Goal: Task Accomplishment & Management: Complete application form

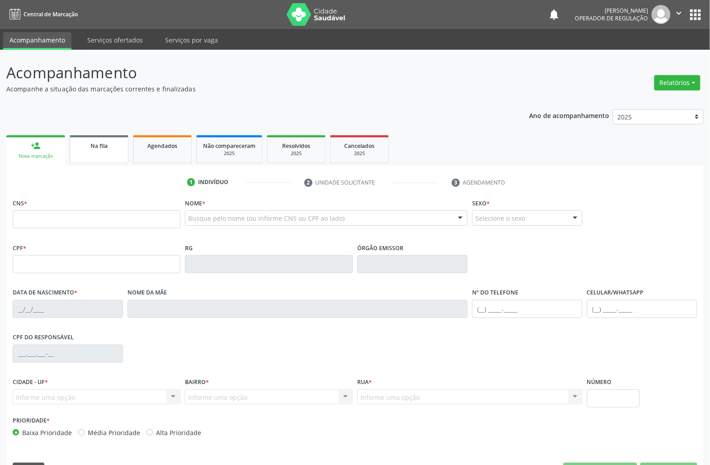
click at [74, 145] on link "Na fila" at bounding box center [99, 149] width 59 height 28
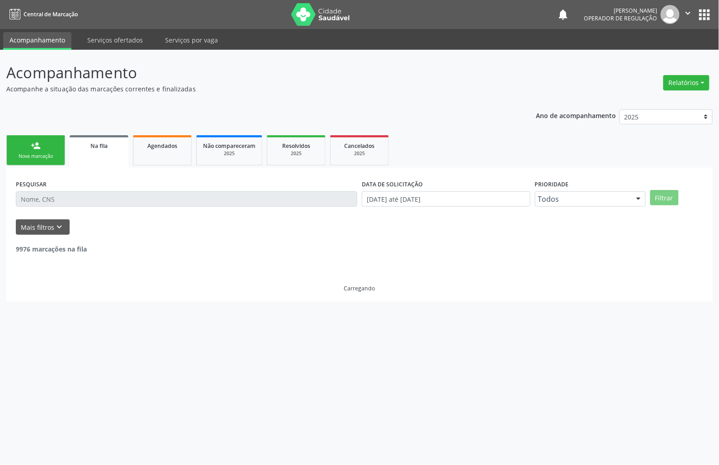
click at [82, 210] on div "PESQUISAR" at bounding box center [187, 194] width 346 height 35
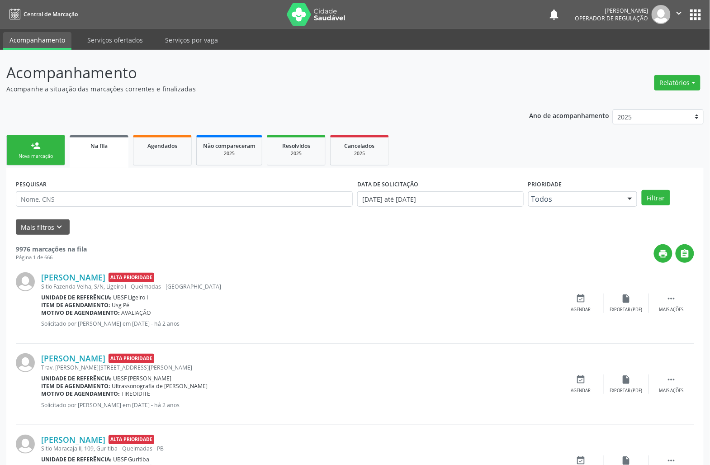
click at [87, 205] on input "text" at bounding box center [184, 198] width 337 height 15
click at [217, 199] on input "text" at bounding box center [184, 198] width 337 height 15
paste input "704602607219029"
type input "704602607219029"
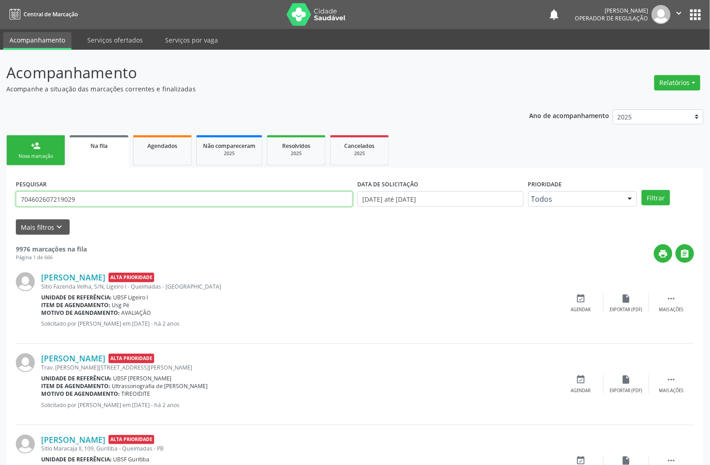
click at [642, 190] on button "Filtrar" at bounding box center [656, 197] width 28 height 15
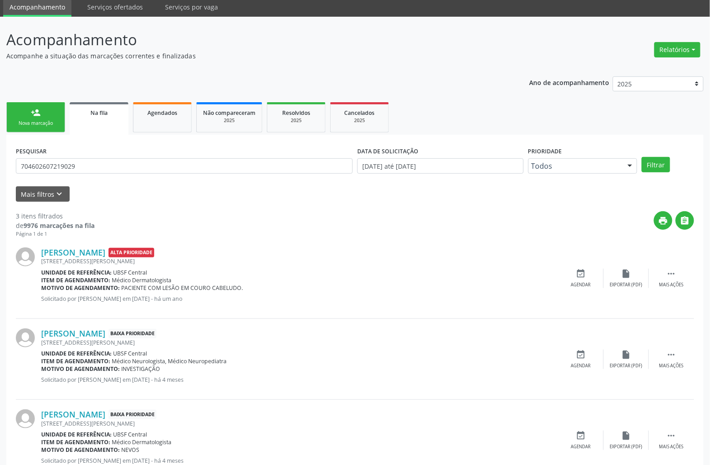
scroll to position [65, 0]
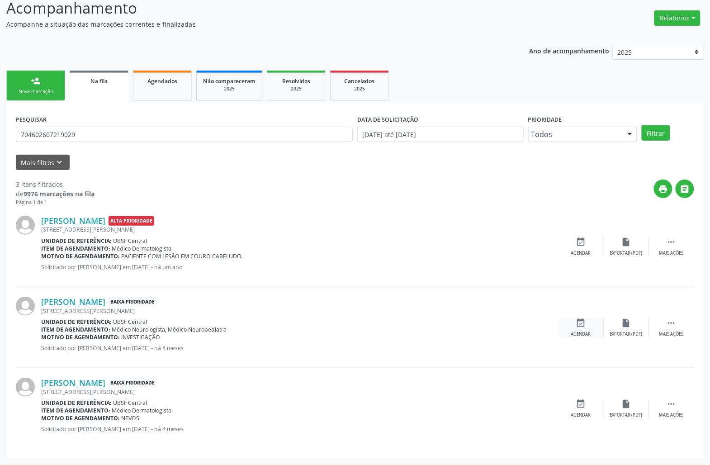
click at [585, 332] on div "Agendar" at bounding box center [581, 334] width 20 height 6
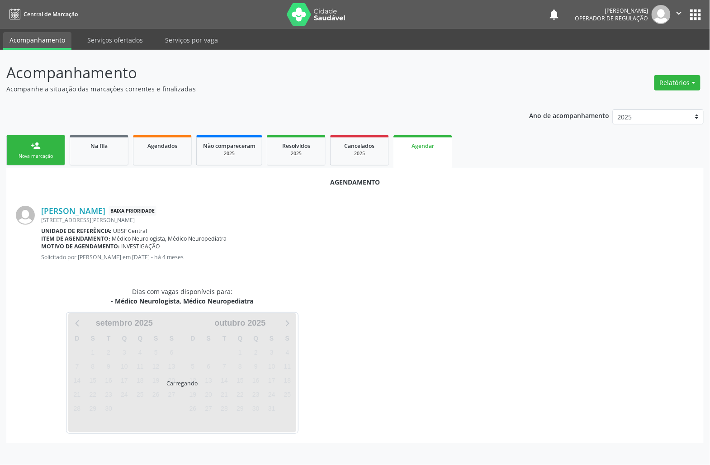
scroll to position [0, 0]
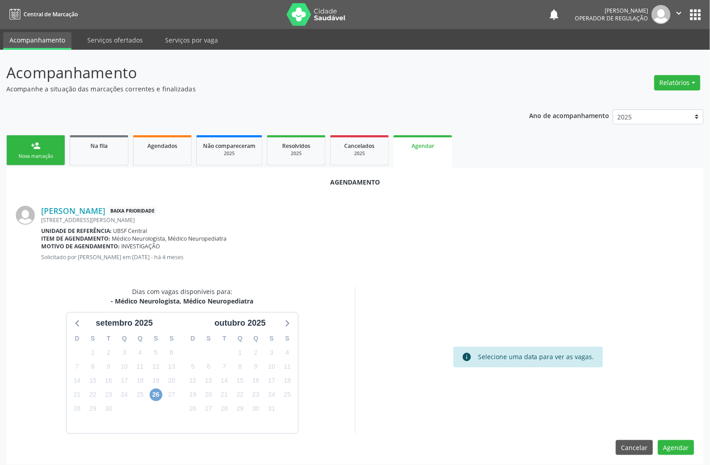
click at [156, 397] on span "26" at bounding box center [156, 395] width 13 height 13
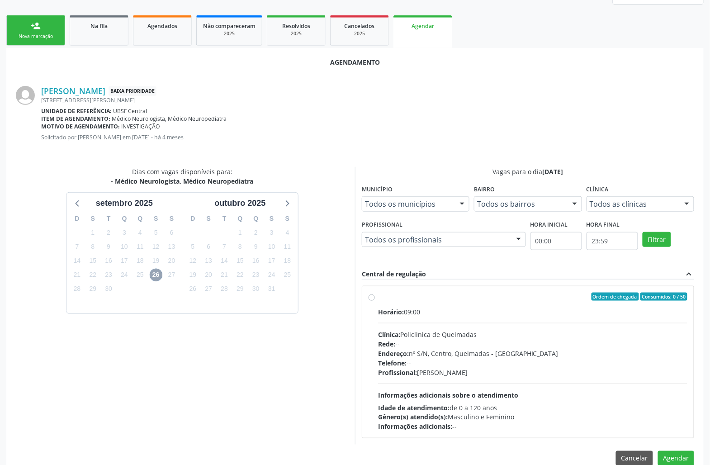
scroll to position [138, 0]
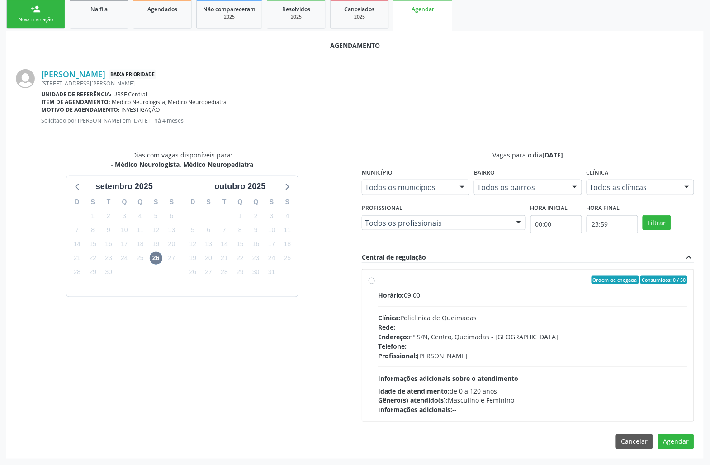
click at [418, 332] on div "Endereço: nº S/N, Centro, Queimadas - [GEOGRAPHIC_DATA]" at bounding box center [532, 336] width 309 height 9
click at [375, 284] on input "Ordem de chegada Consumidos: 0 / 50 Horário: 09:00 Clínica: Policlinica de Quei…" at bounding box center [372, 280] width 6 height 8
radio input "true"
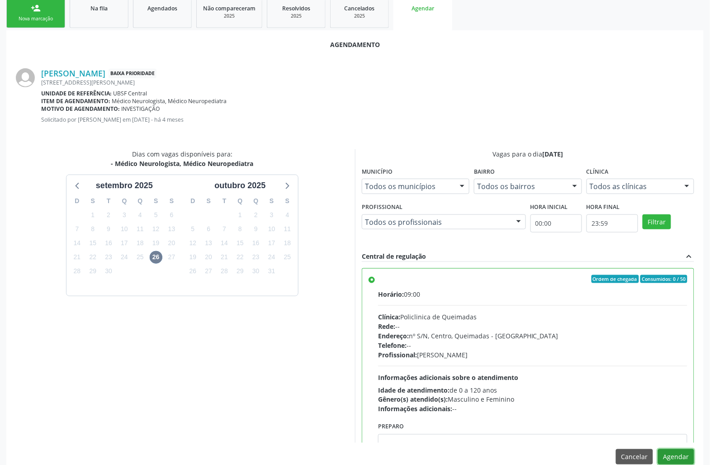
click at [673, 456] on button "Agendar" at bounding box center [676, 456] width 36 height 15
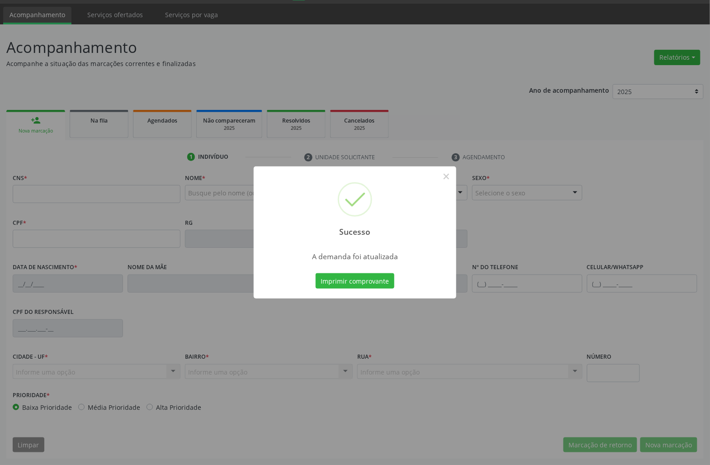
scroll to position [26, 0]
click at [356, 279] on button "Imprimir comprovante" at bounding box center [355, 280] width 79 height 15
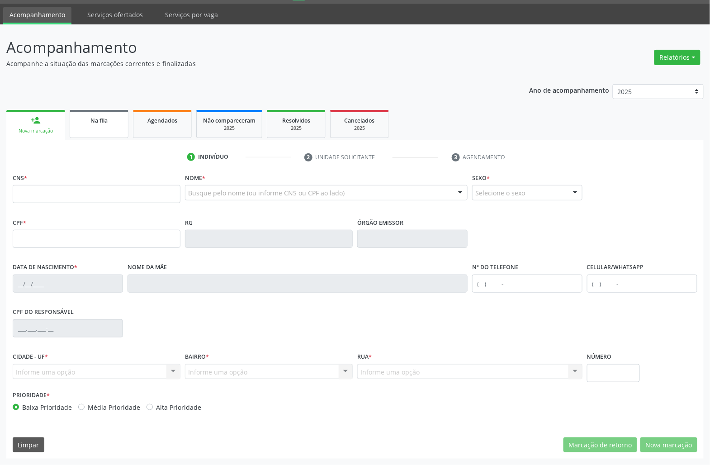
click at [115, 115] on div "Na fila" at bounding box center [98, 119] width 45 height 9
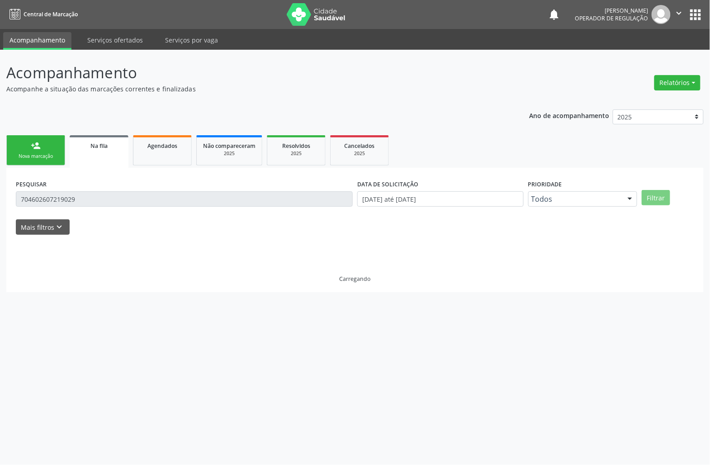
scroll to position [0, 0]
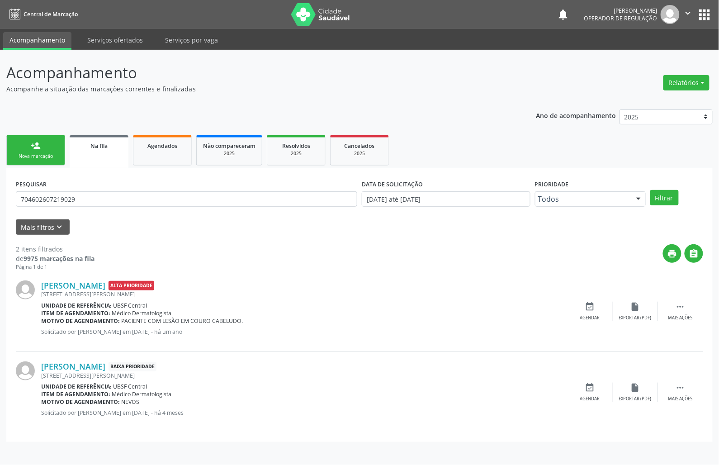
drag, startPoint x: 120, startPoint y: 217, endPoint x: 114, endPoint y: 203, distance: 15.0
click at [119, 214] on form "PESQUISAR 704602607219029 DATA DE SOLICITAÇÃO [DATE] até [DATE] Prioridade Todo…" at bounding box center [360, 205] width 688 height 57
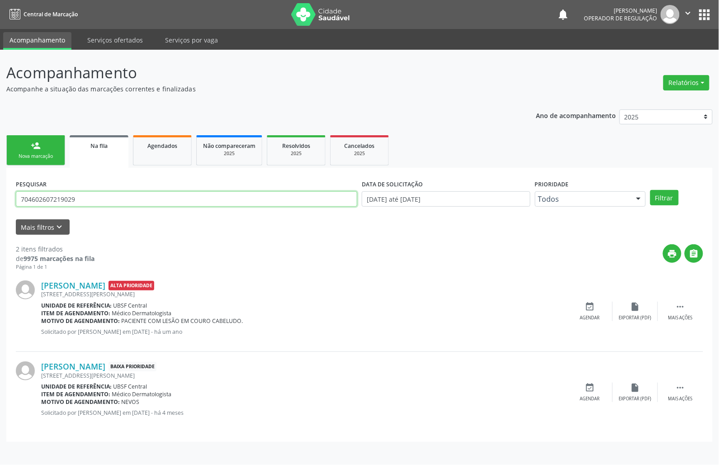
click at [114, 203] on input "704602607219029" at bounding box center [186, 198] width 341 height 15
type input "702108706604196"
click at [650, 190] on button "Filtrar" at bounding box center [664, 197] width 28 height 15
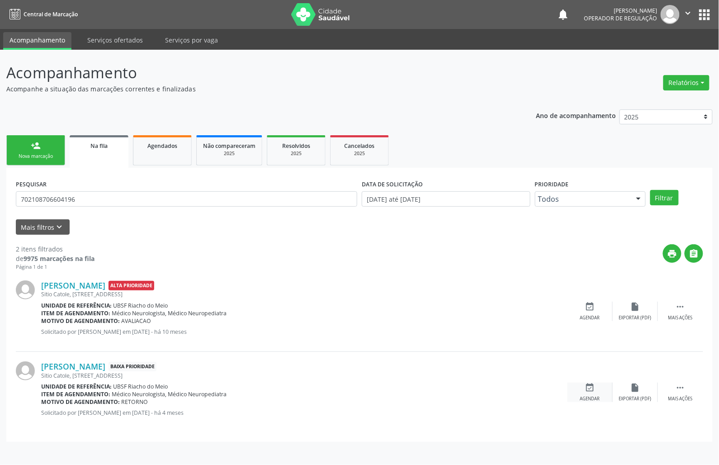
click at [584, 397] on div "Agendar" at bounding box center [590, 399] width 20 height 6
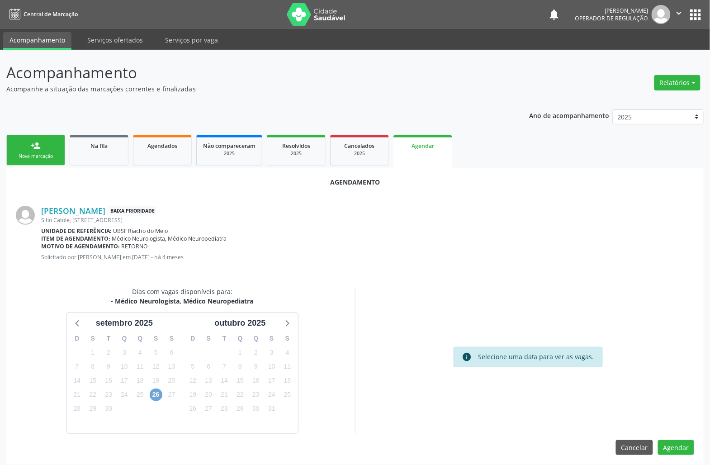
click at [156, 390] on span "26" at bounding box center [156, 395] width 13 height 13
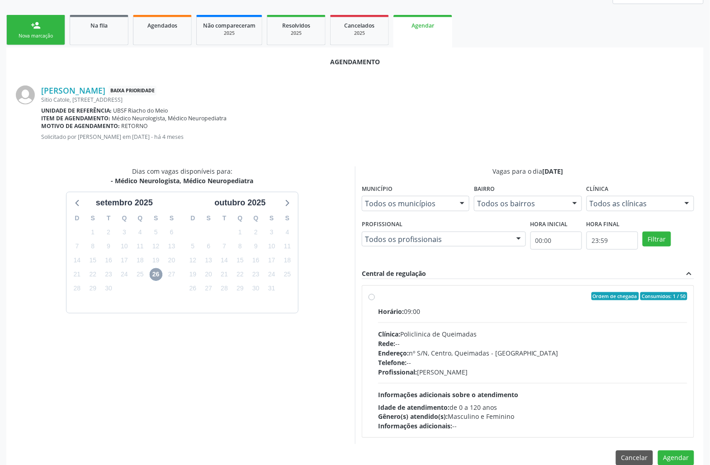
scroll to position [138, 0]
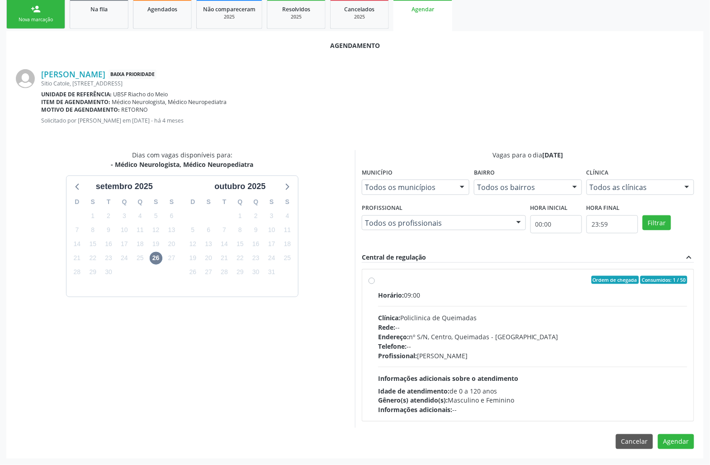
click at [476, 374] on span "Informações adicionais sobre o atendimento" at bounding box center [448, 378] width 140 height 9
click at [375, 284] on input "Ordem de chegada Consumidos: 1 / 50 Horário: 09:00 Clínica: Policlinica de Quei…" at bounding box center [372, 280] width 6 height 8
radio input "true"
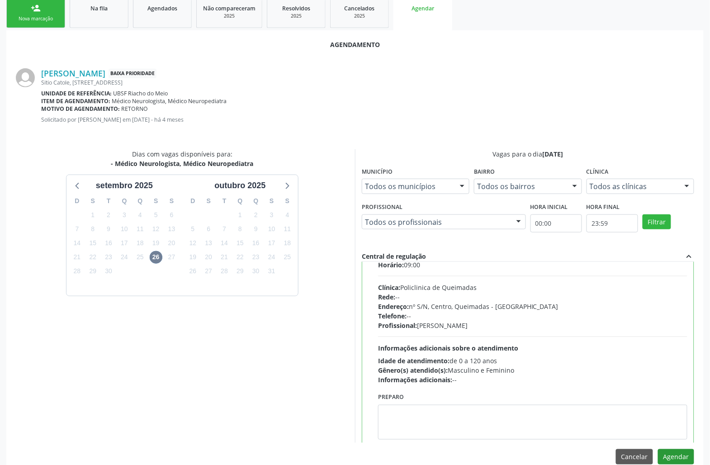
scroll to position [46, 0]
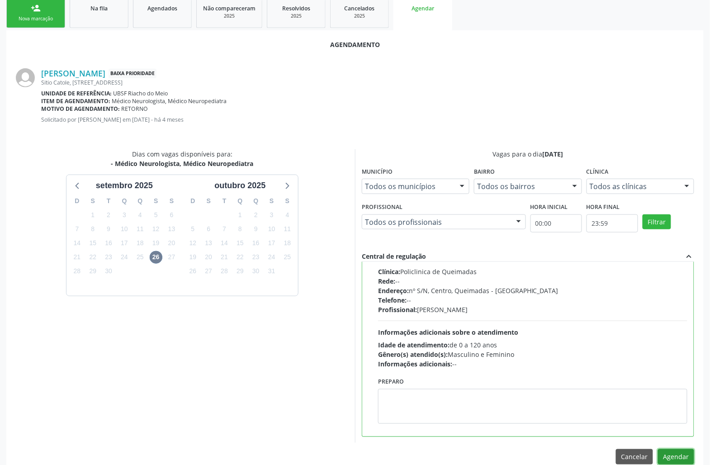
click at [688, 456] on button "Agendar" at bounding box center [676, 456] width 36 height 15
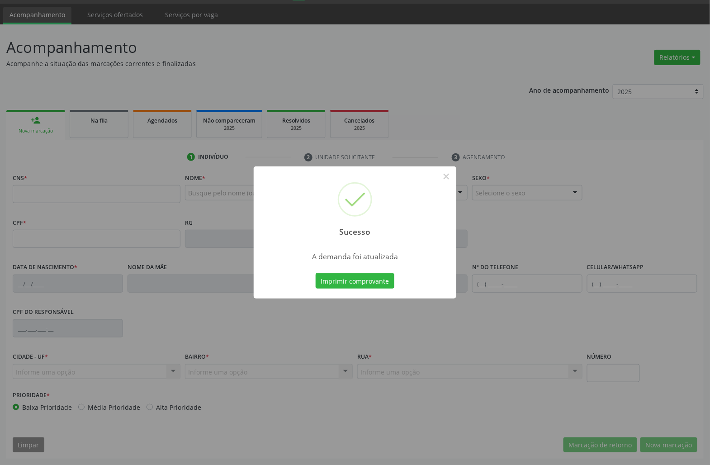
scroll to position [26, 0]
click at [316, 273] on button "Imprimir comprovante" at bounding box center [355, 280] width 79 height 15
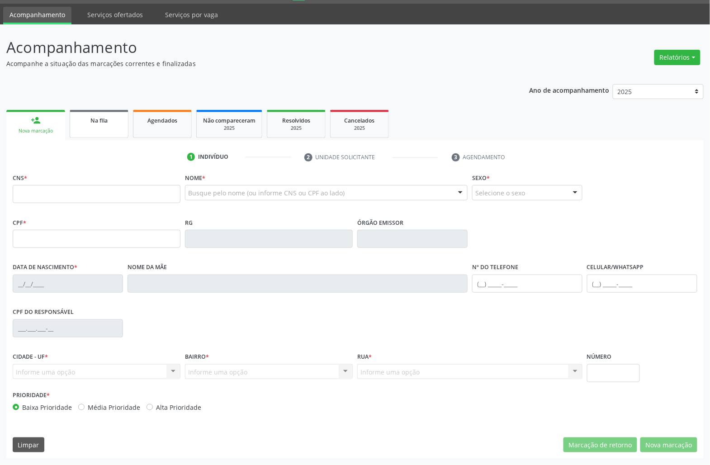
click at [94, 117] on span "Na fila" at bounding box center [98, 121] width 17 height 8
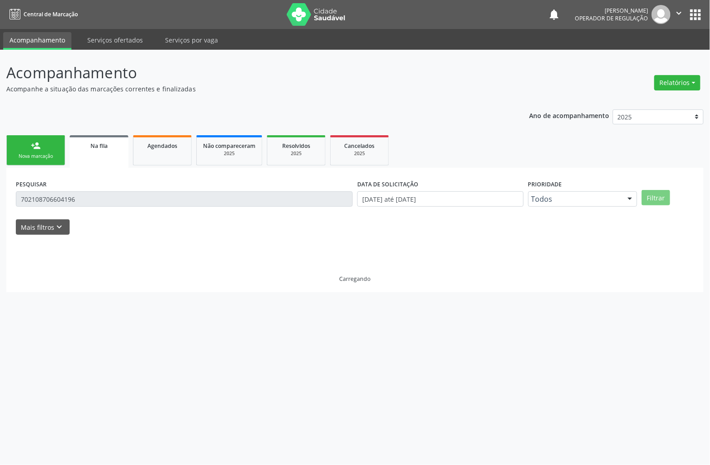
scroll to position [0, 0]
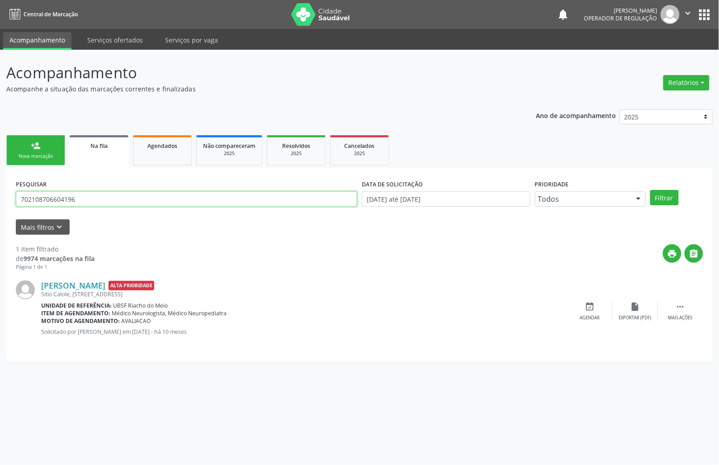
click at [59, 206] on input "702108706604196" at bounding box center [186, 198] width 341 height 15
type input "700302928606337"
click at [650, 190] on button "Filtrar" at bounding box center [664, 197] width 28 height 15
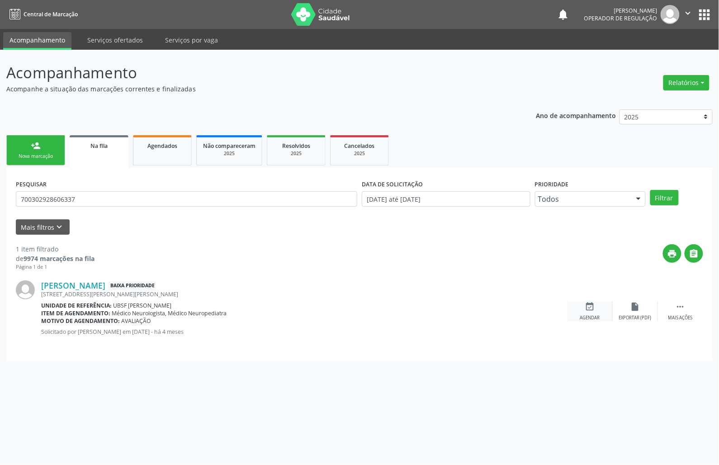
click at [590, 313] on div "event_available Agendar" at bounding box center [590, 311] width 45 height 19
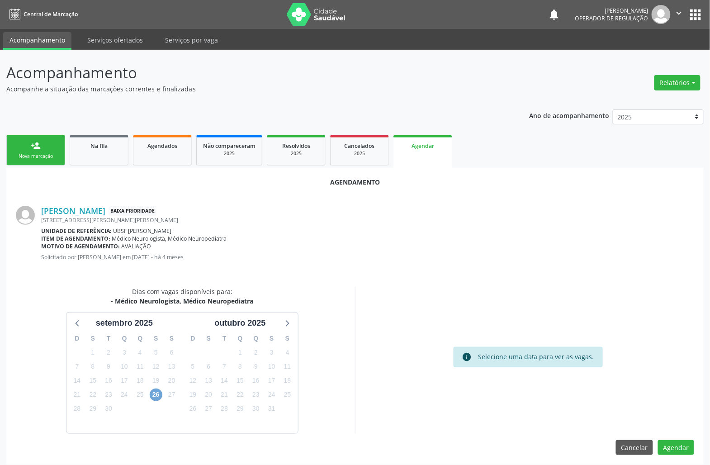
click at [155, 395] on span "26" at bounding box center [156, 395] width 13 height 13
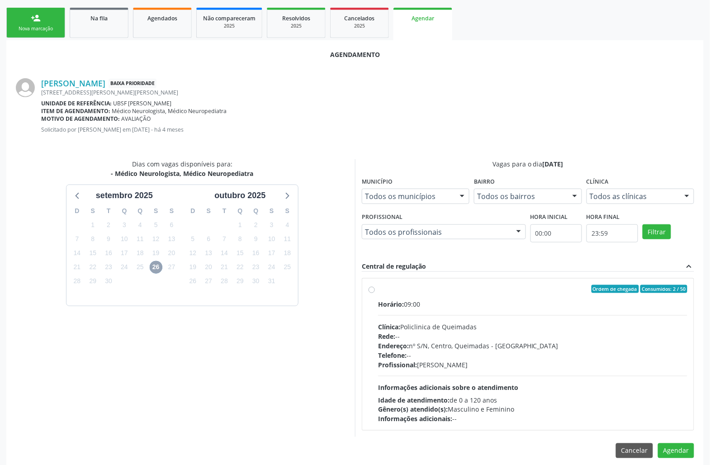
scroll to position [138, 0]
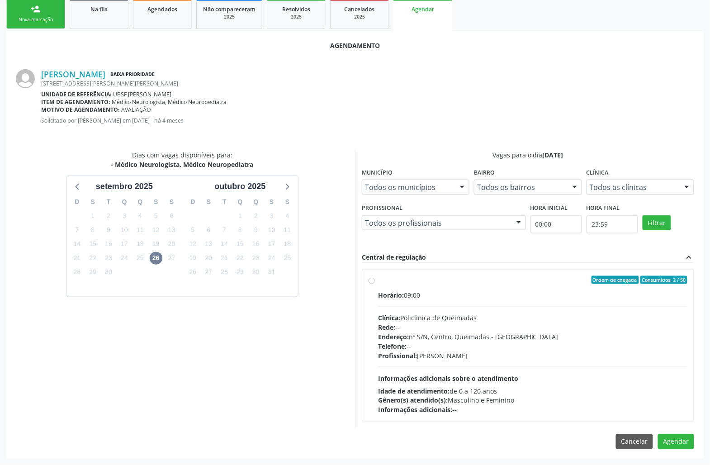
click at [464, 375] on span "Informações adicionais sobre o atendimento" at bounding box center [448, 378] width 140 height 9
click at [375, 284] on input "Ordem de chegada Consumidos: 2 / 50 Horário: 09:00 Clínica: Policlinica de Quei…" at bounding box center [372, 280] width 6 height 8
radio input "true"
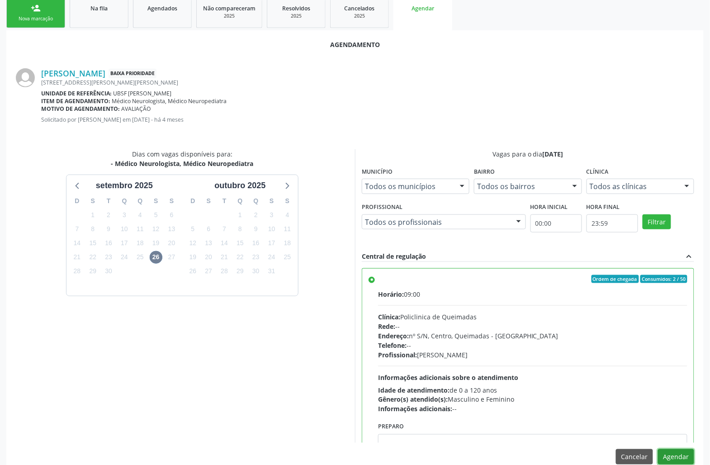
click at [686, 460] on button "Agendar" at bounding box center [676, 456] width 36 height 15
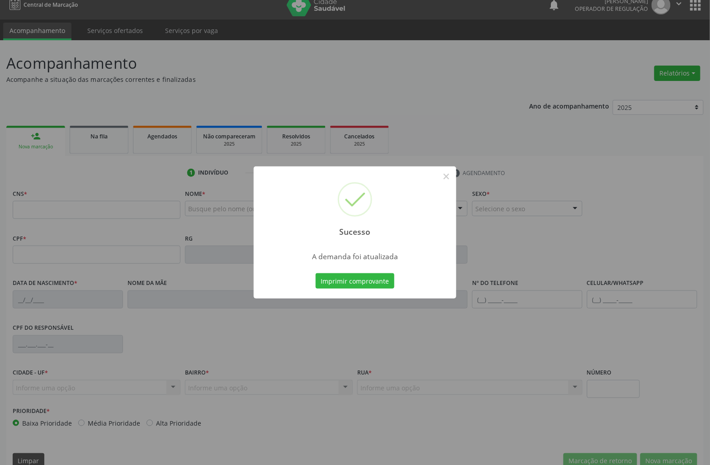
scroll to position [0, 0]
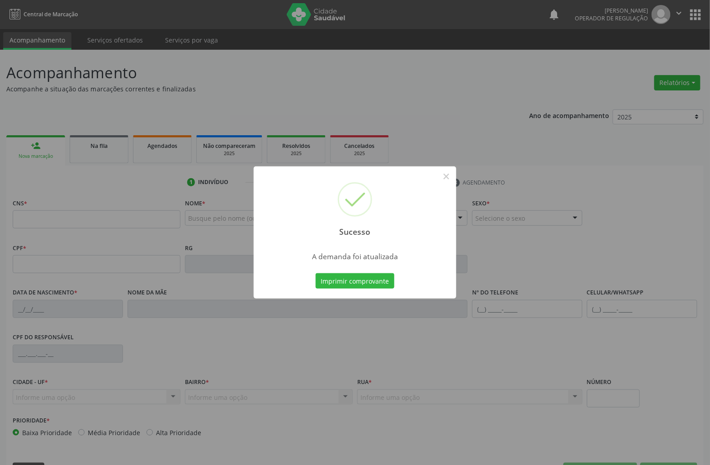
click at [221, 261] on div "Sucesso × A demanda foi atualizada Imprimir comprovante Cancel" at bounding box center [355, 232] width 710 height 465
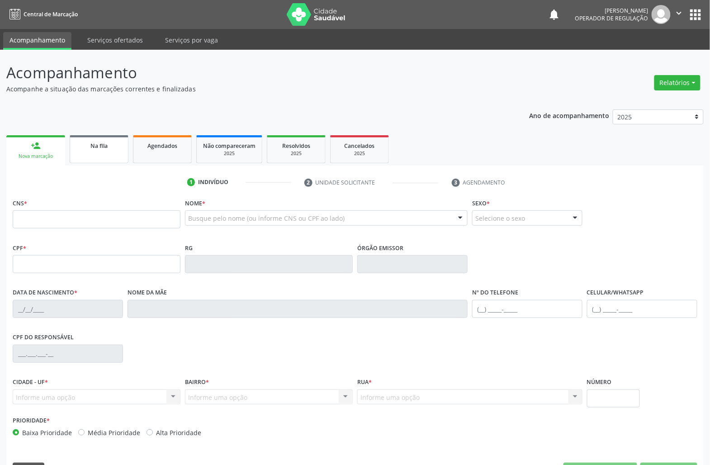
click at [97, 149] on div "Na fila" at bounding box center [98, 145] width 45 height 9
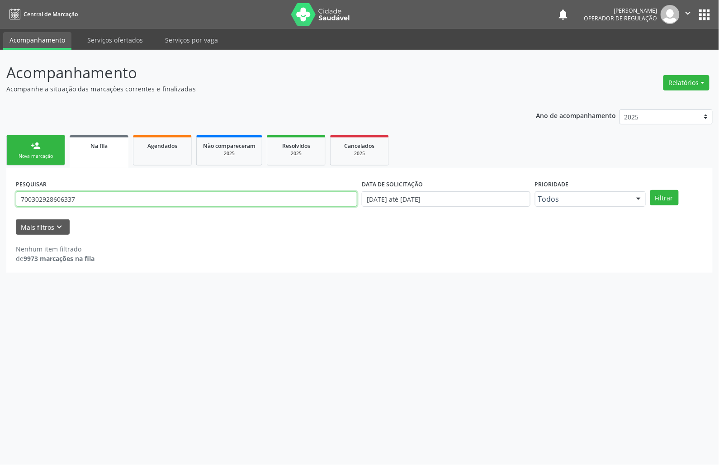
click at [89, 205] on input "700302928606337" at bounding box center [186, 198] width 341 height 15
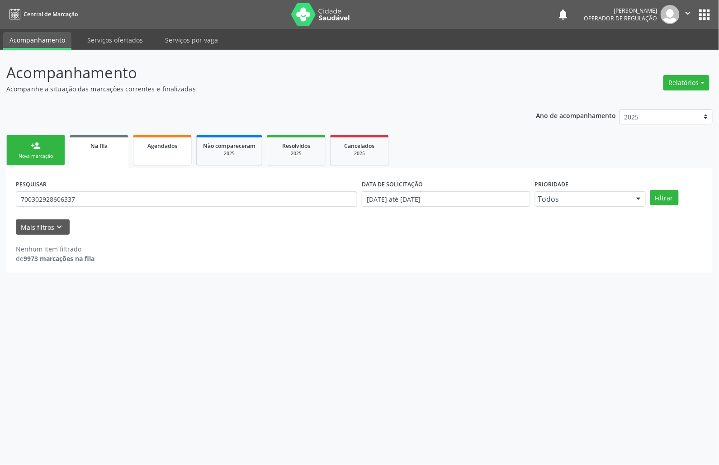
click at [145, 139] on link "Agendados" at bounding box center [162, 150] width 59 height 30
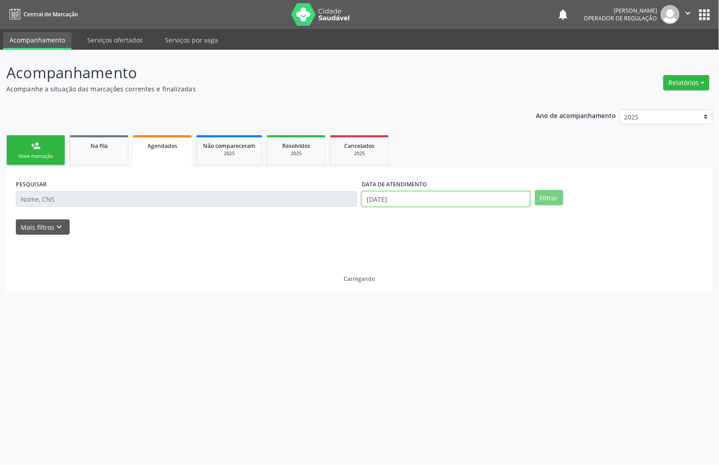
click at [384, 200] on input "[DATE]" at bounding box center [446, 198] width 169 height 15
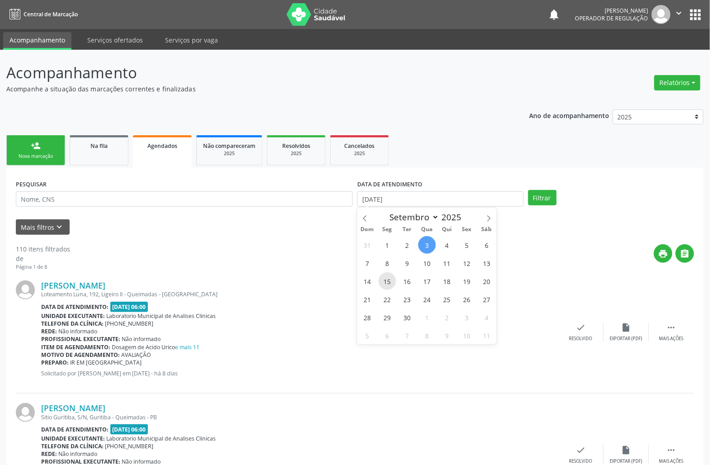
click at [388, 280] on span "15" at bounding box center [388, 281] width 18 height 18
type input "[DATE]"
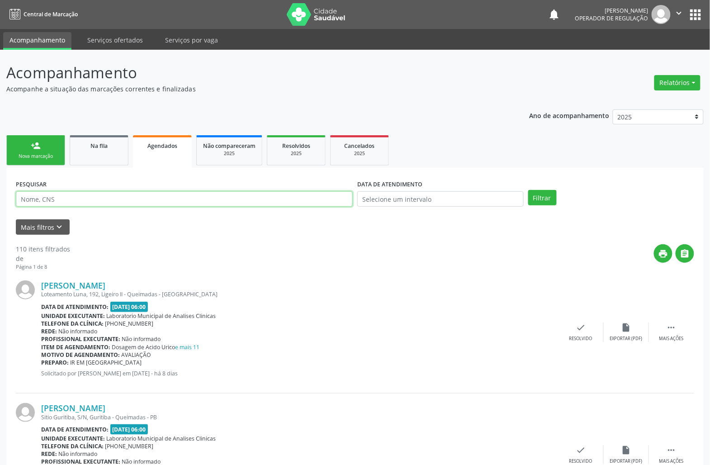
click at [202, 191] on input "text" at bounding box center [184, 198] width 337 height 15
paste input "700302928606337"
type input "700302928606337"
click at [528, 190] on button "Filtrar" at bounding box center [542, 197] width 28 height 15
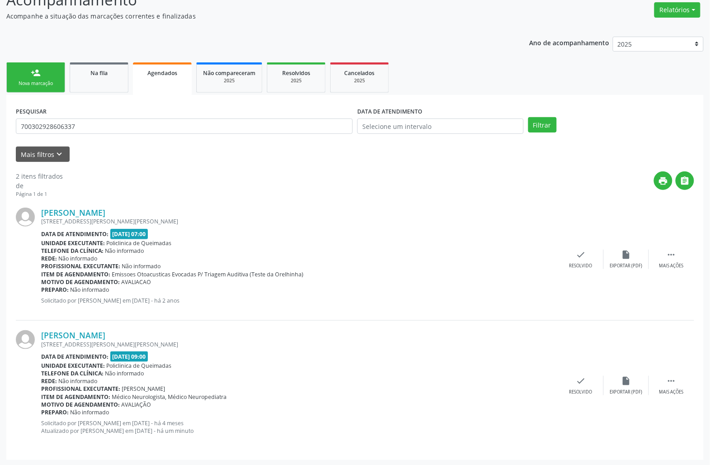
scroll to position [75, 0]
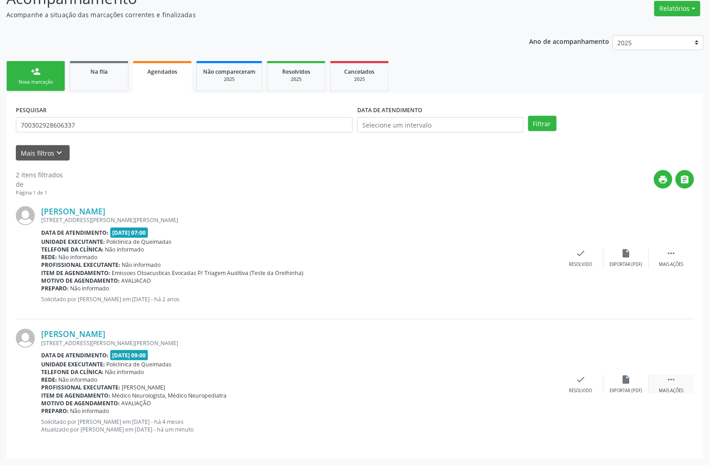
click at [669, 384] on icon "" at bounding box center [672, 380] width 10 height 10
click at [478, 389] on div "print Imprimir" at bounding box center [490, 384] width 45 height 19
click at [82, 71] on div "Na fila" at bounding box center [98, 70] width 45 height 9
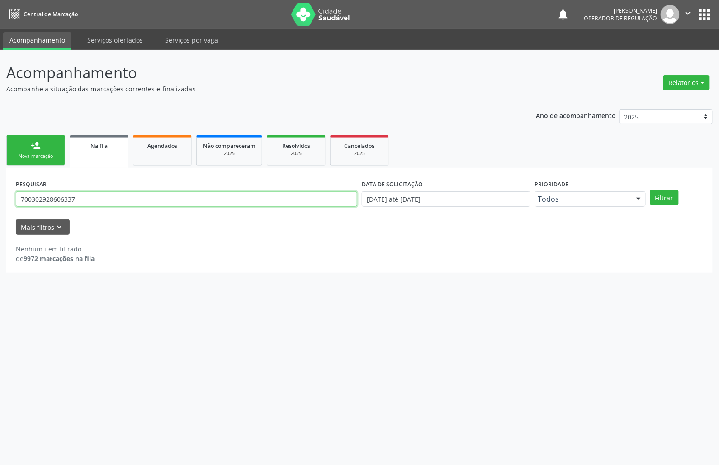
click at [126, 196] on input "700302928606337" at bounding box center [186, 198] width 341 height 15
type input "706507332237899"
click at [650, 190] on button "Filtrar" at bounding box center [664, 197] width 28 height 15
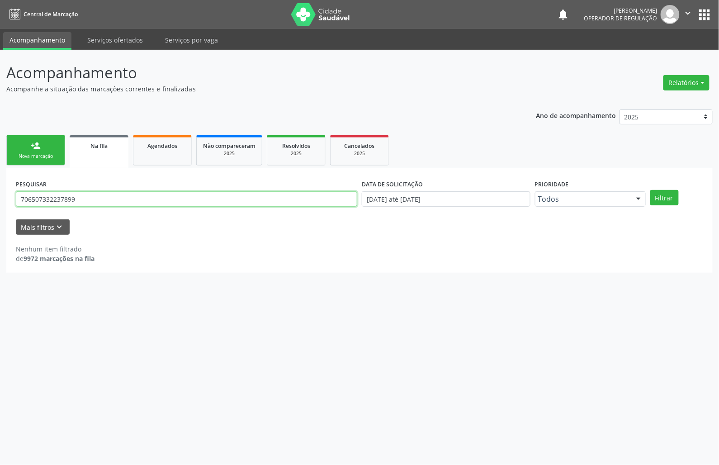
click at [114, 199] on input "706507332237899" at bounding box center [186, 198] width 341 height 15
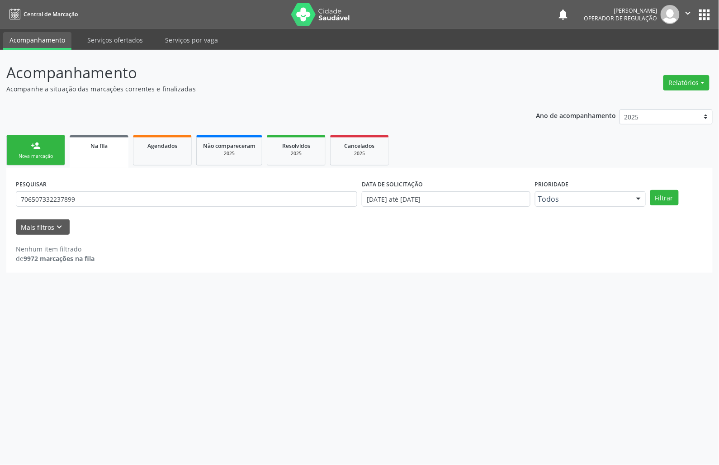
click at [91, 156] on link "Na fila" at bounding box center [99, 151] width 59 height 33
click at [45, 156] on div "Nova marcação" at bounding box center [35, 156] width 45 height 7
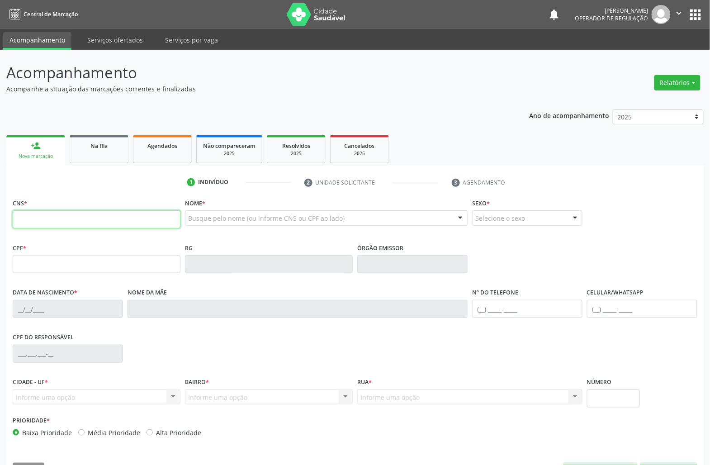
click at [80, 220] on input "text" at bounding box center [97, 219] width 168 height 18
paste input "706 5073 3223 7899"
type input "706 5073 3223 7899"
type input "170.313.104-58"
type input "[DATE]"
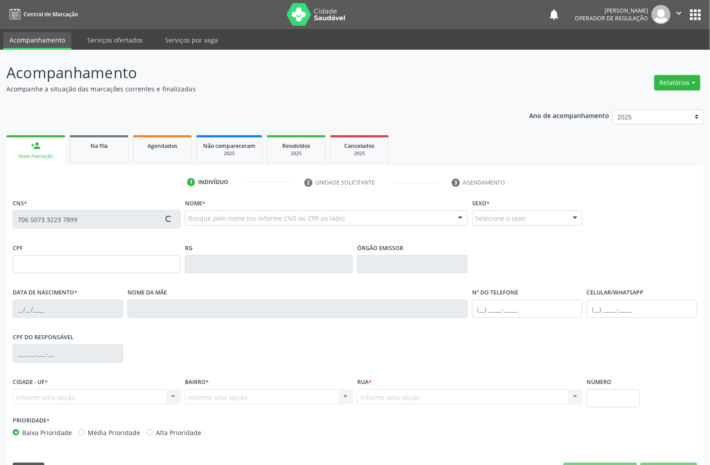
type input "[PERSON_NAME]"
type input "[PHONE_NUMBER]"
type input "091.328.544-71"
type input "89"
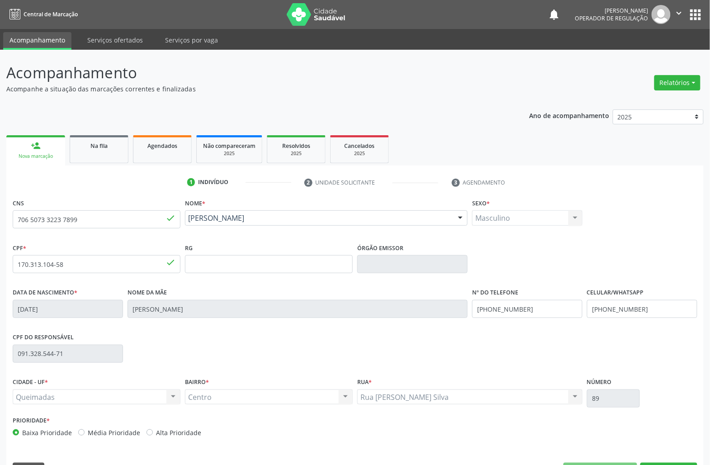
scroll to position [26, 0]
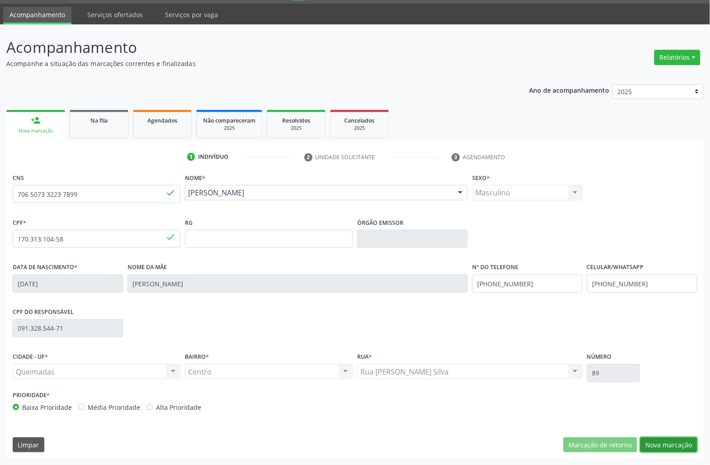
drag, startPoint x: 677, startPoint y: 440, endPoint x: 692, endPoint y: 430, distance: 18.2
click at [676, 440] on button "Nova marcação" at bounding box center [668, 444] width 57 height 15
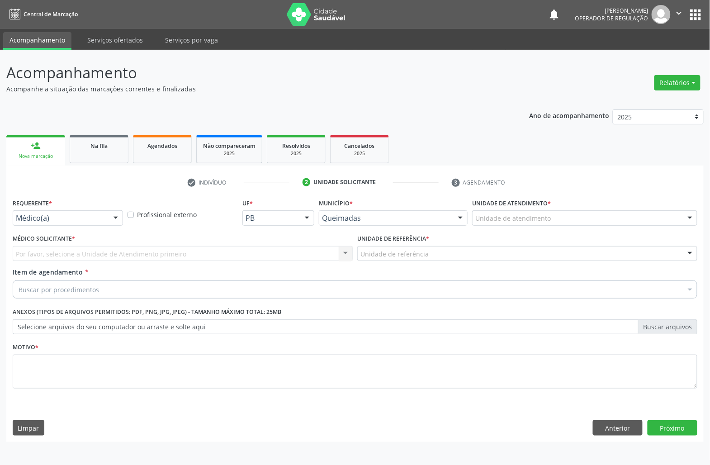
scroll to position [0, 0]
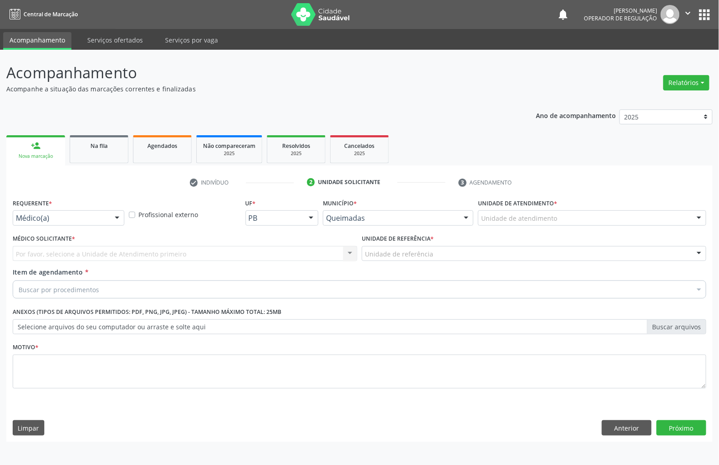
drag, startPoint x: 111, startPoint y: 222, endPoint x: 92, endPoint y: 244, distance: 29.5
click at [110, 222] on div at bounding box center [117, 218] width 14 height 15
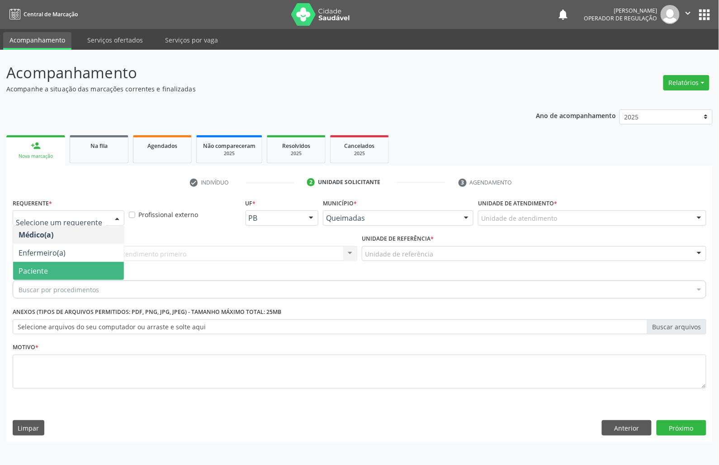
click at [84, 269] on span "Paciente" at bounding box center [68, 271] width 111 height 18
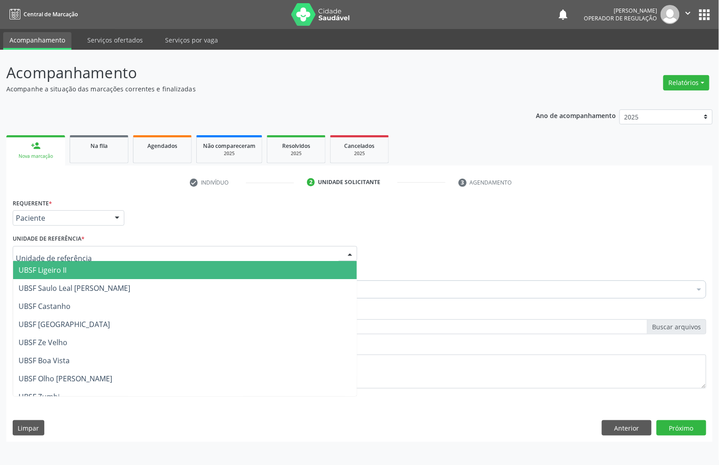
click at [106, 254] on div at bounding box center [185, 253] width 345 height 15
type input "CE"
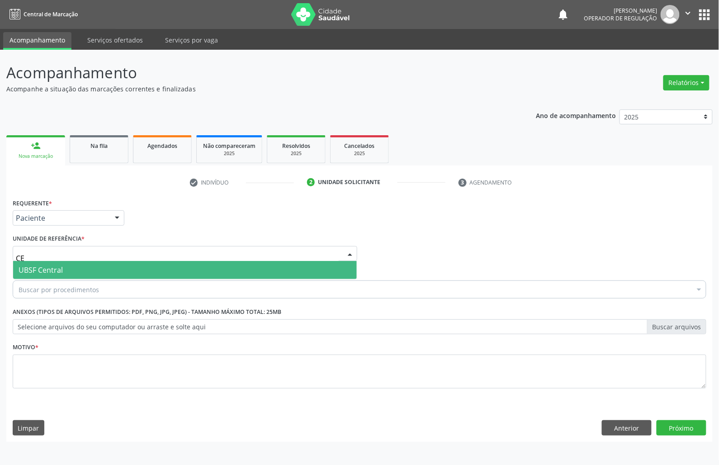
click at [93, 275] on span "UBSF Central" at bounding box center [185, 270] width 344 height 18
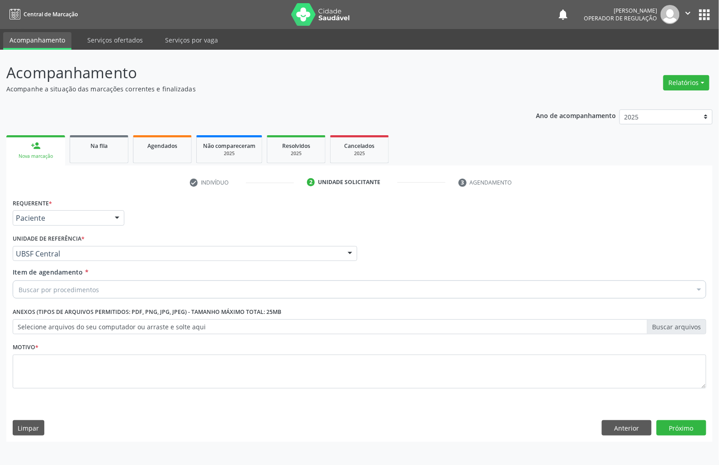
click at [143, 290] on div "Buscar por procedimentos" at bounding box center [360, 289] width 694 height 18
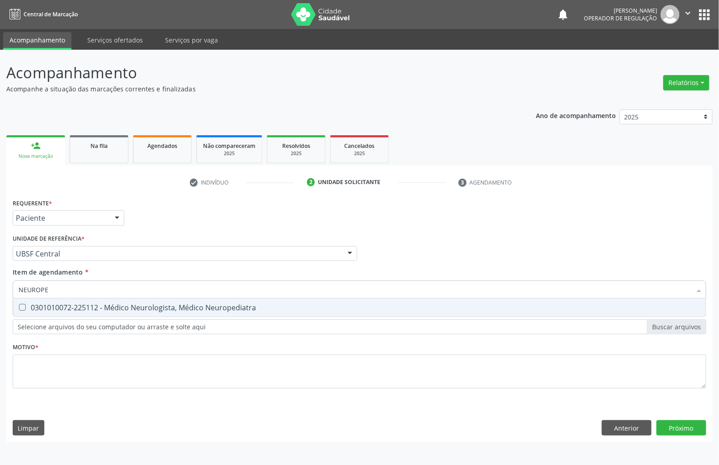
type input "NEUROPED"
click at [142, 311] on div "0301010072-225112 - Médico Neurologista, Médico Neuropediatra" at bounding box center [360, 307] width 682 height 7
checkbox Neuropediatra "true"
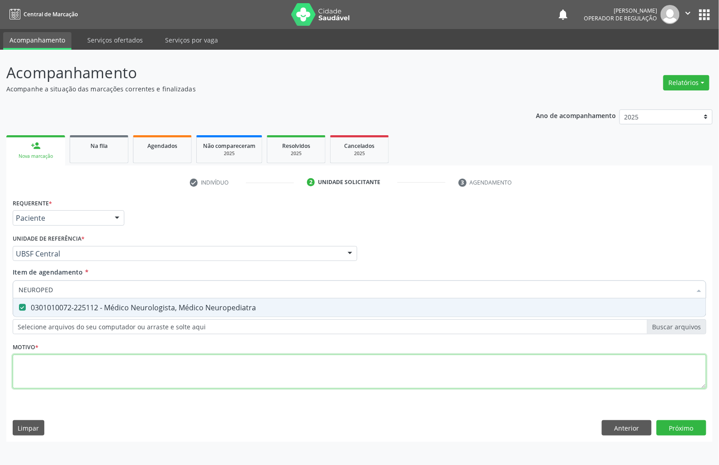
click at [99, 375] on div "Requerente * Paciente Médico(a) Enfermeiro(a) Paciente Nenhum resultado encontr…" at bounding box center [360, 298] width 694 height 205
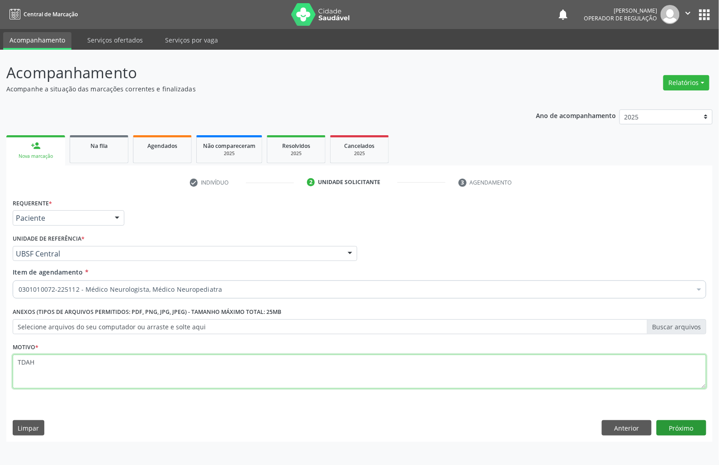
type textarea "TDAH"
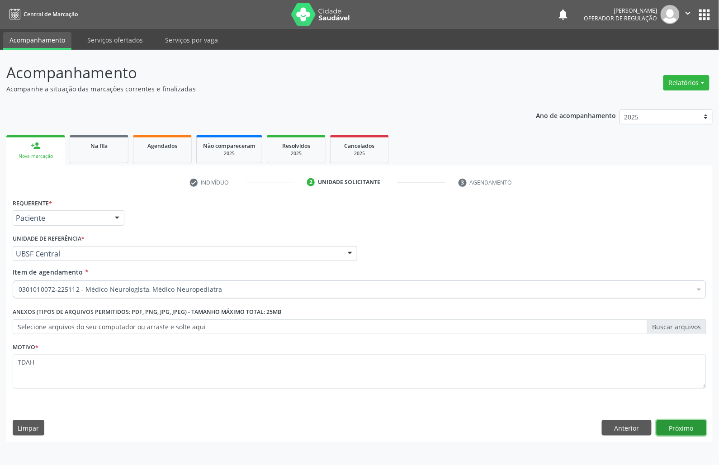
click at [661, 429] on button "Próximo" at bounding box center [682, 427] width 50 height 15
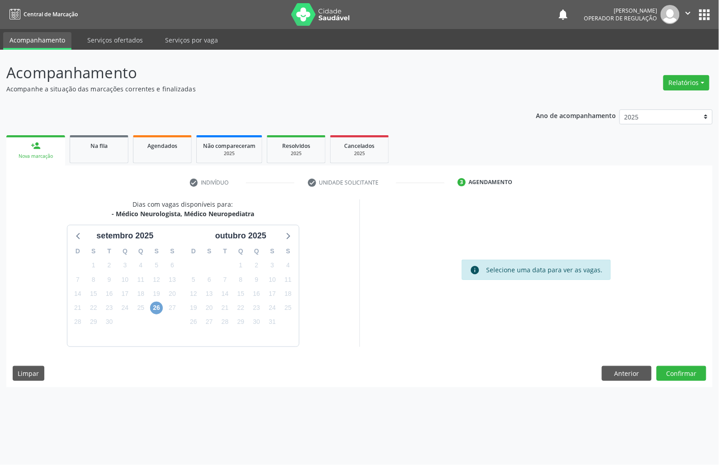
click at [157, 308] on span "26" at bounding box center [156, 308] width 13 height 13
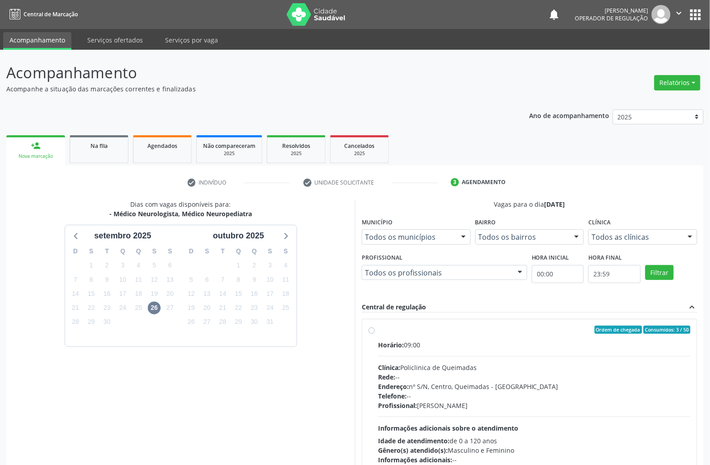
drag, startPoint x: 534, startPoint y: 352, endPoint x: 520, endPoint y: 352, distance: 13.6
click at [533, 352] on div "Horário: 09:00 Clínica: Policlinica de Queimadas Rede: -- Endereço: nº S/N, Cen…" at bounding box center [534, 402] width 313 height 124
click at [375, 334] on input "Ordem de chegada Consumidos: 3 / 50 Horário: 09:00 Clínica: Policlinica de Quei…" at bounding box center [372, 330] width 6 height 8
radio input "true"
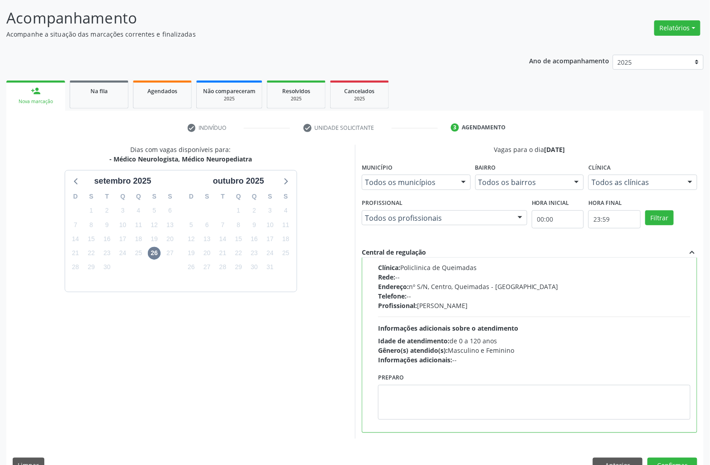
scroll to position [76, 0]
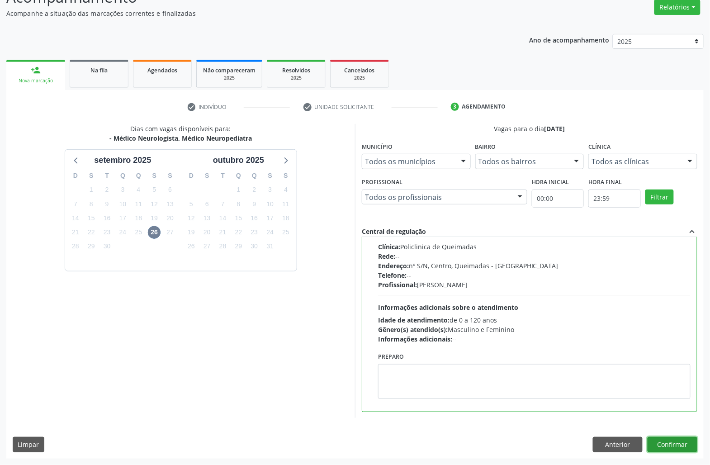
click at [687, 443] on button "Confirmar" at bounding box center [673, 444] width 50 height 15
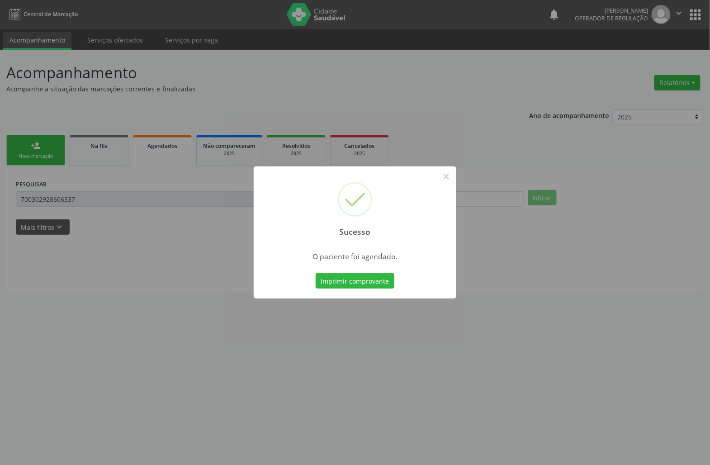
scroll to position [0, 0]
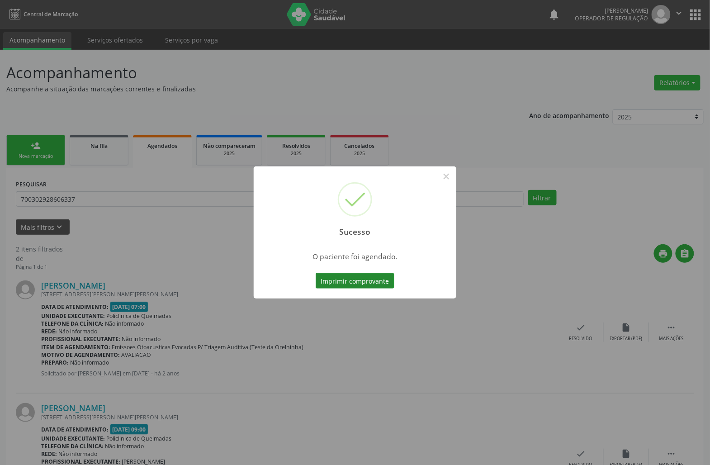
click at [316, 273] on button "Imprimir comprovante" at bounding box center [355, 280] width 79 height 15
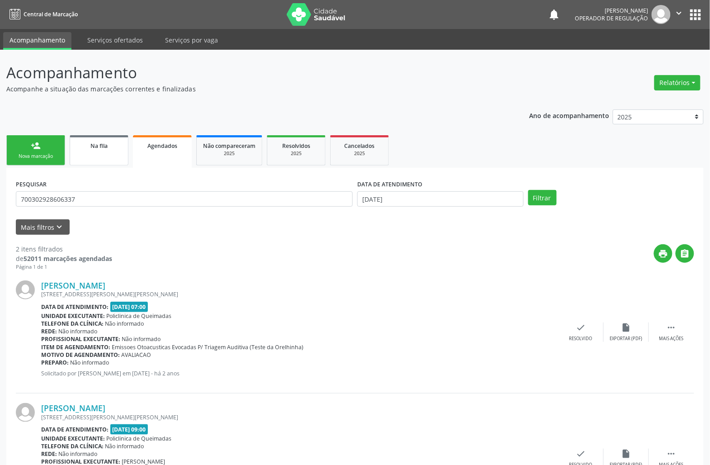
click at [87, 156] on link "Na fila" at bounding box center [99, 150] width 59 height 30
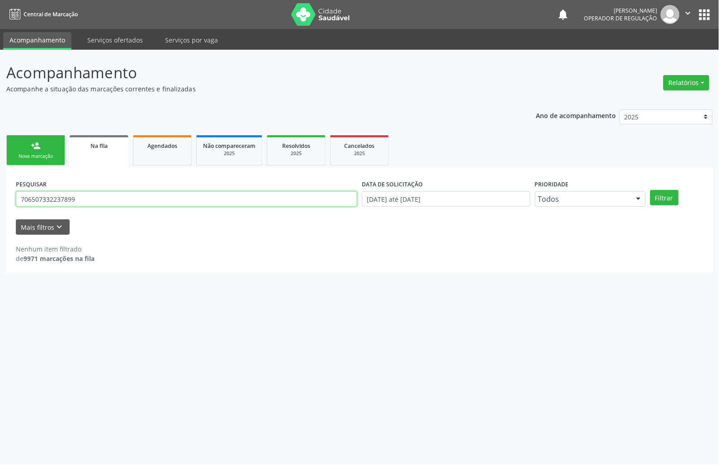
click at [100, 197] on input "706507332237899" at bounding box center [186, 198] width 341 height 15
type input "708009329291821"
click at [650, 190] on button "Filtrar" at bounding box center [664, 197] width 28 height 15
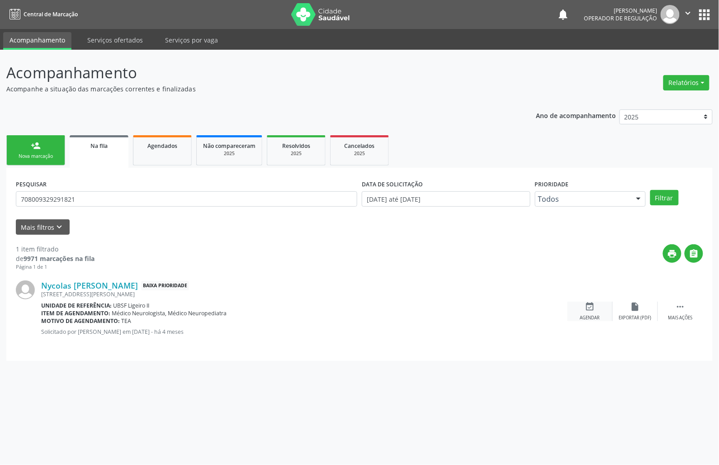
click at [592, 310] on icon "event_available" at bounding box center [590, 307] width 10 height 10
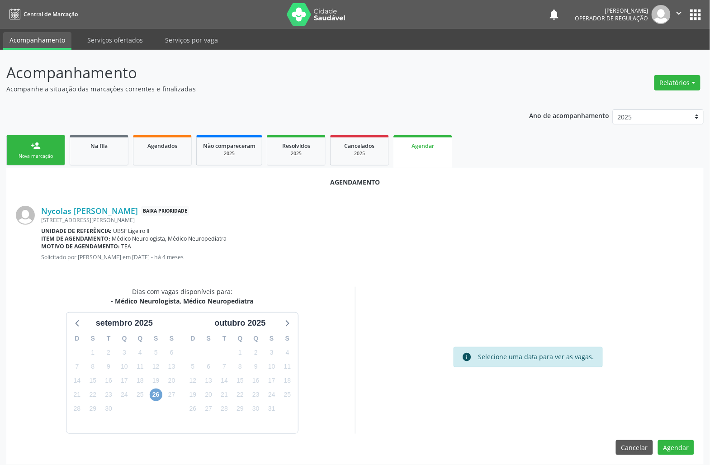
click at [154, 394] on span "26" at bounding box center [156, 395] width 13 height 13
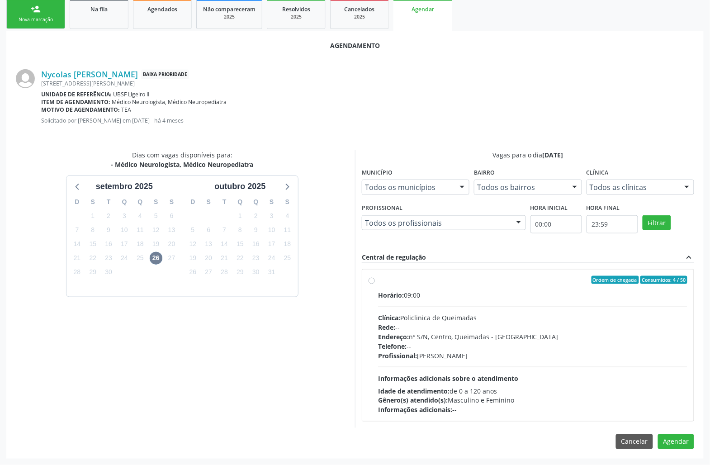
click at [378, 367] on hr at bounding box center [532, 367] width 309 height 0
click at [375, 284] on input "Ordem de chegada Consumidos: 4 / 50 Horário: 09:00 Clínica: Policlinica de Quei…" at bounding box center [372, 280] width 6 height 8
radio input "true"
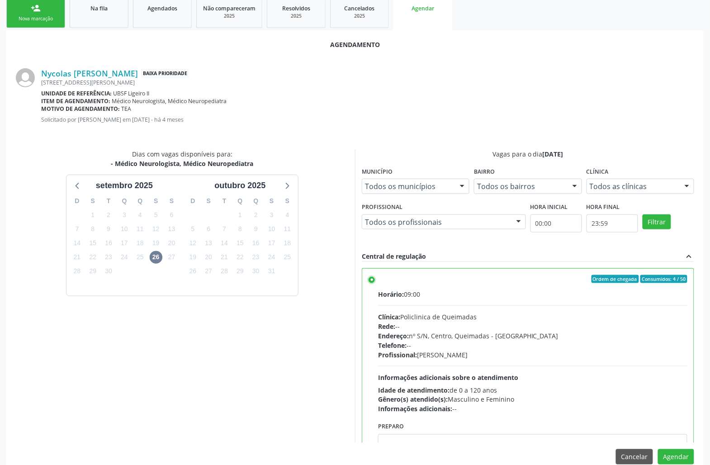
scroll to position [153, 0]
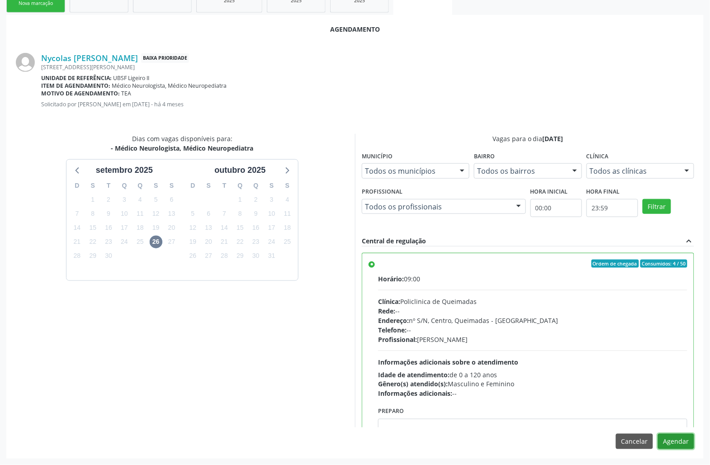
click at [689, 442] on button "Agendar" at bounding box center [676, 441] width 36 height 15
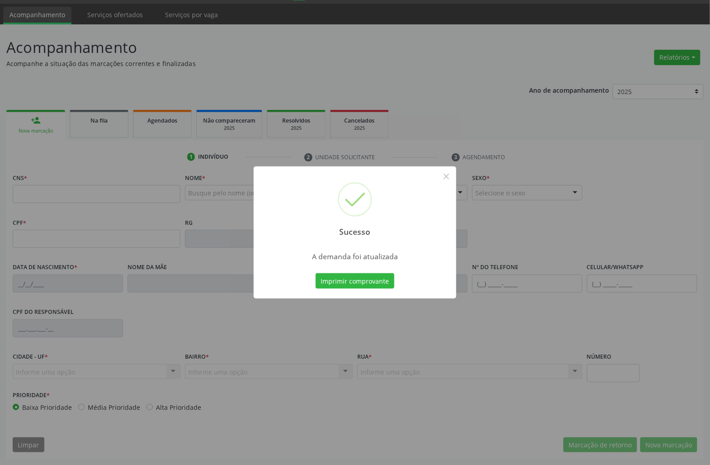
scroll to position [26, 0]
click at [375, 286] on button "Imprimir comprovante" at bounding box center [355, 280] width 79 height 15
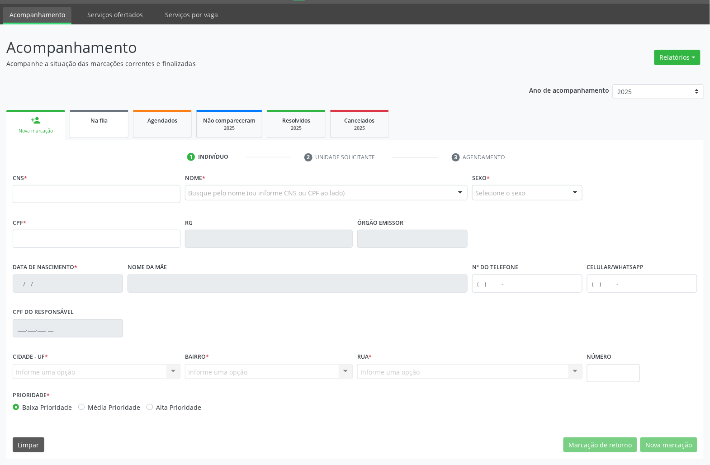
click at [91, 123] on div "Na fila" at bounding box center [98, 119] width 45 height 9
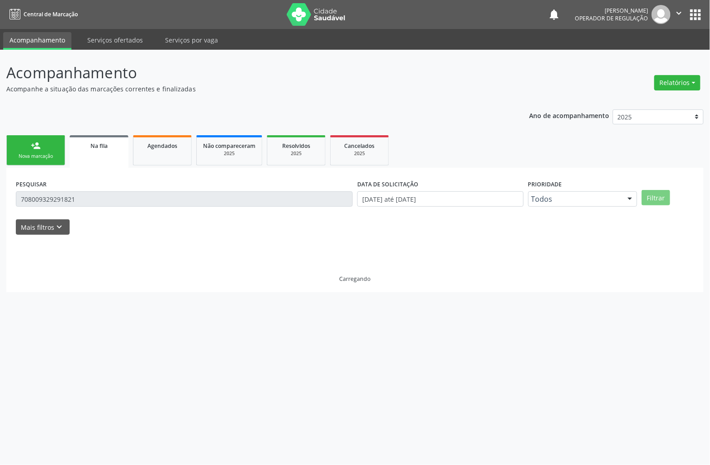
scroll to position [0, 0]
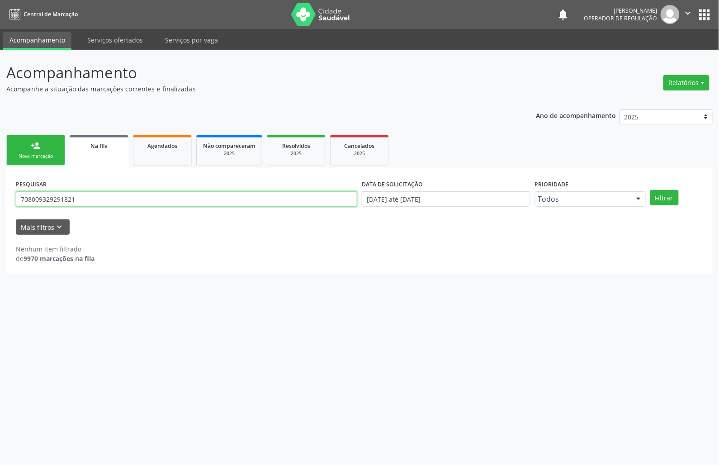
click at [127, 199] on input "708009329291821" at bounding box center [186, 198] width 341 height 15
type input "705800459503632"
click at [650, 190] on button "Filtrar" at bounding box center [664, 197] width 28 height 15
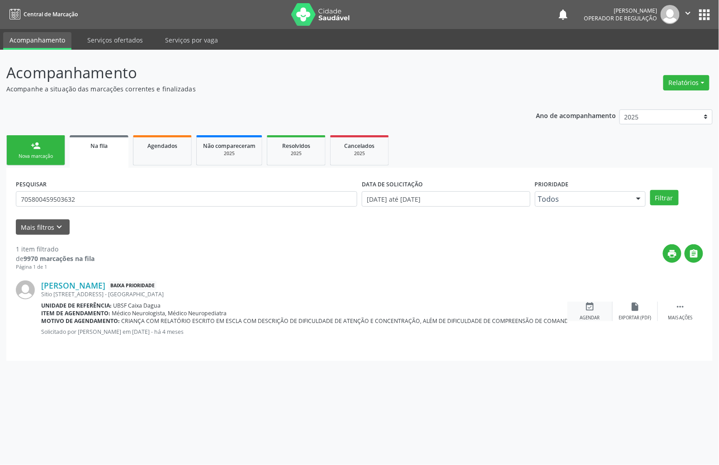
click at [596, 303] on div "event_available Agendar" at bounding box center [590, 311] width 45 height 19
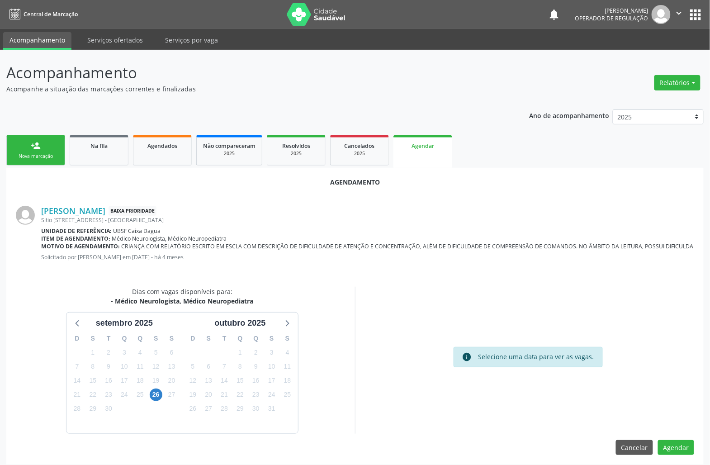
click at [163, 391] on div "26" at bounding box center [156, 395] width 16 height 14
click at [159, 391] on span "26" at bounding box center [156, 395] width 13 height 13
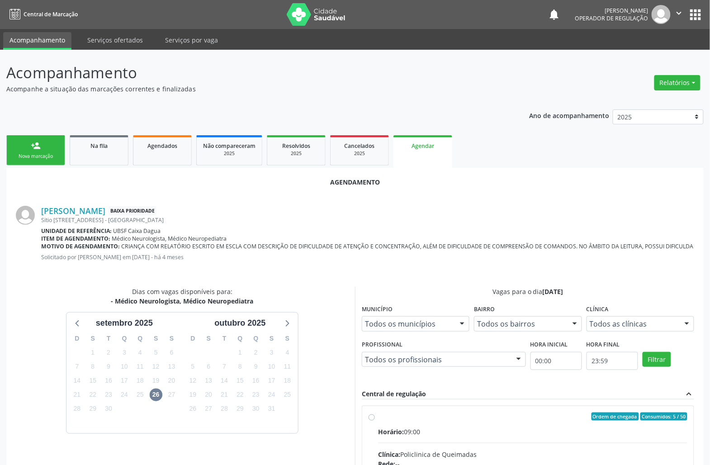
drag, startPoint x: 509, startPoint y: 419, endPoint x: 318, endPoint y: 352, distance: 202.7
click at [507, 418] on div "Ordem de chegada Consumidos: 5 / 50" at bounding box center [532, 417] width 309 height 8
click at [375, 418] on input "Ordem de chegada Consumidos: 5 / 50 Horário: 09:00 Clínica: Policlinica de Quei…" at bounding box center [372, 417] width 6 height 8
radio input "true"
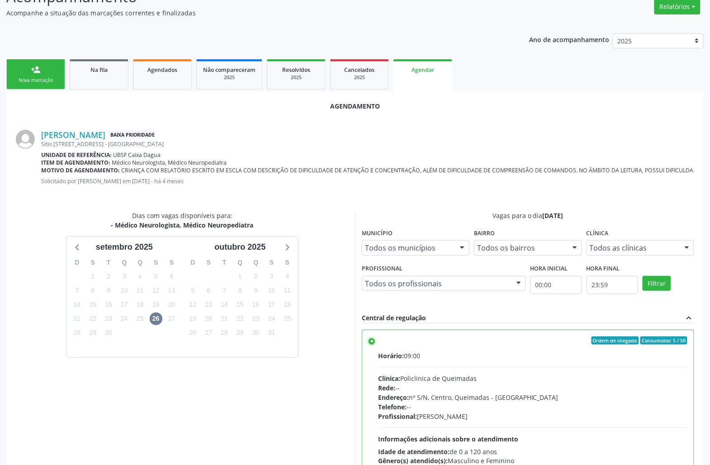
scroll to position [153, 0]
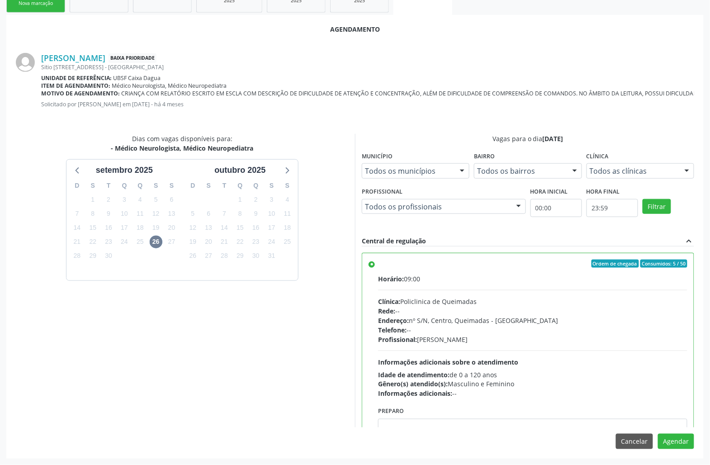
drag, startPoint x: 695, startPoint y: 441, endPoint x: 690, endPoint y: 441, distance: 5.4
click at [695, 441] on div "Agendamento [PERSON_NAME] Baixa Prioridade [STREET_ADDRESS] Unidade de referênc…" at bounding box center [354, 236] width 697 height 443
click at [689, 441] on button "Agendar" at bounding box center [676, 441] width 36 height 15
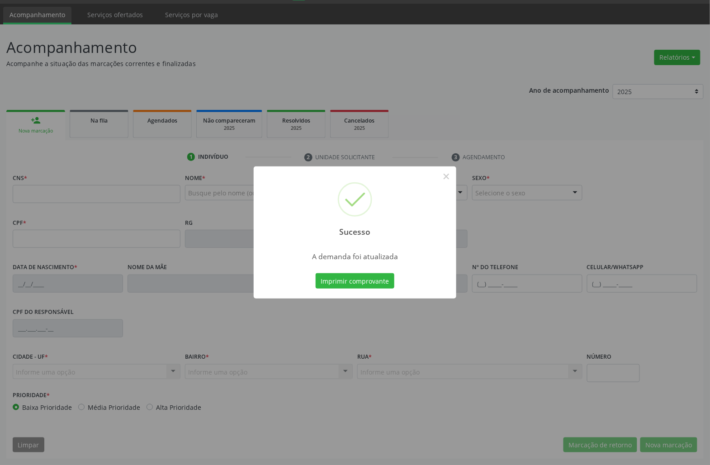
scroll to position [26, 0]
click at [316, 273] on button "Imprimir comprovante" at bounding box center [355, 280] width 79 height 15
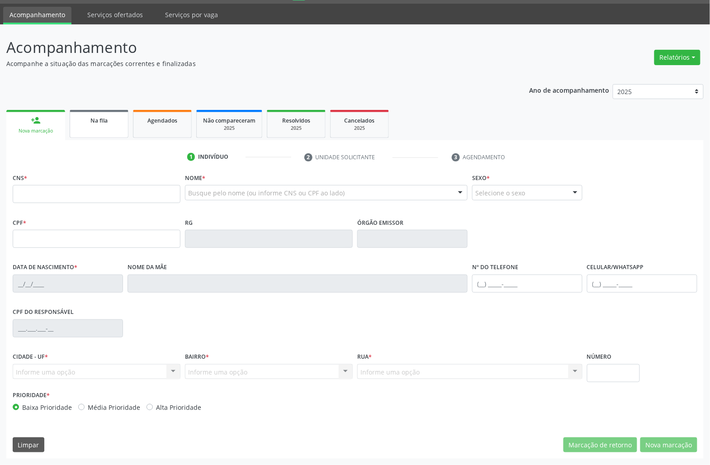
click at [98, 137] on link "Na fila" at bounding box center [99, 124] width 59 height 28
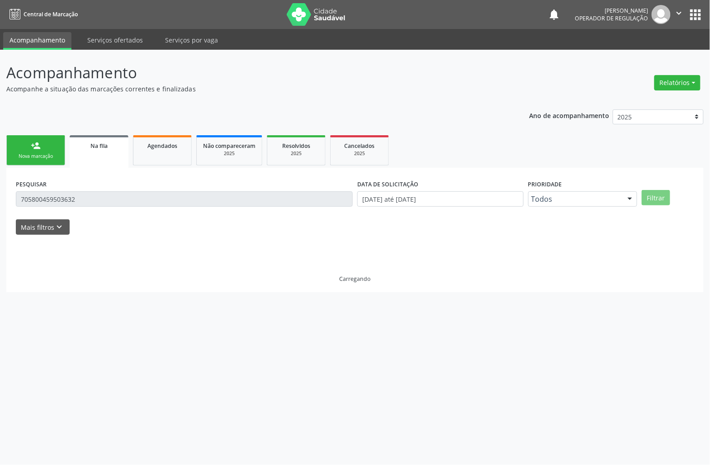
scroll to position [0, 0]
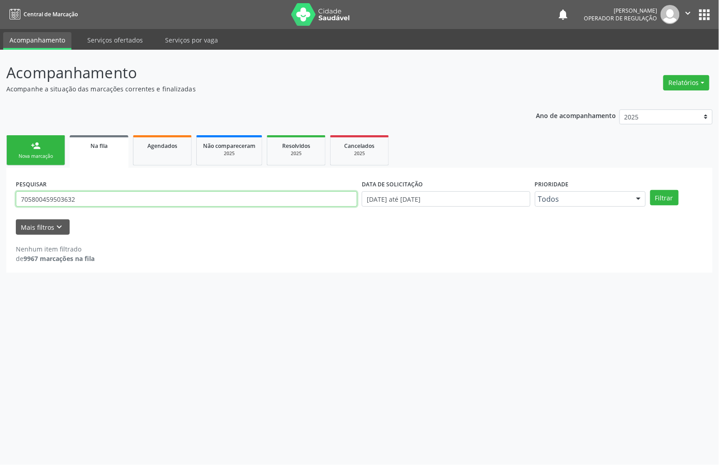
click at [85, 198] on input "705800459503632" at bounding box center [186, 198] width 341 height 15
type input "[PERSON_NAME]"
click at [650, 190] on button "Filtrar" at bounding box center [664, 197] width 28 height 15
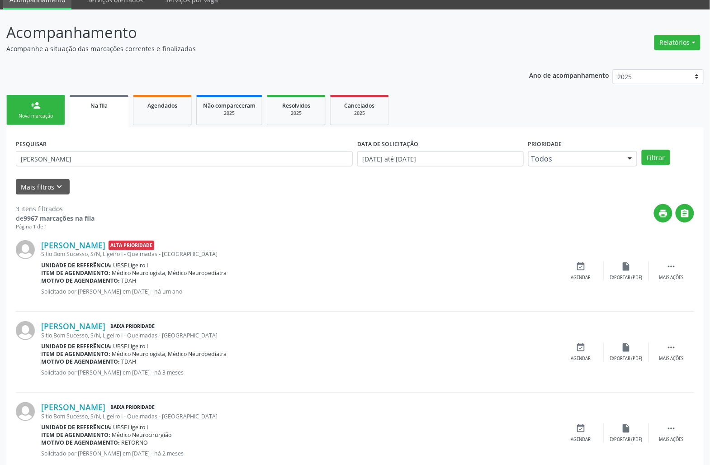
scroll to position [65, 0]
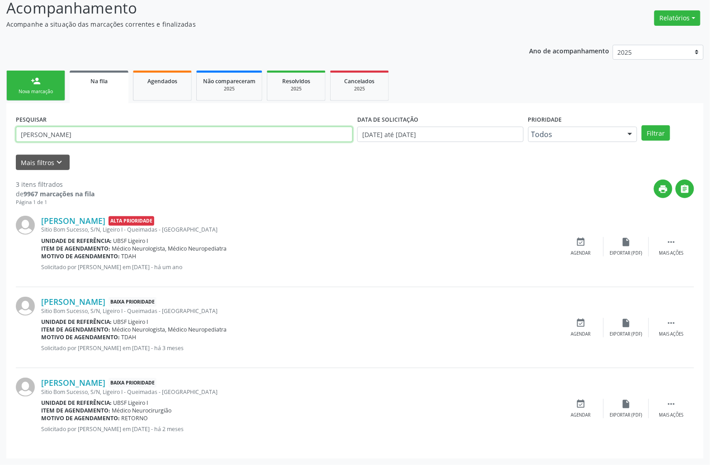
click at [106, 129] on input "[PERSON_NAME]" at bounding box center [184, 134] width 337 height 15
click at [299, 93] on link "Resolvidos 2025" at bounding box center [296, 86] width 59 height 30
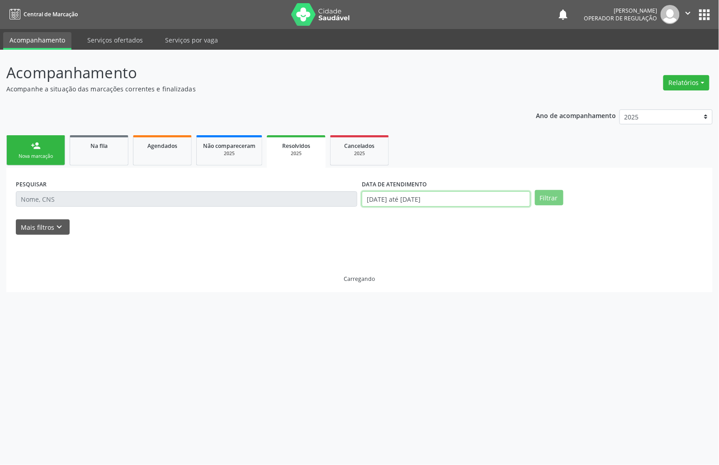
click at [411, 205] on input "[DATE] até [DATE]" at bounding box center [446, 198] width 169 height 15
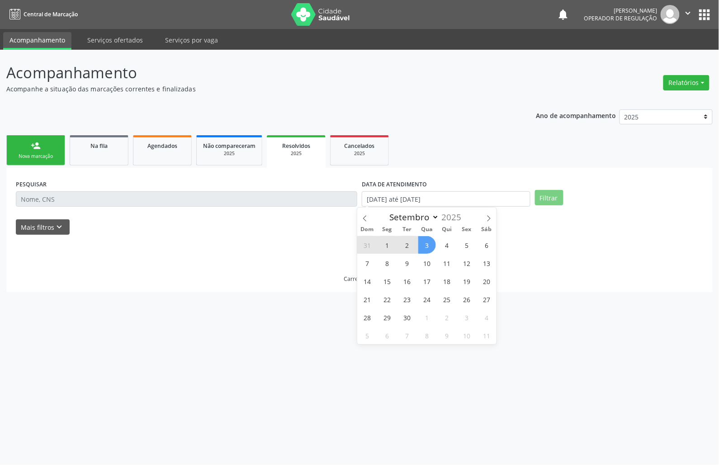
click at [416, 297] on div "31 1 2 3 4 5 6 7 8 9 10 11 12 13 14 15 16 17 18 19 20 21 22 23 24 25 26 27 28 2…" at bounding box center [426, 290] width 139 height 109
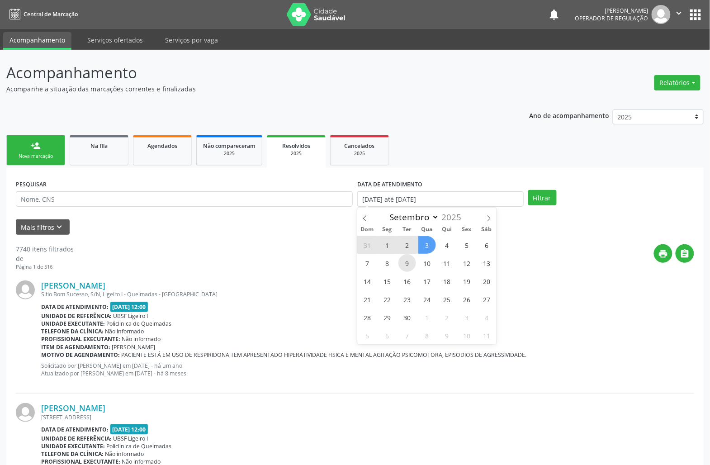
click at [399, 265] on span "9" at bounding box center [407, 263] width 18 height 18
type input "[DATE]"
drag, startPoint x: 271, startPoint y: 186, endPoint x: 272, endPoint y: 196, distance: 9.5
click at [271, 187] on div "PESQUISAR" at bounding box center [184, 194] width 341 height 35
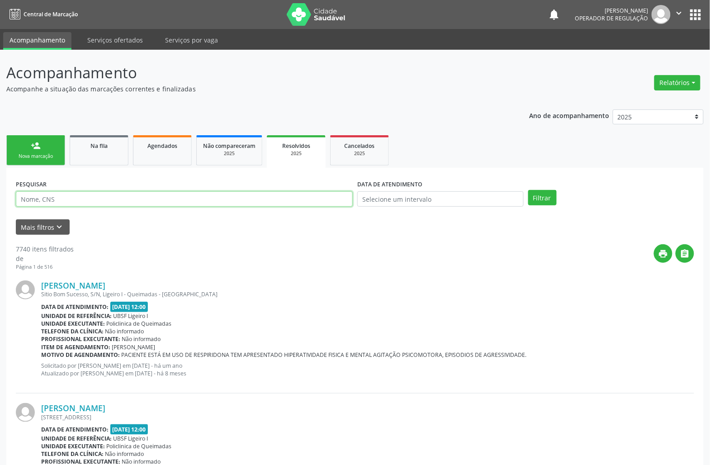
click at [274, 197] on input "text" at bounding box center [184, 198] width 337 height 15
paste input "[PERSON_NAME]"
type input "[PERSON_NAME]"
click at [528, 190] on button "Filtrar" at bounding box center [542, 197] width 28 height 15
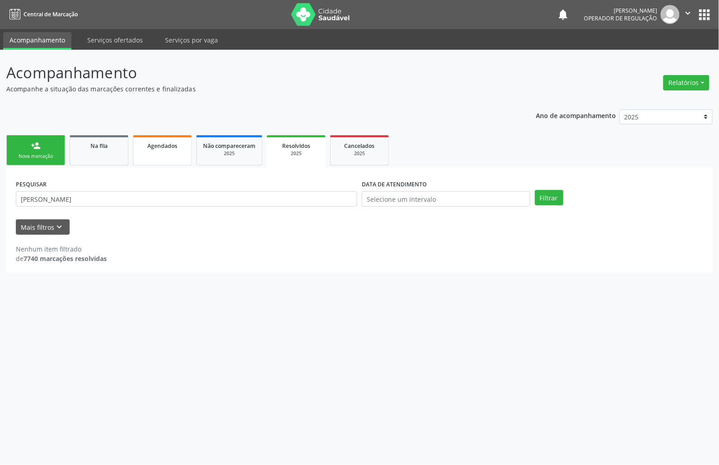
click at [173, 158] on link "Agendados" at bounding box center [162, 150] width 59 height 30
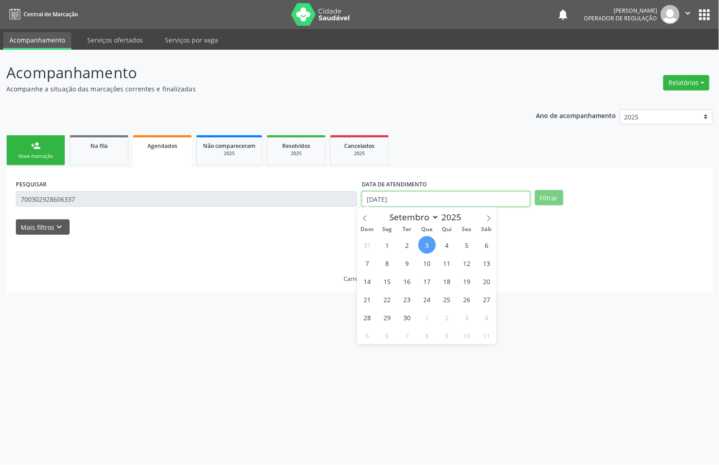
click at [411, 199] on input "[DATE]" at bounding box center [446, 198] width 169 height 15
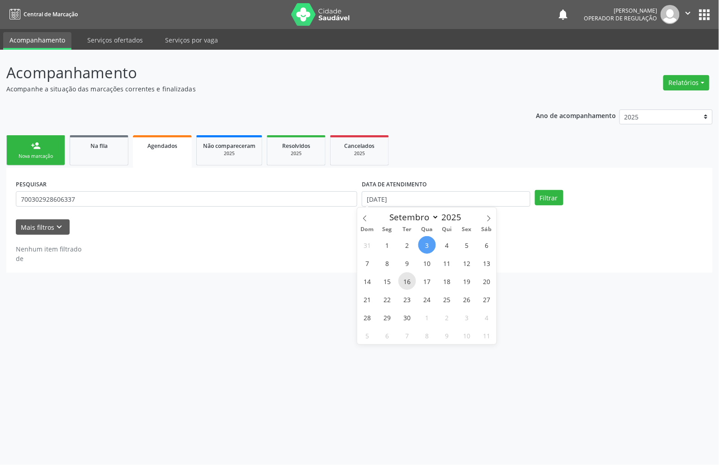
drag, startPoint x: 407, startPoint y: 279, endPoint x: 308, endPoint y: 242, distance: 105.0
click at [407, 278] on span "16" at bounding box center [407, 281] width 18 height 18
type input "[DATE]"
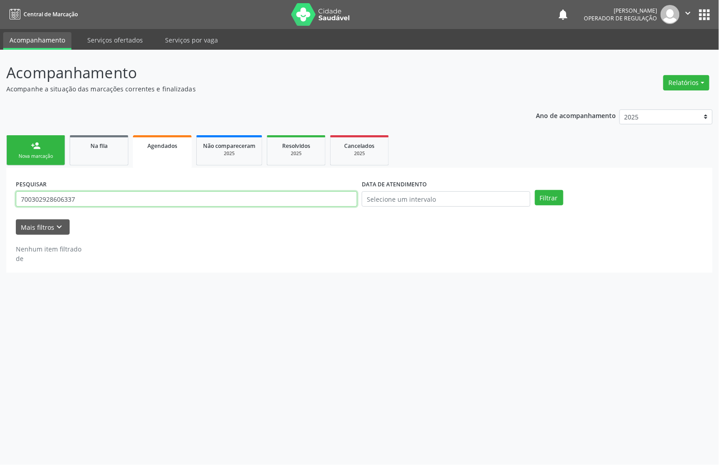
click at [278, 204] on input "700302928606337" at bounding box center [186, 198] width 341 height 15
paste input "[PERSON_NAME]"
type input "[PERSON_NAME]"
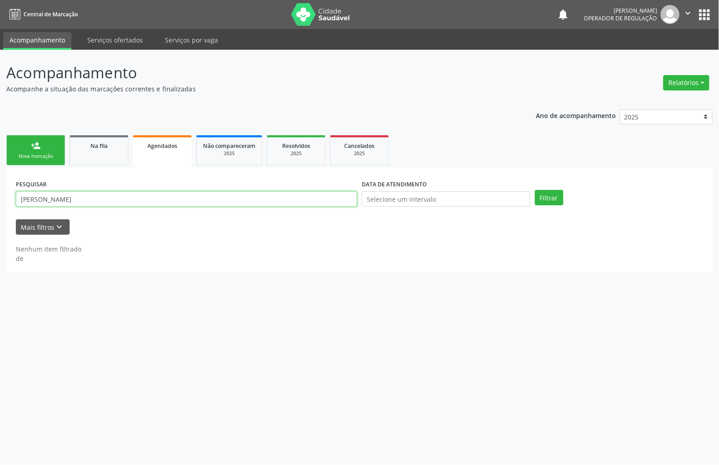
click at [535, 190] on button "Filtrar" at bounding box center [549, 197] width 28 height 15
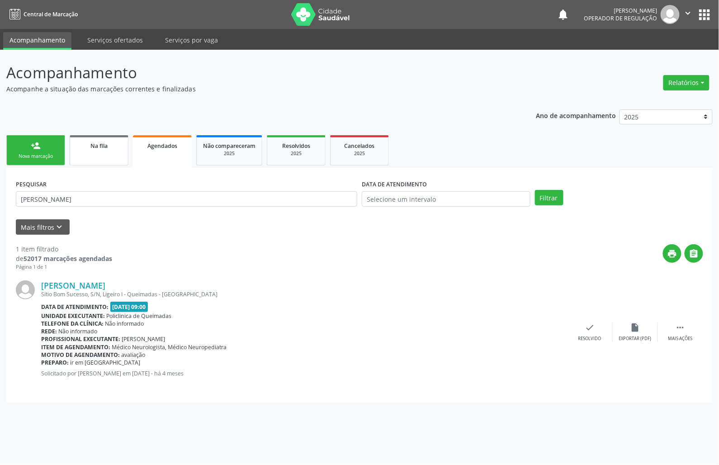
click at [85, 149] on div "Na fila" at bounding box center [98, 145] width 45 height 9
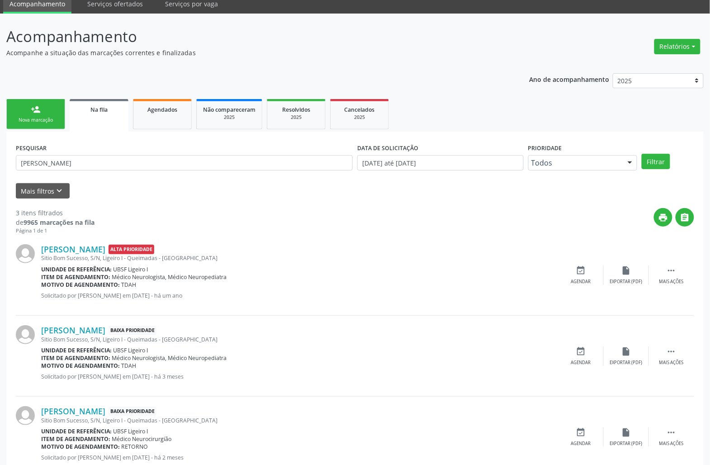
scroll to position [65, 0]
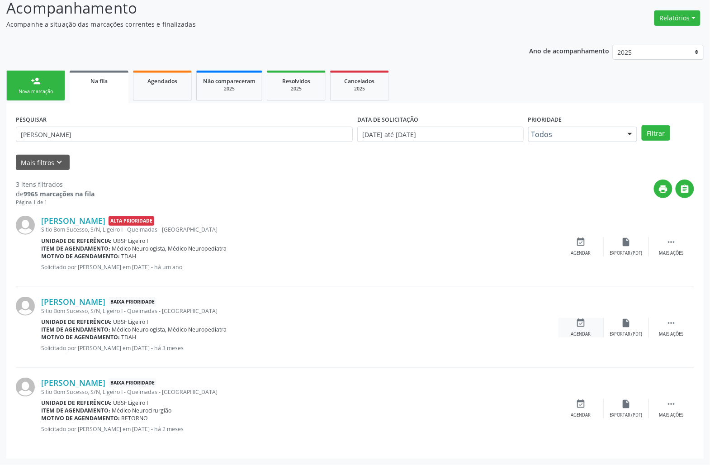
click at [583, 324] on icon "event_available" at bounding box center [581, 323] width 10 height 10
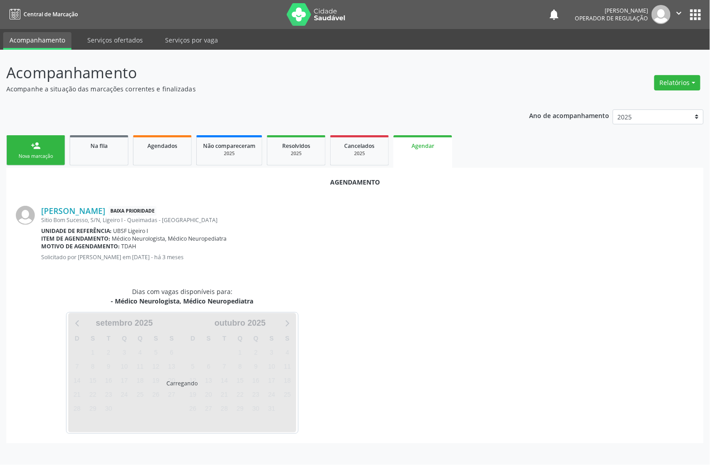
scroll to position [0, 0]
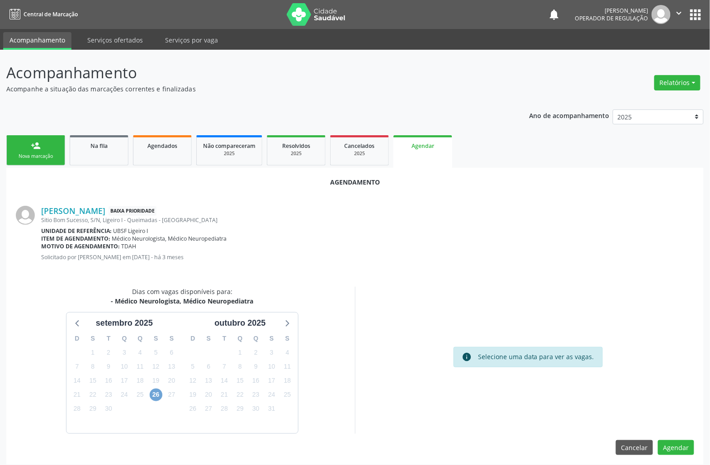
drag, startPoint x: 161, startPoint y: 391, endPoint x: 167, endPoint y: 387, distance: 7.2
click at [161, 392] on span "26" at bounding box center [156, 395] width 13 height 13
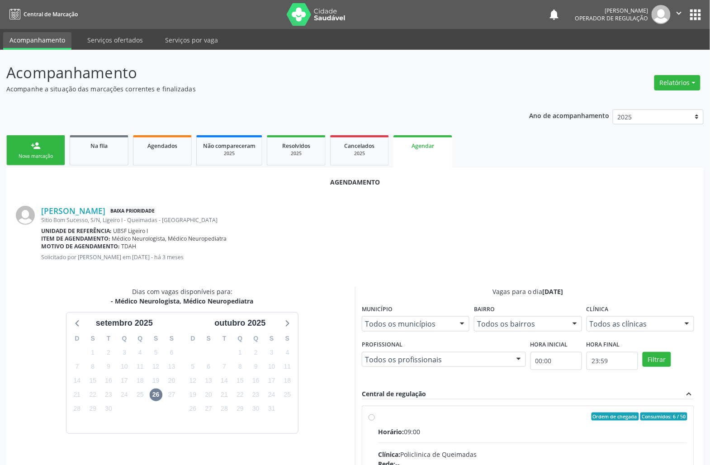
drag, startPoint x: 467, startPoint y: 425, endPoint x: 297, endPoint y: 365, distance: 180.2
click at [375, 421] on input "Ordem de chegada Consumidos: 6 / 50 Horário: 09:00 Clínica: Policlinica de Quei…" at bounding box center [372, 417] width 6 height 8
radio input "true"
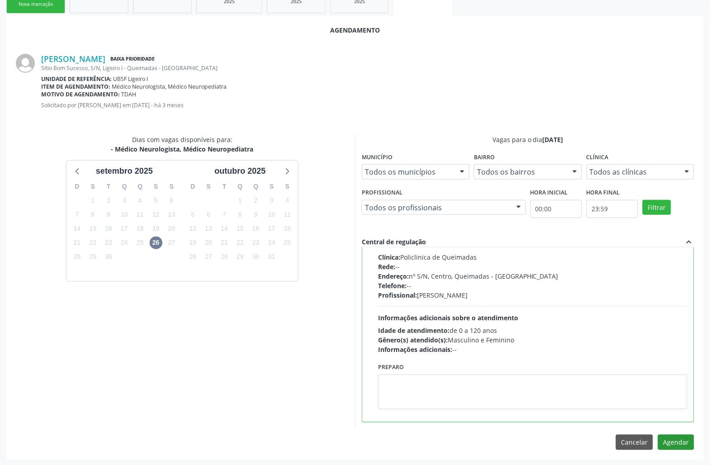
scroll to position [153, 0]
click at [666, 446] on button "Agendar" at bounding box center [676, 441] width 36 height 15
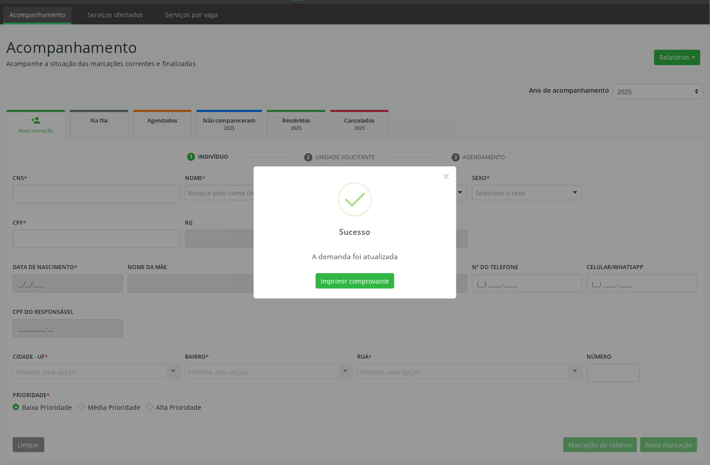
scroll to position [26, 0]
click at [316, 273] on button "Imprimir comprovante" at bounding box center [355, 280] width 79 height 15
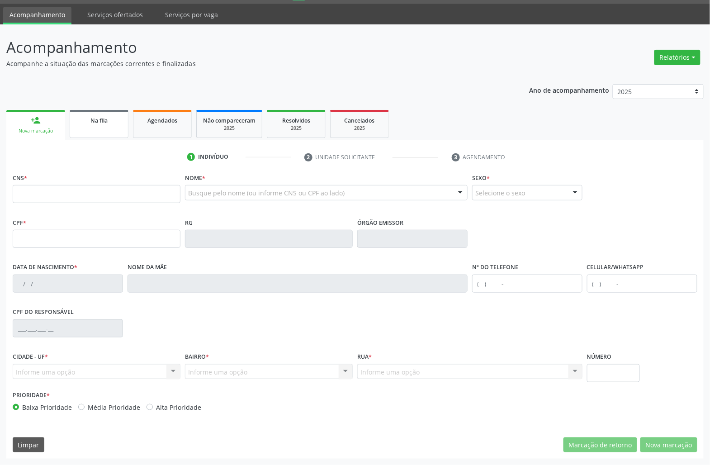
click at [86, 134] on link "Na fila" at bounding box center [99, 124] width 59 height 28
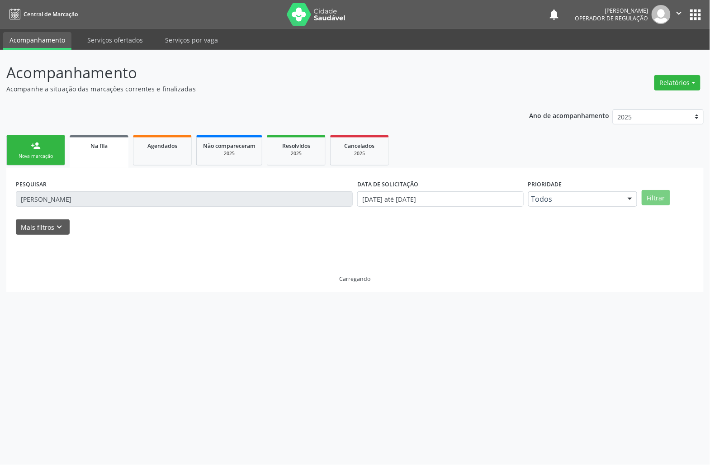
scroll to position [0, 0]
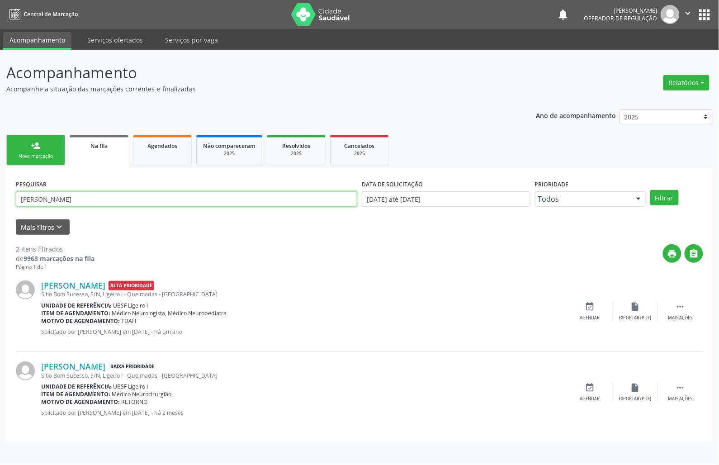
click at [60, 205] on input "[PERSON_NAME]" at bounding box center [186, 198] width 341 height 15
type input "708502305552373"
click at [650, 190] on button "Filtrar" at bounding box center [664, 197] width 28 height 15
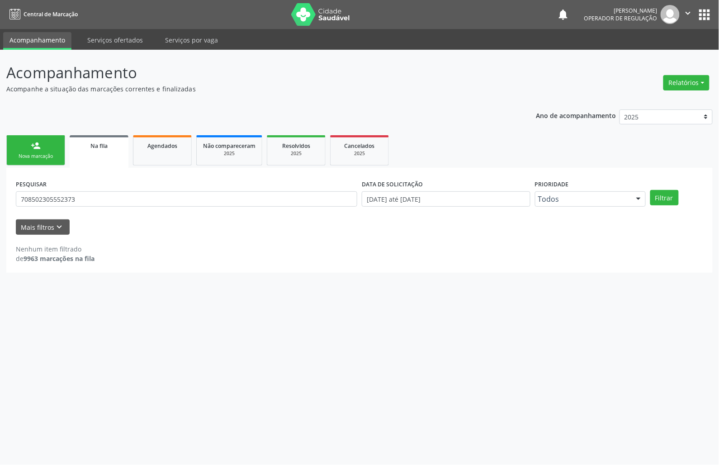
click at [60, 208] on div "PESQUISAR 708502305552373" at bounding box center [187, 194] width 346 height 35
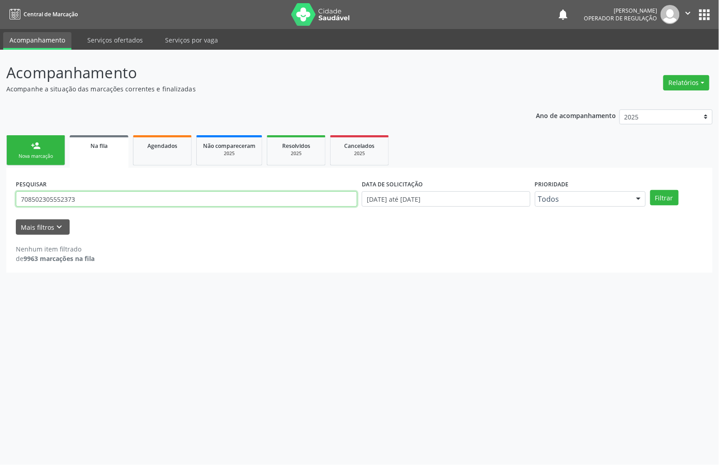
click at [58, 204] on input "708502305552373" at bounding box center [186, 198] width 341 height 15
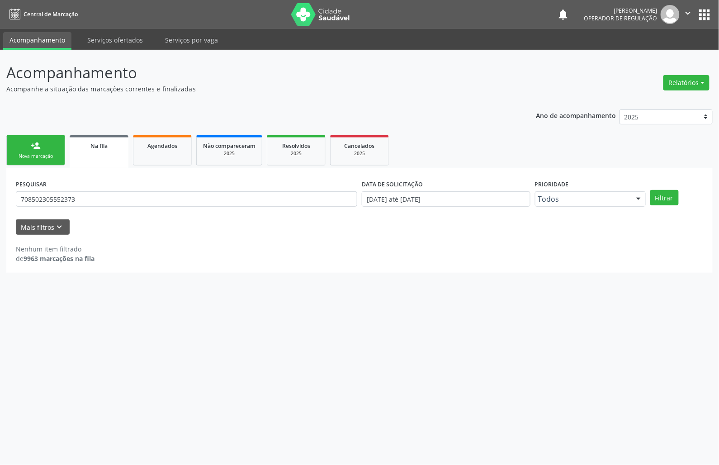
drag, startPoint x: 26, startPoint y: 131, endPoint x: 20, endPoint y: 145, distance: 15.0
click at [25, 134] on div "Ano de acompanhamento 2025 2024 2023 2022 2021 person_add Nova marcação Na fila…" at bounding box center [359, 188] width 707 height 170
click at [20, 145] on link "person_add Nova marcação" at bounding box center [35, 150] width 59 height 30
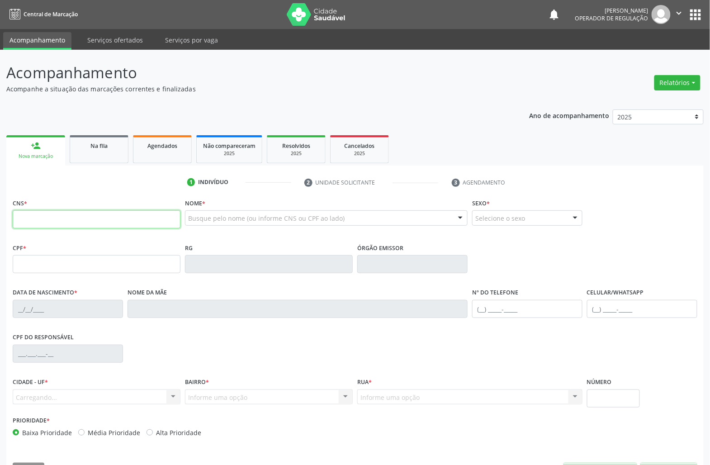
click at [60, 222] on input "text" at bounding box center [97, 219] width 168 height 18
paste input "708 5023 0555 2373"
type input "708 5023 0555 2373"
type input "161.542.734-10"
type input "[DATE]"
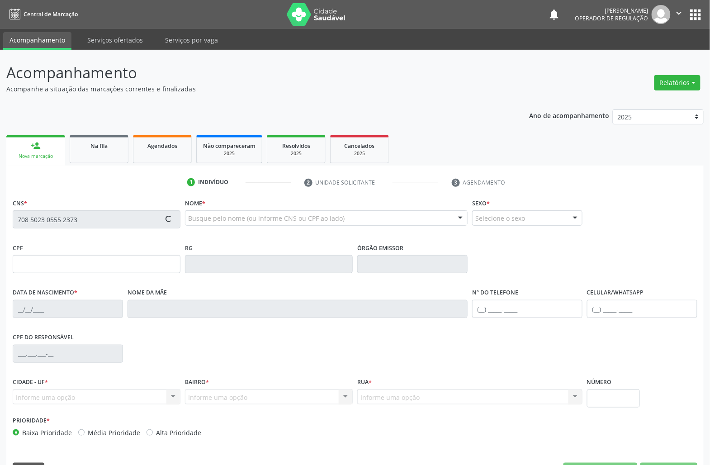
type input "[PERSON_NAME]"
type input "[PHONE_NUMBER]"
type input "106.674.624-90"
type input "434"
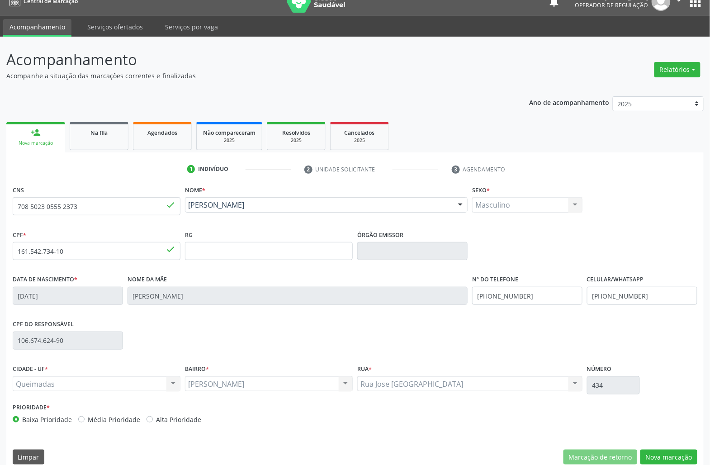
scroll to position [26, 0]
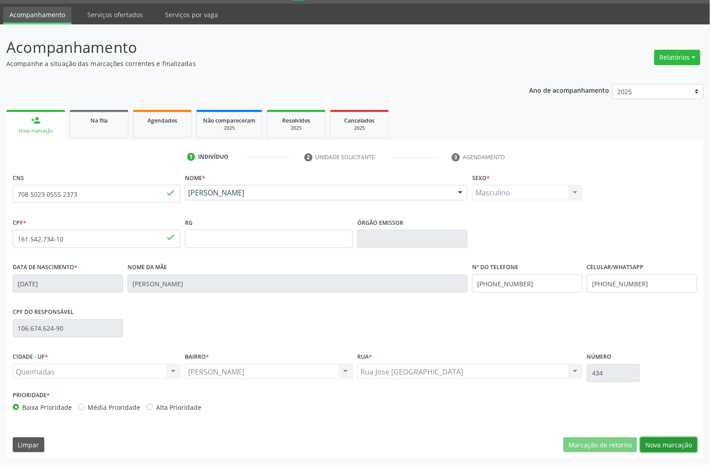
click at [650, 441] on button "Nova marcação" at bounding box center [668, 444] width 57 height 15
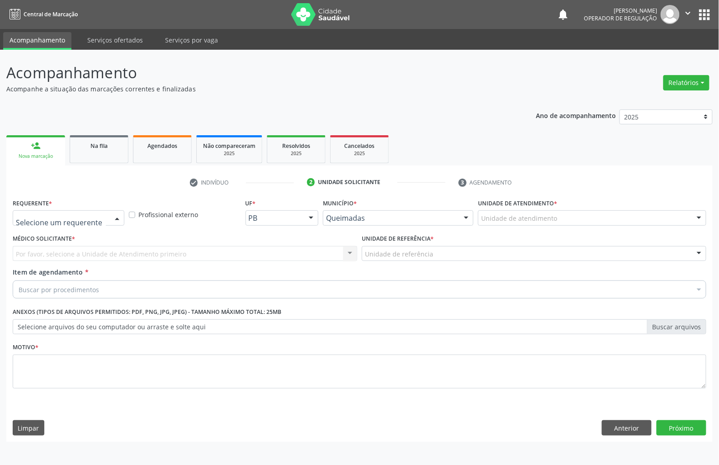
drag, startPoint x: 89, startPoint y: 218, endPoint x: 57, endPoint y: 274, distance: 64.2
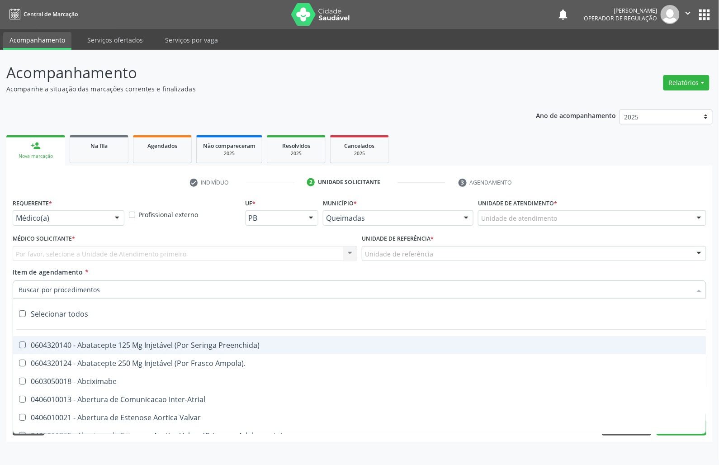
click at [114, 220] on div at bounding box center [117, 218] width 14 height 15
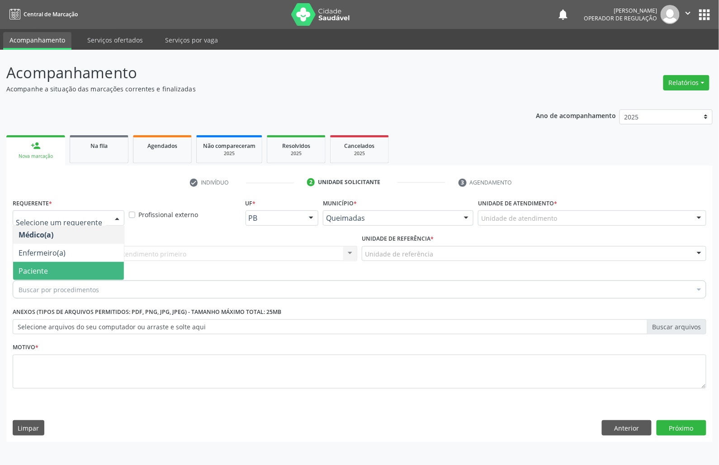
click at [79, 279] on span "Paciente" at bounding box center [68, 271] width 111 height 18
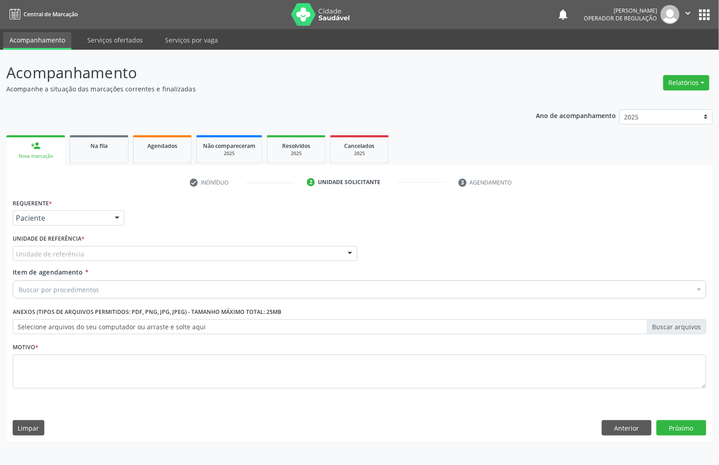
click at [115, 259] on div "Unidade de referência" at bounding box center [185, 253] width 345 height 15
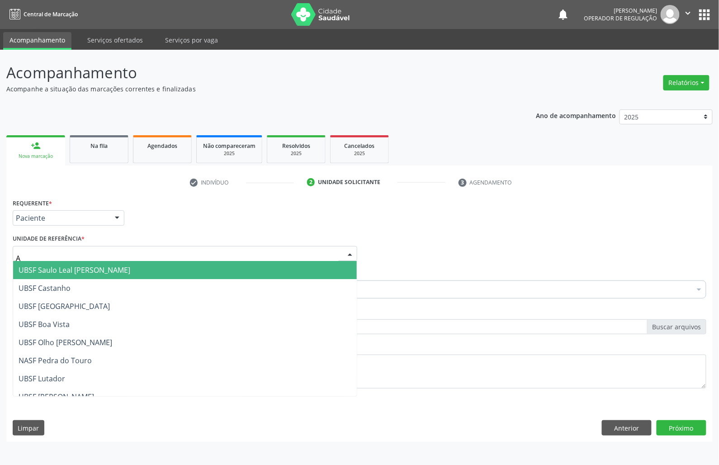
type input "AN"
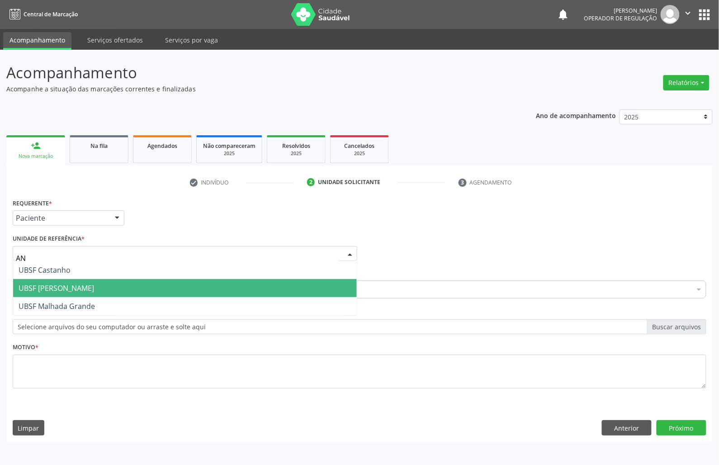
click at [113, 290] on span "UBSF [PERSON_NAME]" at bounding box center [185, 288] width 344 height 18
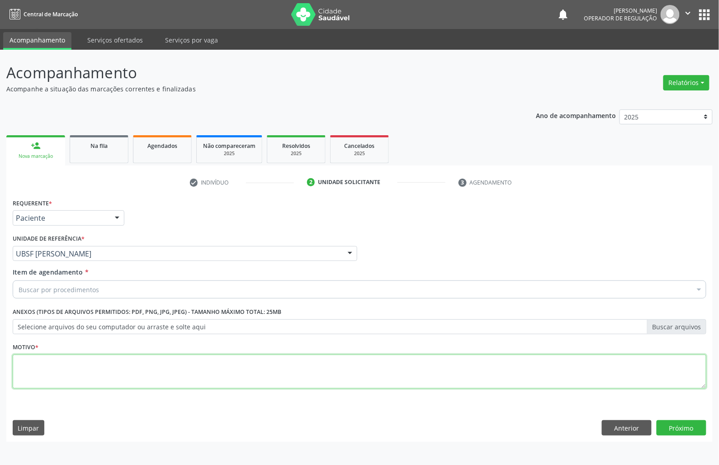
click at [100, 382] on textarea at bounding box center [360, 372] width 694 height 34
type textarea "DEFICIT DE ATENÇÃO"
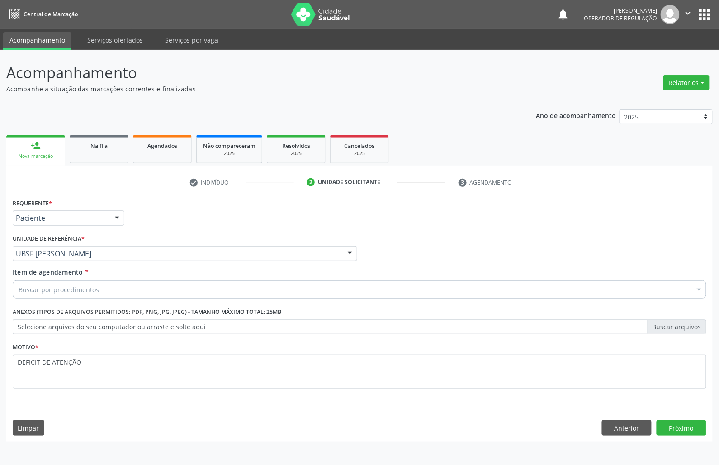
click at [265, 297] on div "Buscar por procedimentos" at bounding box center [360, 289] width 694 height 18
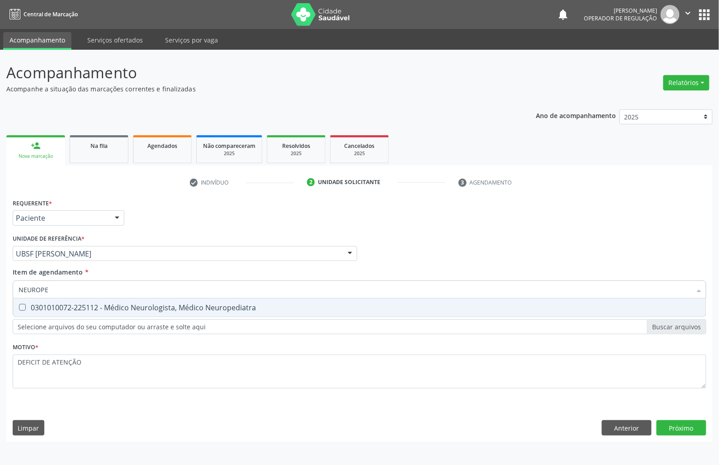
type input "NEUROPED"
click at [262, 303] on span "0301010072-225112 - Médico Neurologista, Médico Neuropediatra" at bounding box center [359, 308] width 693 height 18
checkbox Neuropediatra "true"
click at [677, 418] on div "Requerente * Paciente Médico(a) Enfermeiro(a) Paciente Nenhum resultado encontr…" at bounding box center [359, 319] width 707 height 246
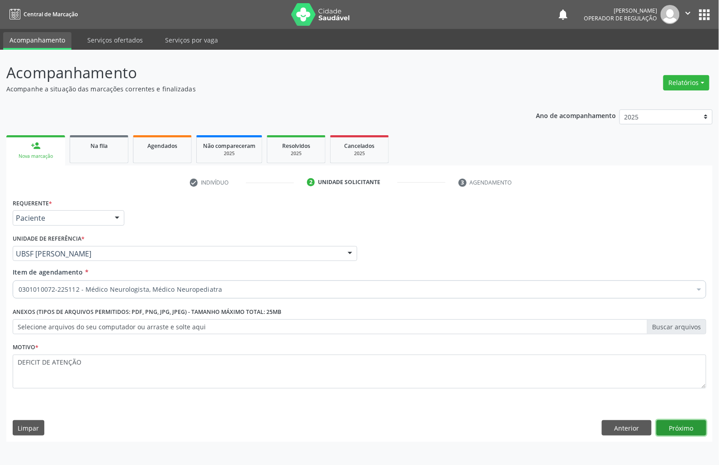
click at [683, 432] on button "Próximo" at bounding box center [682, 427] width 50 height 15
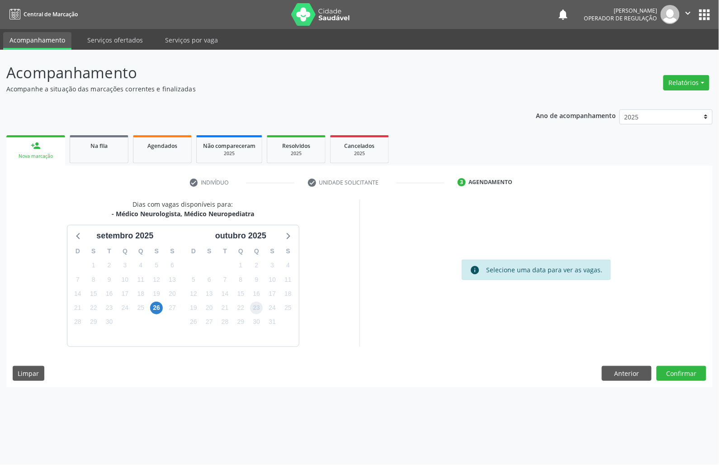
click at [252, 304] on span "23" at bounding box center [256, 308] width 13 height 13
click at [154, 305] on span "26" at bounding box center [156, 308] width 13 height 13
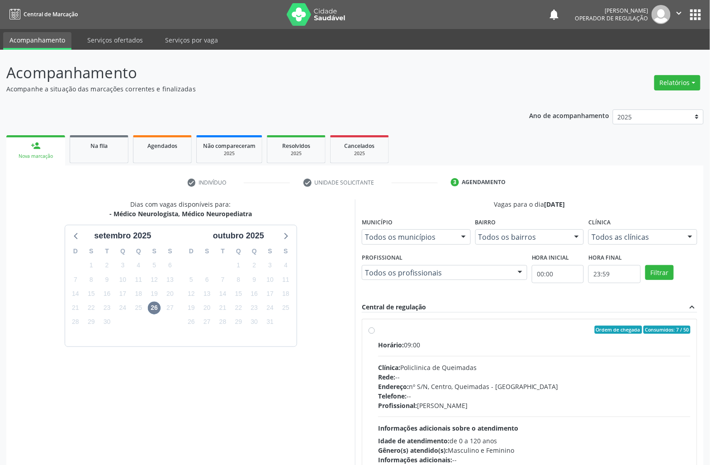
click at [545, 384] on div "Endereço: nº S/N, Centro, Queimadas - [GEOGRAPHIC_DATA]" at bounding box center [534, 386] width 313 height 9
click at [375, 334] on input "Ordem de chegada Consumidos: 7 / 50 Horário: 09:00 Clínica: Policlinica de Quei…" at bounding box center [372, 330] width 6 height 8
radio input "true"
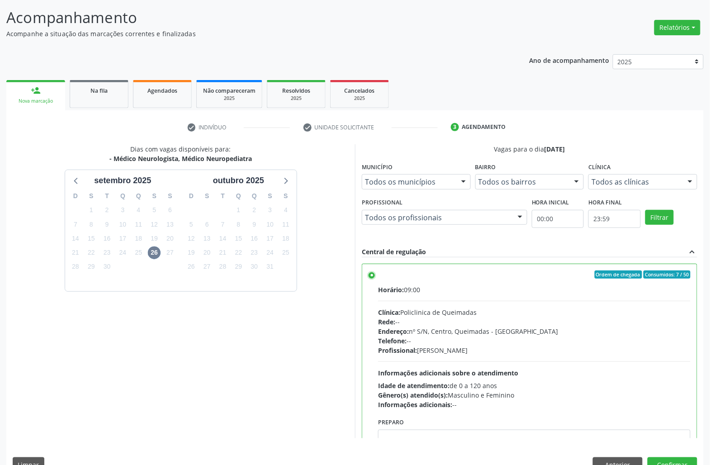
scroll to position [76, 0]
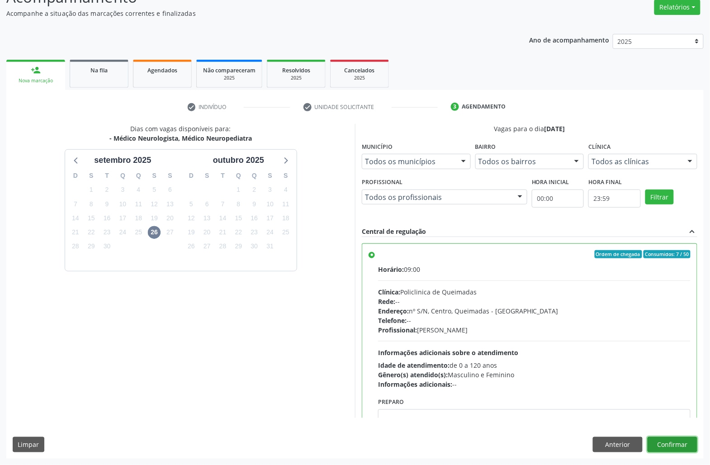
click at [679, 447] on button "Confirmar" at bounding box center [673, 444] width 50 height 15
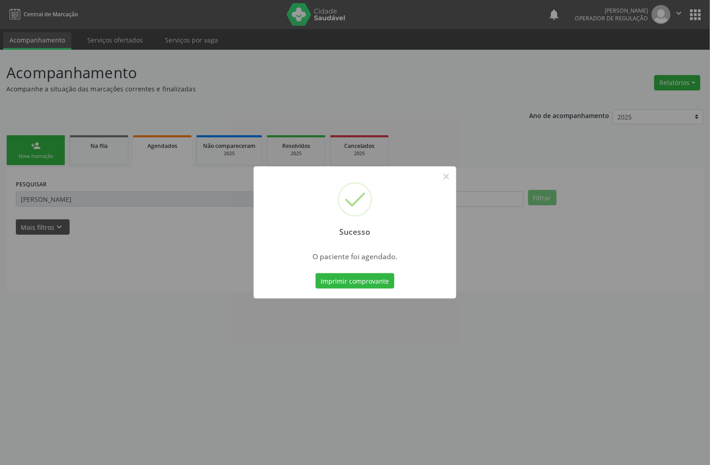
scroll to position [0, 0]
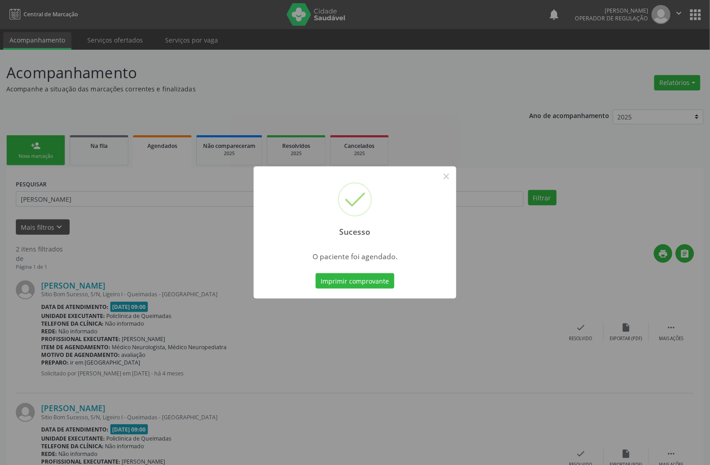
click at [316, 273] on button "Imprimir comprovante" at bounding box center [355, 280] width 79 height 15
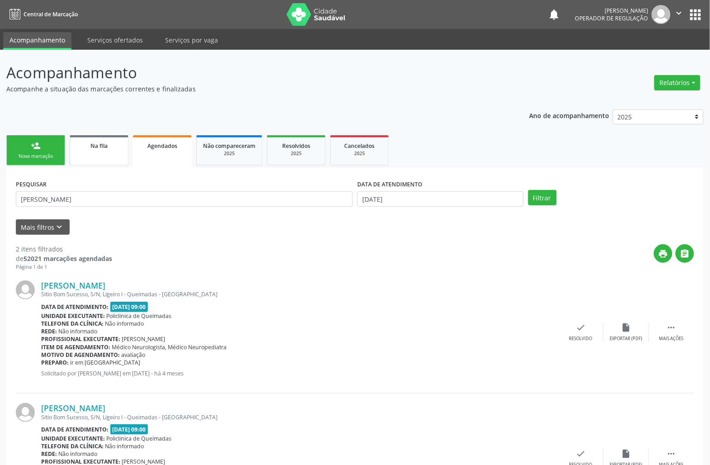
drag, startPoint x: 91, startPoint y: 141, endPoint x: 100, endPoint y: 146, distance: 9.3
click at [93, 142] on span "Na fila" at bounding box center [98, 146] width 17 height 8
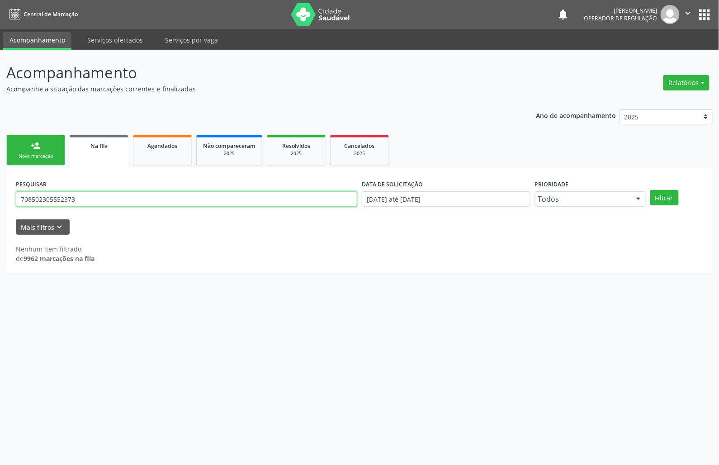
click at [81, 200] on input "708502305552373" at bounding box center [186, 198] width 341 height 15
click at [81, 199] on input "708502305552373" at bounding box center [186, 198] width 341 height 15
type input "700004422289807"
click at [650, 190] on button "Filtrar" at bounding box center [664, 197] width 28 height 15
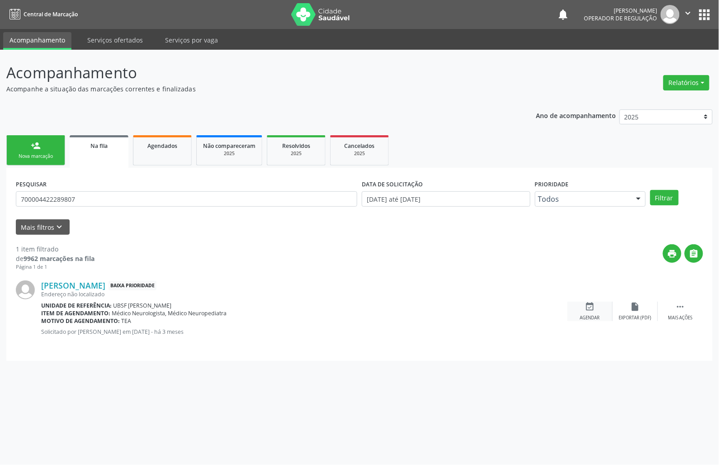
click at [599, 308] on div "event_available Agendar" at bounding box center [590, 311] width 45 height 19
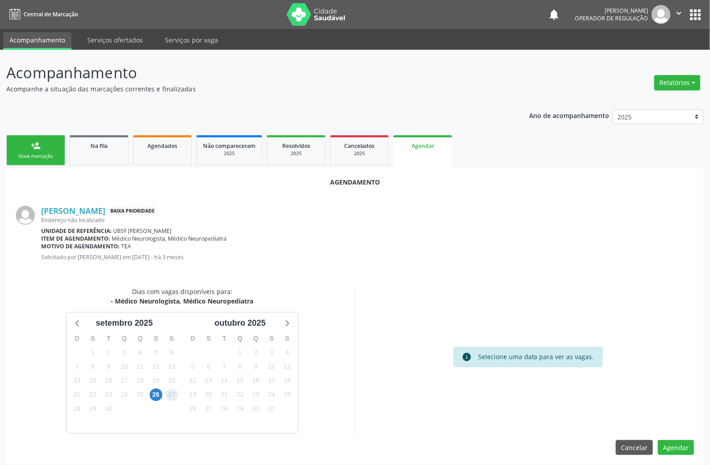
click at [166, 393] on span "27" at bounding box center [172, 395] width 13 height 13
drag, startPoint x: 160, startPoint y: 393, endPoint x: 158, endPoint y: 379, distance: 14.1
click at [160, 391] on span "26" at bounding box center [156, 395] width 13 height 13
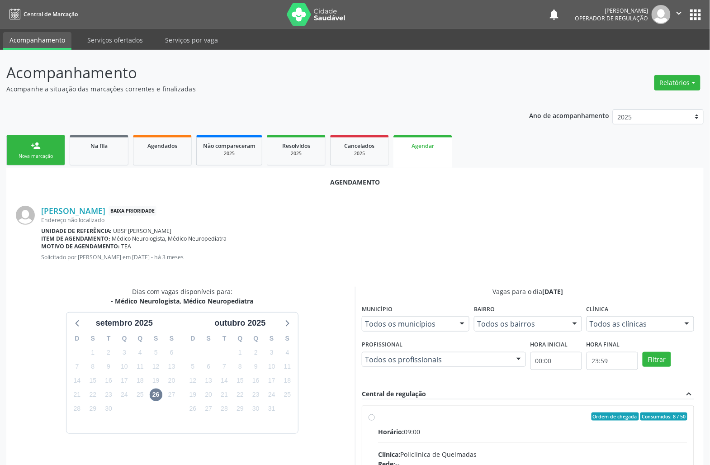
click at [502, 416] on div "Ordem de chegada Consumidos: 8 / 50" at bounding box center [532, 417] width 309 height 8
click at [375, 416] on input "Ordem de chegada Consumidos: 8 / 50 Horário: 09:00 Clínica: Policlinica de Quei…" at bounding box center [372, 417] width 6 height 8
radio input "true"
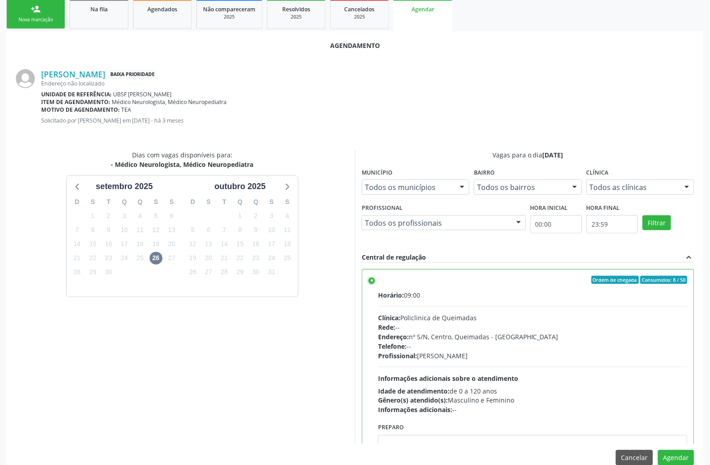
scroll to position [153, 0]
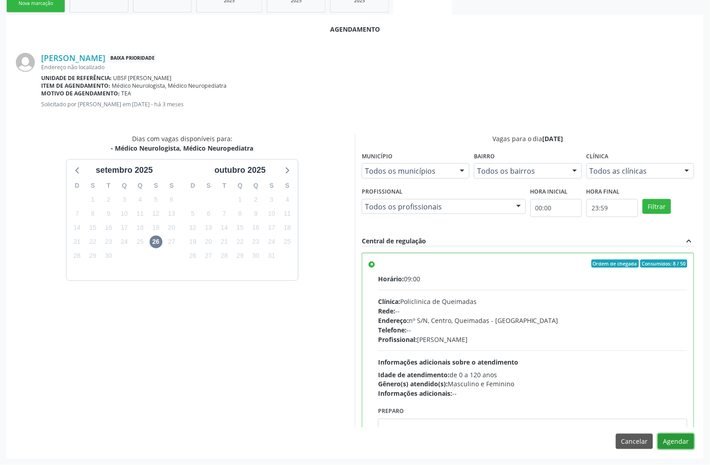
click at [665, 438] on button "Agendar" at bounding box center [676, 441] width 36 height 15
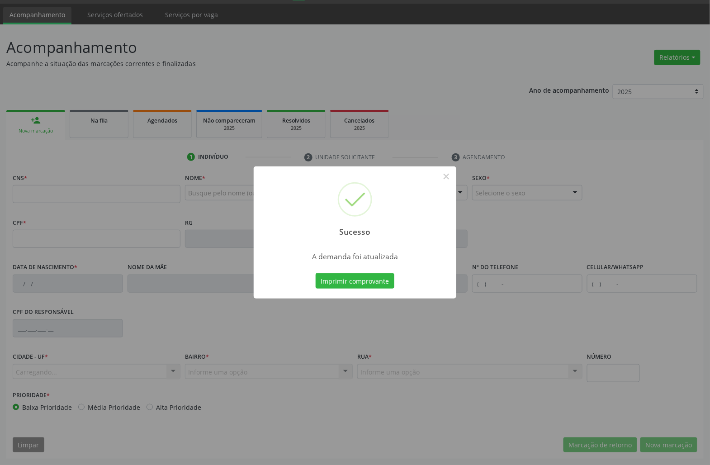
scroll to position [26, 0]
click at [352, 280] on button "Imprimir comprovante" at bounding box center [355, 280] width 79 height 15
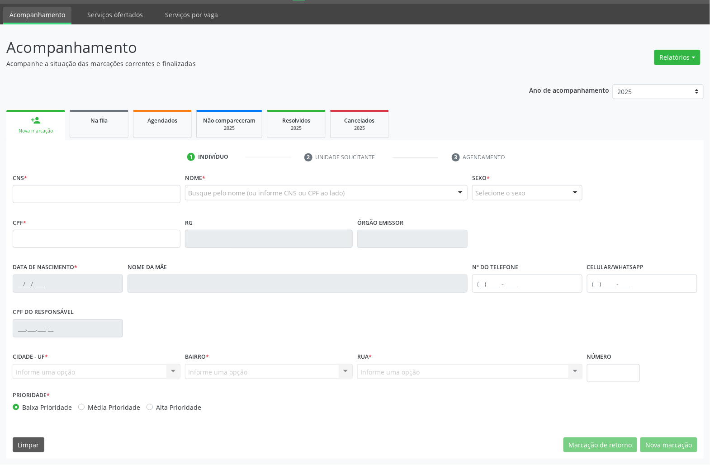
click at [102, 118] on span "Na fila" at bounding box center [98, 121] width 17 height 8
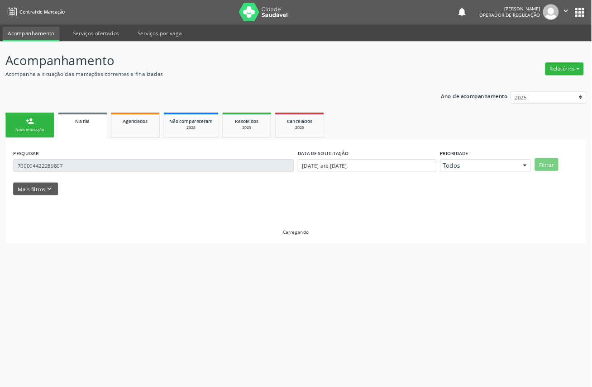
scroll to position [0, 0]
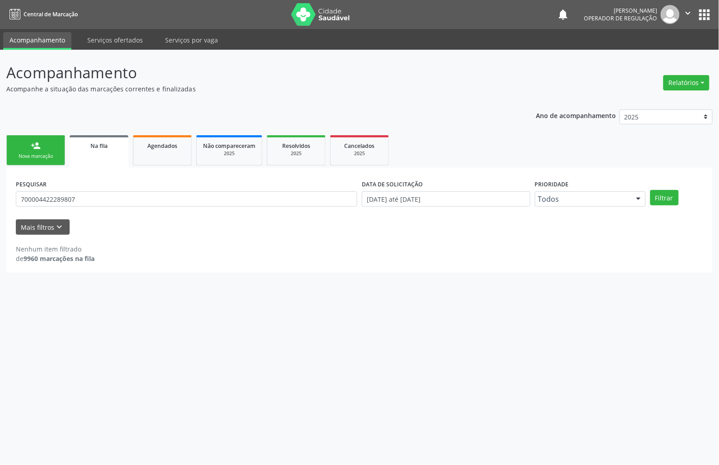
drag, startPoint x: 53, startPoint y: 288, endPoint x: 136, endPoint y: 308, distance: 85.0
click at [136, 308] on div "Acompanhamento Acompanhe a situação das marcações correntes e finalizadas Relat…" at bounding box center [359, 257] width 719 height 415
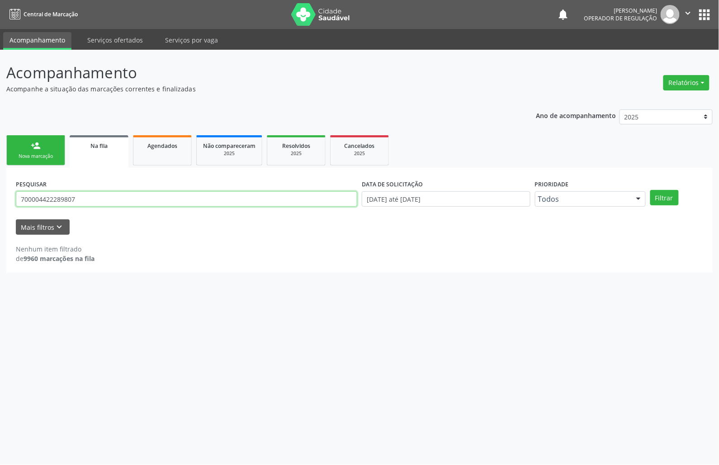
click at [80, 194] on input "700004422289807" at bounding box center [186, 198] width 341 height 15
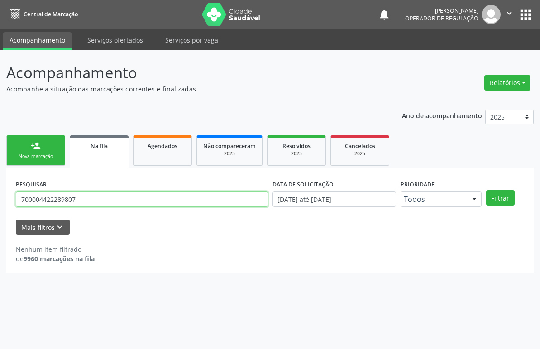
click at [66, 198] on input "700004422289807" at bounding box center [142, 198] width 252 height 15
click at [68, 198] on input "700004422289807" at bounding box center [142, 198] width 252 height 15
type input "808000453271393"
click at [486, 190] on button "Filtrar" at bounding box center [500, 197] width 28 height 15
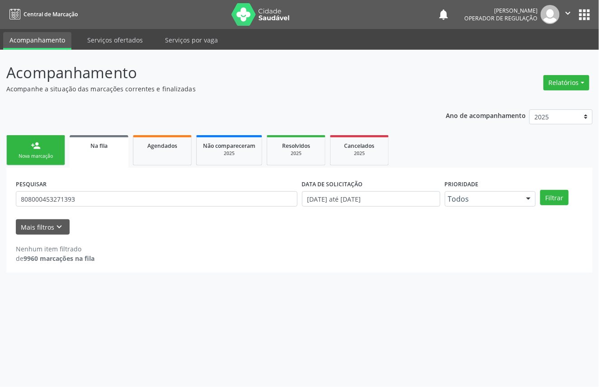
click at [93, 207] on div "PESQUISAR 808000453271393" at bounding box center [157, 194] width 286 height 35
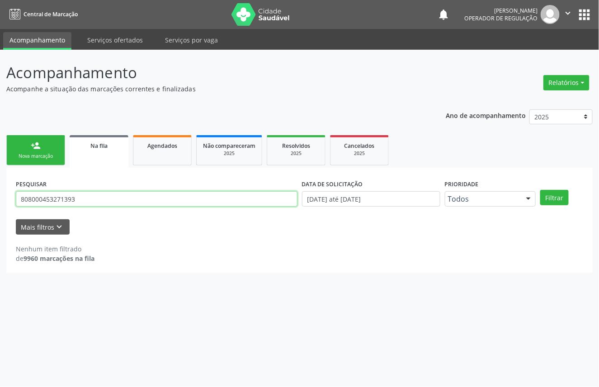
click at [89, 204] on input "808000453271393" at bounding box center [157, 198] width 282 height 15
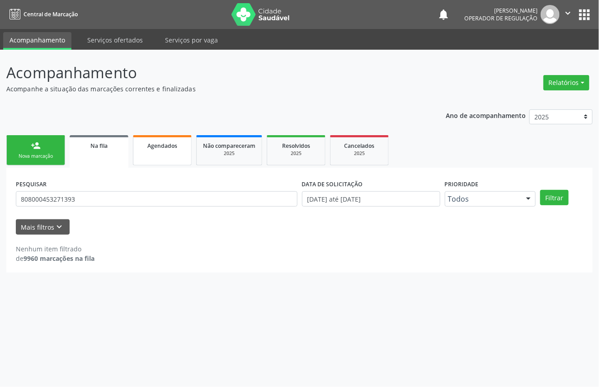
click at [154, 151] on link "Agendados" at bounding box center [162, 150] width 59 height 30
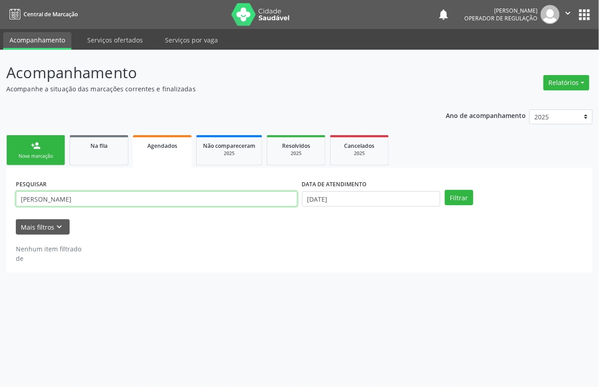
click at [116, 197] on input "[PERSON_NAME]" at bounding box center [157, 198] width 282 height 15
paste input "808000453271393"
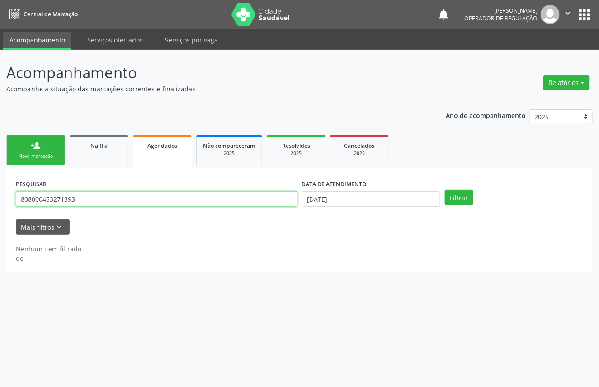
type input "808000453271393"
click at [445, 190] on button "Filtrar" at bounding box center [459, 197] width 28 height 15
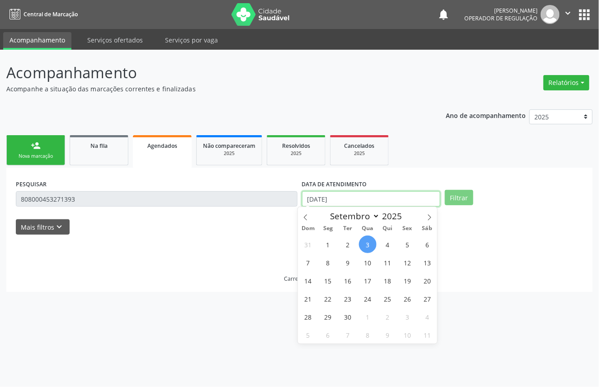
drag, startPoint x: 383, startPoint y: 194, endPoint x: 322, endPoint y: 228, distance: 69.2
click at [382, 195] on input "[DATE]" at bounding box center [371, 198] width 138 height 15
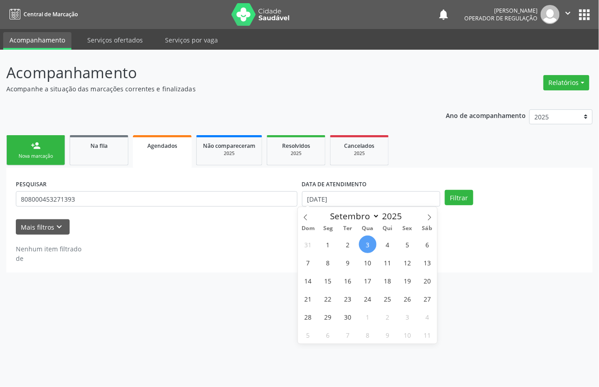
drag, startPoint x: 336, startPoint y: 251, endPoint x: 345, endPoint y: 246, distance: 10.3
click at [337, 250] on div "31 1 2 3 4 5 6 7 8 9 10 11 12 13 14 15 16 17 18 19 20 21 22 23 24 25 26 27 28 2…" at bounding box center [367, 289] width 139 height 109
click at [409, 255] on span "12" at bounding box center [408, 263] width 18 height 18
type input "[DATE]"
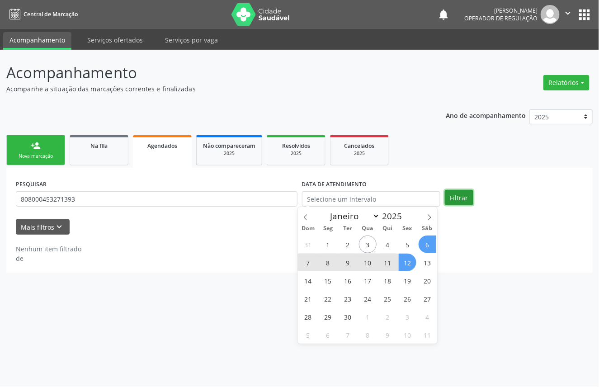
click at [457, 200] on button "Filtrar" at bounding box center [459, 197] width 28 height 15
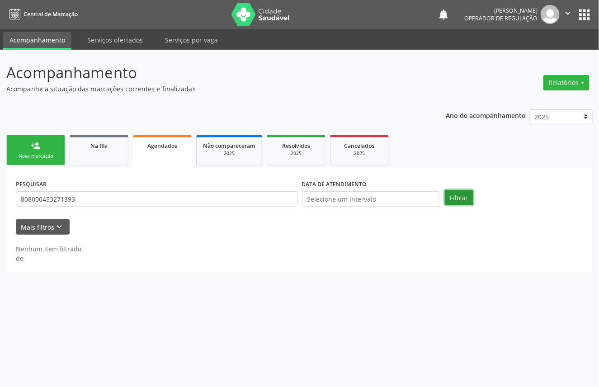
click at [466, 200] on button "Filtrar" at bounding box center [459, 197] width 28 height 15
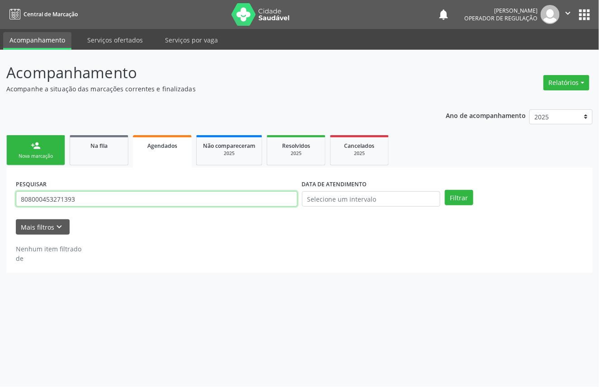
click at [28, 197] on input "808000453271393" at bounding box center [157, 198] width 282 height 15
type input "898000453271393"
click at [445, 190] on button "Filtrar" at bounding box center [459, 197] width 28 height 15
click at [89, 197] on input "898000453271393" at bounding box center [157, 198] width 282 height 15
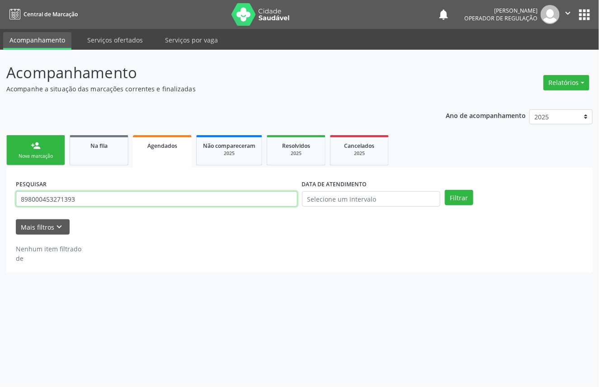
click at [89, 197] on input "898000453271393" at bounding box center [157, 198] width 282 height 15
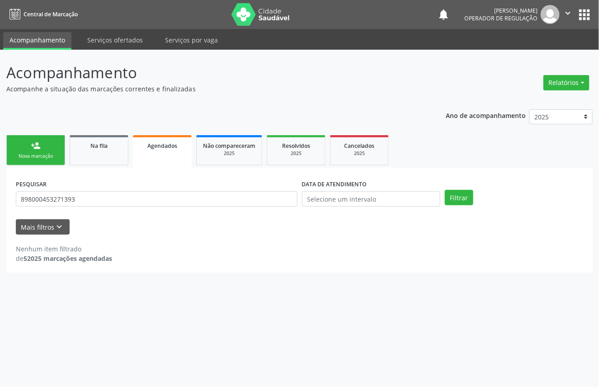
click at [37, 145] on div "person_add" at bounding box center [36, 146] width 10 height 10
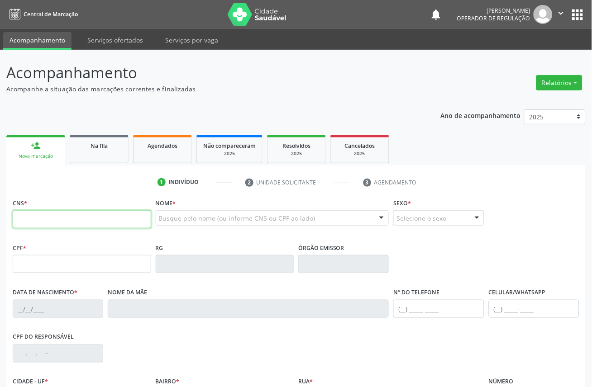
click at [37, 223] on input "text" at bounding box center [82, 219] width 138 height 18
paste input "898 0004 5327 1393"
type input "898 0004 5327 1393"
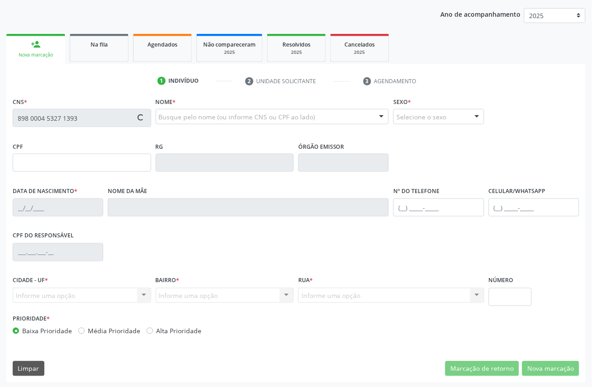
scroll to position [102, 0]
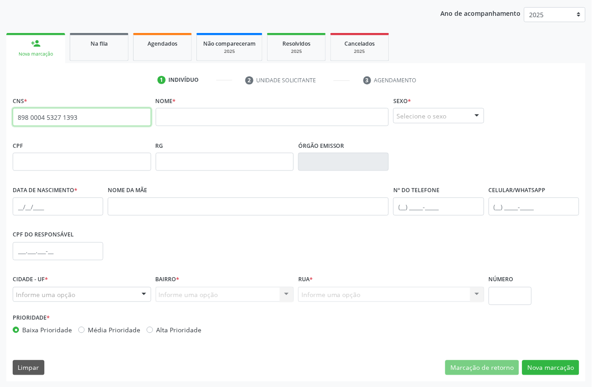
click at [91, 123] on input "898 0004 5327 1393" at bounding box center [82, 117] width 138 height 18
click at [91, 118] on input "898 0004 5327 1393" at bounding box center [82, 117] width 138 height 18
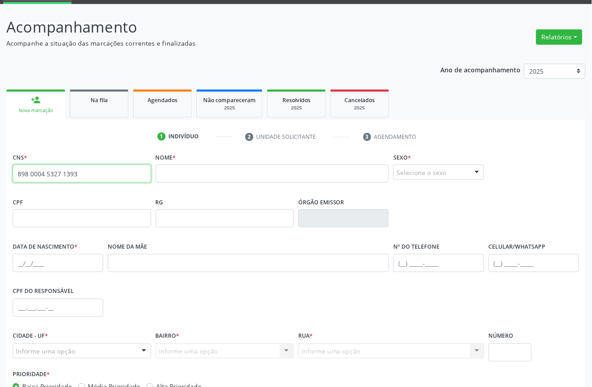
scroll to position [0, 0]
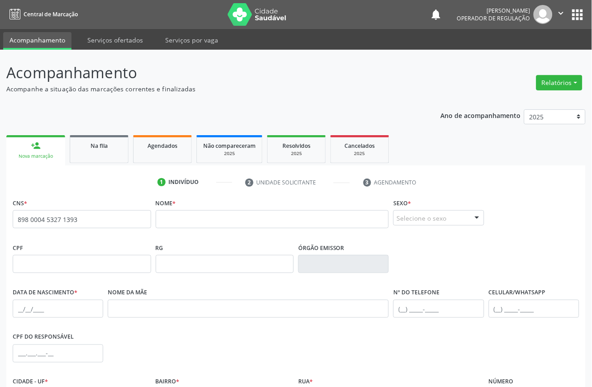
click at [573, 15] on button "apps" at bounding box center [577, 15] width 16 height 16
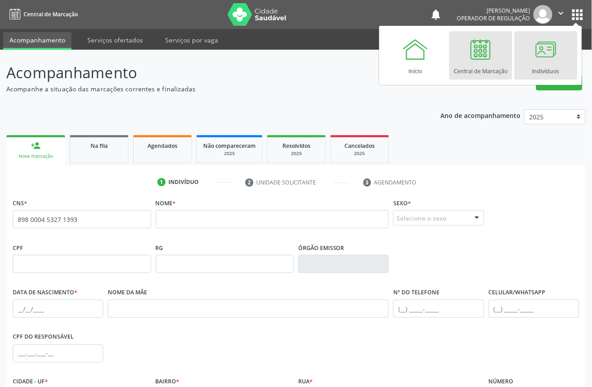
click at [532, 56] on div at bounding box center [545, 49] width 27 height 27
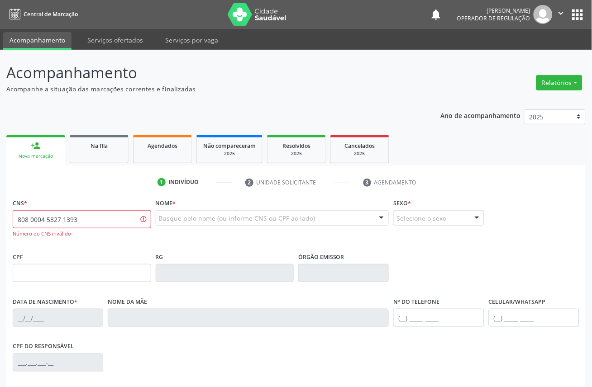
click at [96, 227] on input "808 0004 5327 1393" at bounding box center [82, 219] width 138 height 18
click at [24, 223] on input "808 0004 5327 1393" at bounding box center [82, 219] width 138 height 18
type input "898 0004 5327 1393"
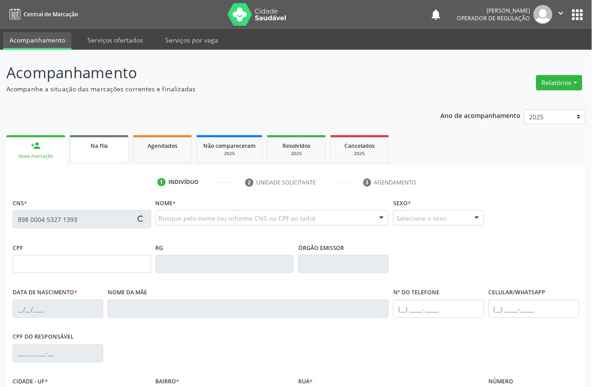
click at [96, 138] on link "Na fila" at bounding box center [99, 149] width 59 height 28
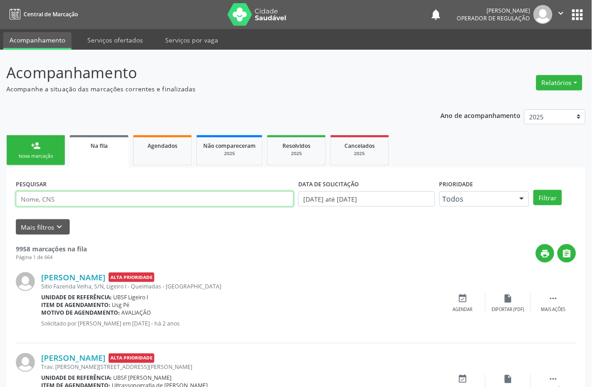
click at [77, 201] on input "text" at bounding box center [155, 198] width 278 height 15
paste input "898000453271393"
click at [533, 190] on button "Filtrar" at bounding box center [547, 197] width 28 height 15
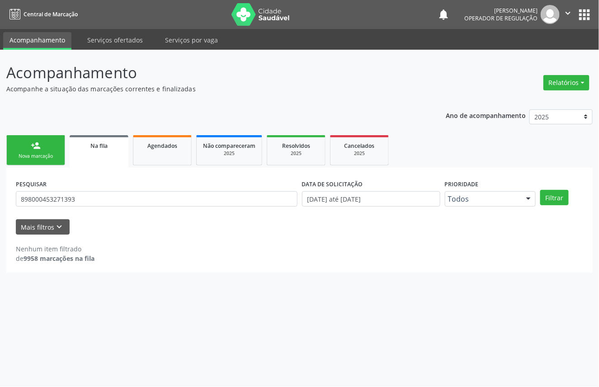
click at [106, 187] on div "PESQUISAR 898000453271393" at bounding box center [157, 194] width 286 height 35
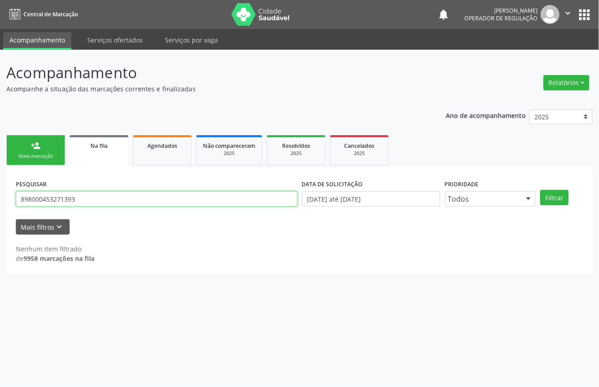
click at [104, 199] on input "898000453271393" at bounding box center [157, 198] width 282 height 15
paste input "SEVERINO GOMES LIMA"
type input "SEVERINO GOMES LIMA"
click at [541, 190] on button "Filtrar" at bounding box center [555, 197] width 28 height 15
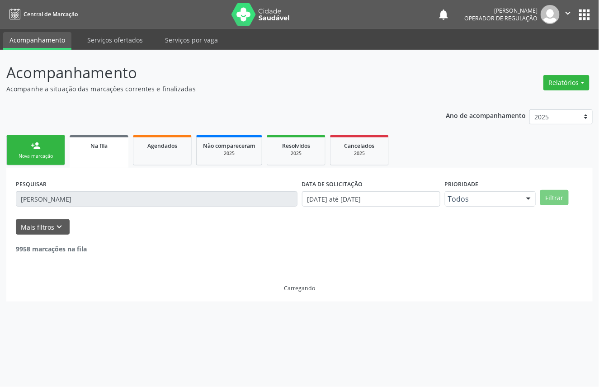
click at [55, 151] on link "person_add Nova marcação" at bounding box center [35, 150] width 59 height 30
click at [55, 145] on link "person_add Nova marcação" at bounding box center [35, 150] width 59 height 30
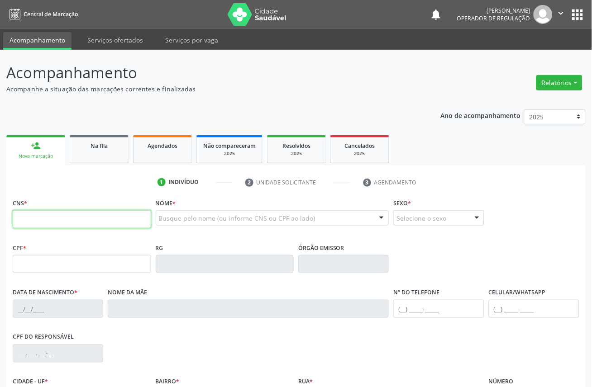
click at [79, 223] on input "text" at bounding box center [82, 219] width 138 height 18
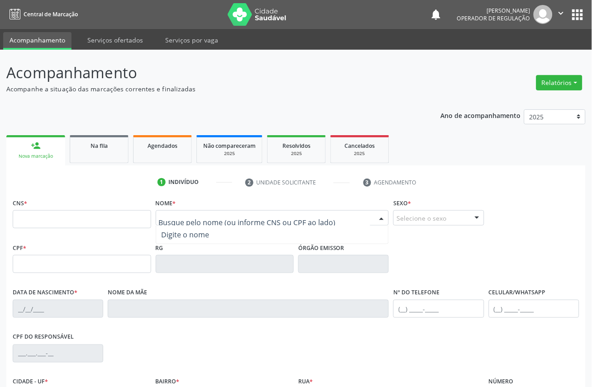
paste input "SEVERINO GOMES LIMA"
type input "SEVERINO GOMES LIMA"
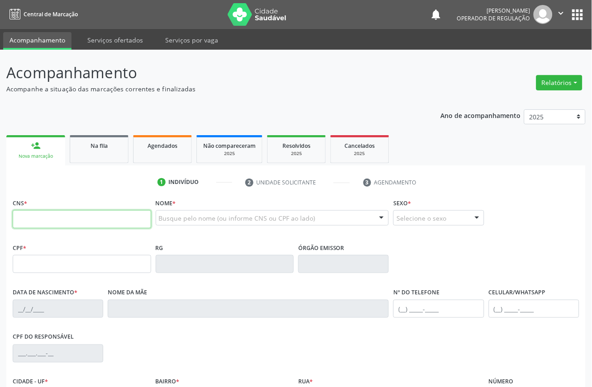
click at [114, 219] on input "text" at bounding box center [82, 219] width 138 height 18
type input "898 0004 5327 1393"
click at [171, 223] on div "Busque pelo nome (ou informe CNS ou CPF ao lado)" at bounding box center [272, 217] width 233 height 15
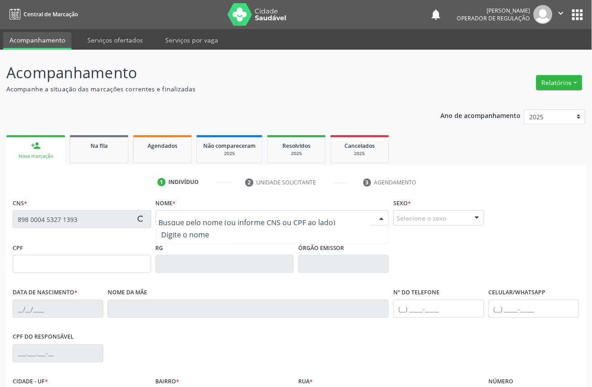
paste input "SEVERINO GOMES LIMA"
type input "SEVERINO GOMES LIMA"
click at [446, 225] on fieldset "Sexo * Selecione o sexo Masculino Feminino Nenhum resultado encontrado para: " …" at bounding box center [438, 213] width 90 height 35
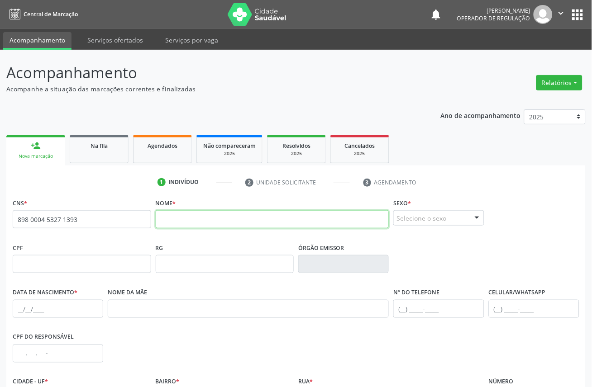
click at [341, 220] on input "text" at bounding box center [272, 219] width 233 height 18
paste input "SEVERINO GOMES LIMA"
type input "SEVERINO GOMES LIMA"
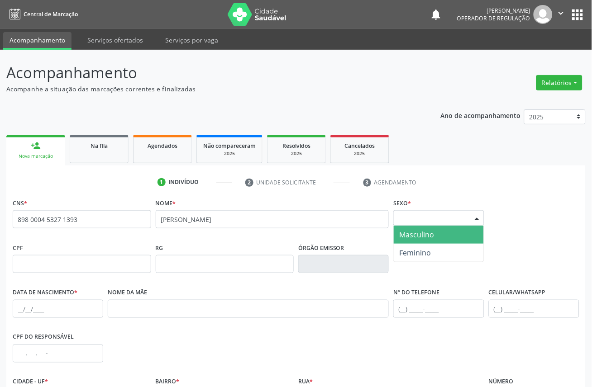
click at [437, 211] on div "Selecione o sexo" at bounding box center [438, 217] width 90 height 15
click at [426, 237] on span "Masculino" at bounding box center [416, 235] width 35 height 10
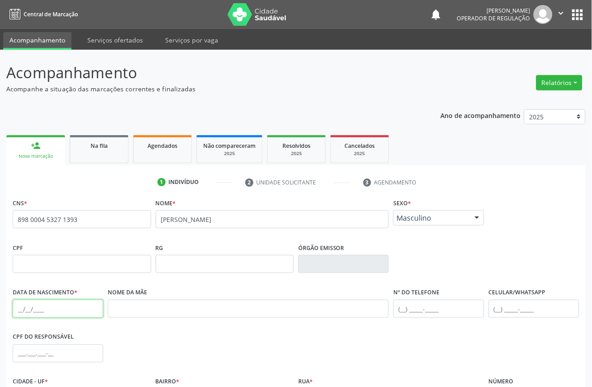
click at [28, 316] on input "text" at bounding box center [58, 309] width 90 height 18
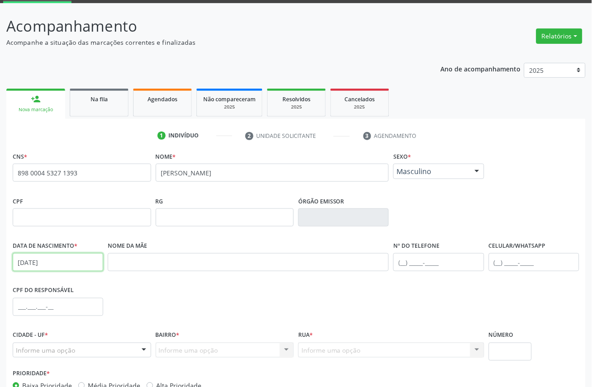
scroll to position [102, 0]
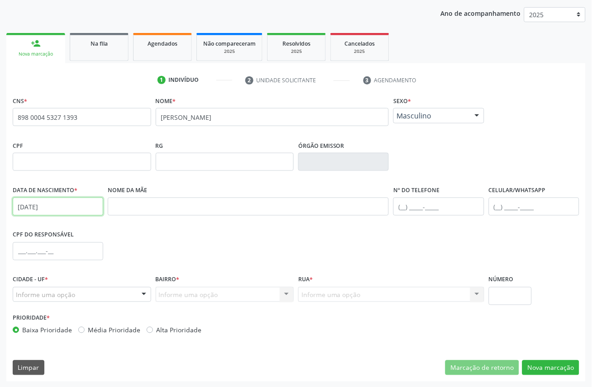
type input "04/08/1948"
click at [138, 299] on div at bounding box center [144, 295] width 14 height 15
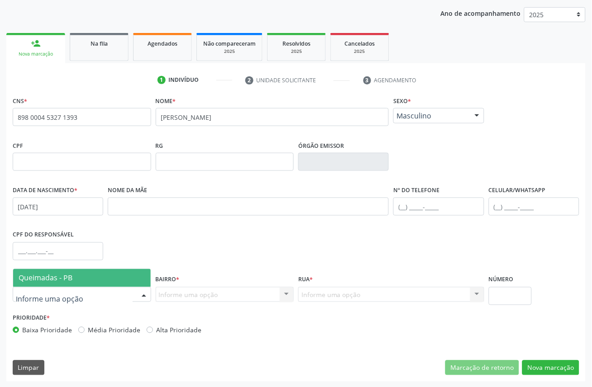
click at [114, 278] on span "Queimadas - PB" at bounding box center [82, 278] width 138 height 18
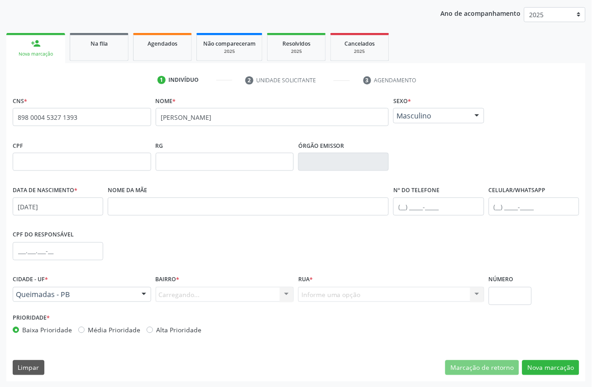
click at [175, 290] on div "Carregando... Nenhum resultado encontrado para: " " Nenhuma opção encontrada. D…" at bounding box center [225, 294] width 138 height 15
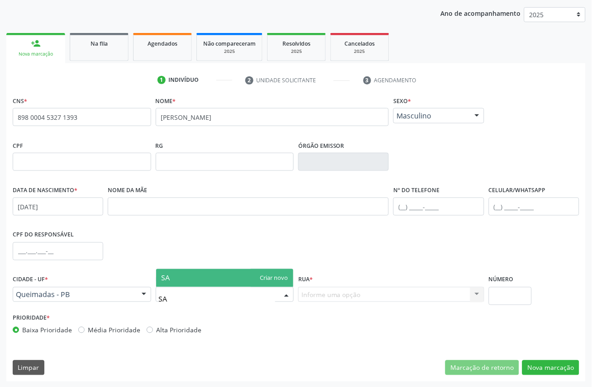
type input "S"
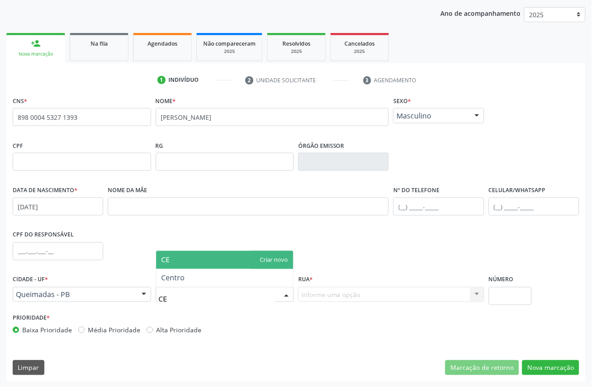
type input "CEN"
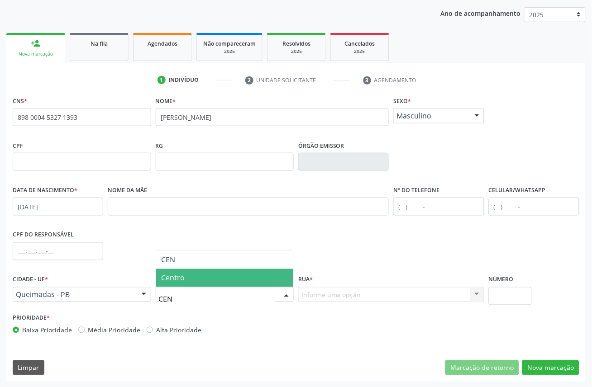
click at [198, 279] on span "Centro" at bounding box center [225, 278] width 138 height 18
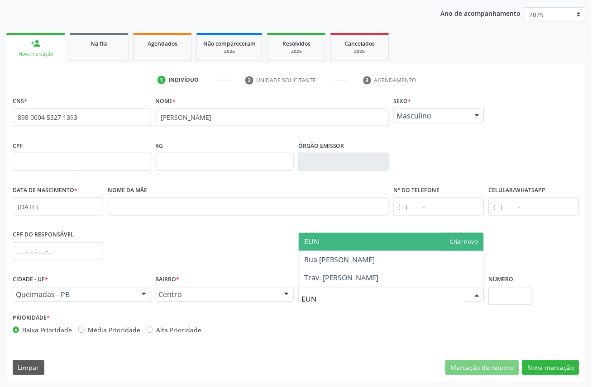
type input "EUNI"
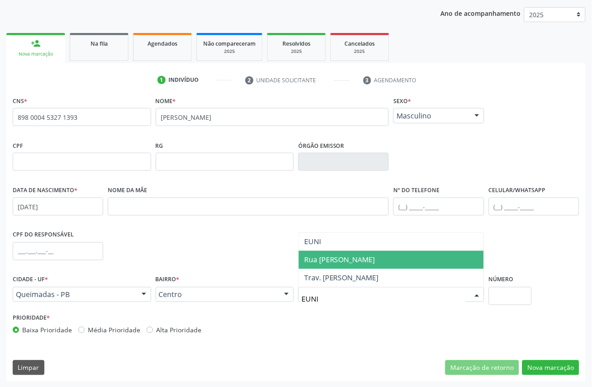
click at [360, 258] on span "Rua Eunice Ribeiro" at bounding box center [339, 260] width 71 height 10
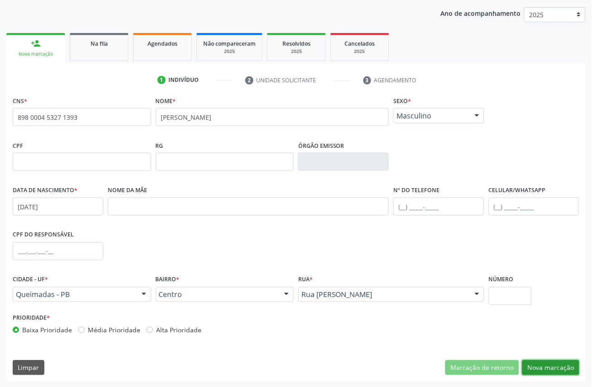
click at [550, 373] on button "Nova marcação" at bounding box center [550, 367] width 57 height 15
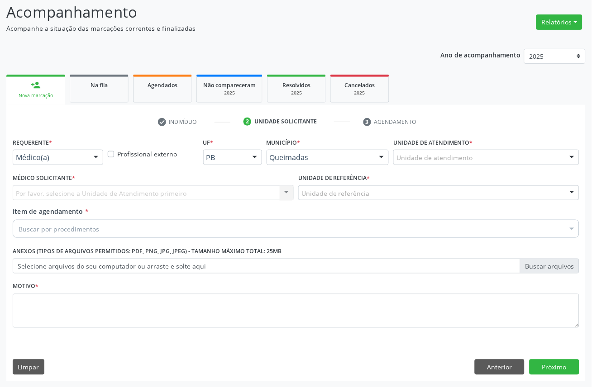
click at [53, 147] on div "Requerente * Médico(a) Médico(a) Enfermeiro(a) Paciente Nenhum resultado encont…" at bounding box center [58, 150] width 90 height 29
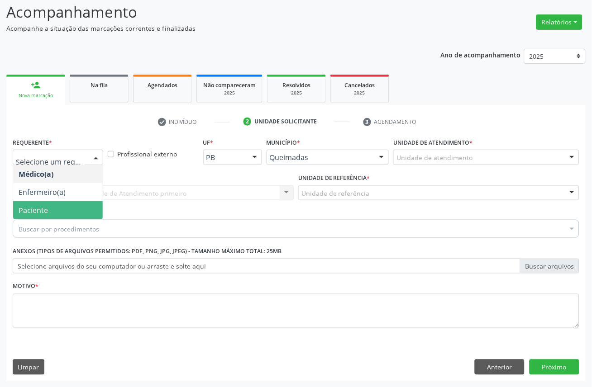
click at [47, 206] on span "Paciente" at bounding box center [33, 210] width 29 height 10
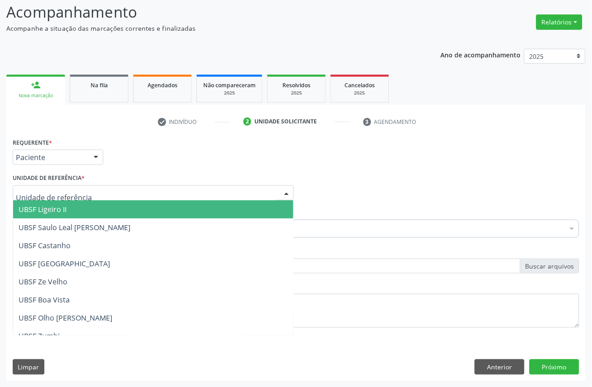
click at [83, 190] on div at bounding box center [153, 192] width 281 height 15
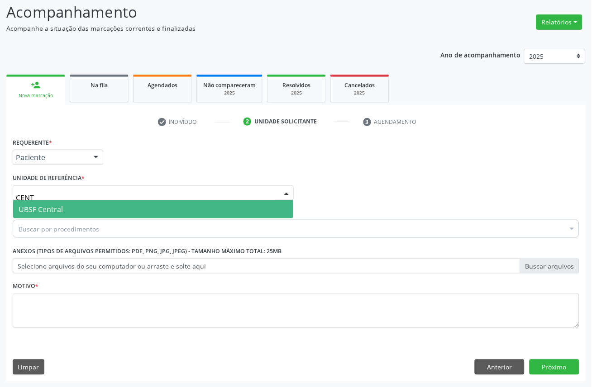
type input "CENTR"
click at [72, 209] on span "UBSF Central" at bounding box center [153, 209] width 280 height 18
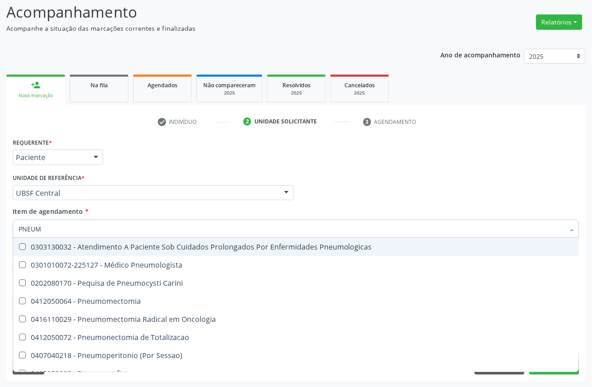
type input "PNEUMO"
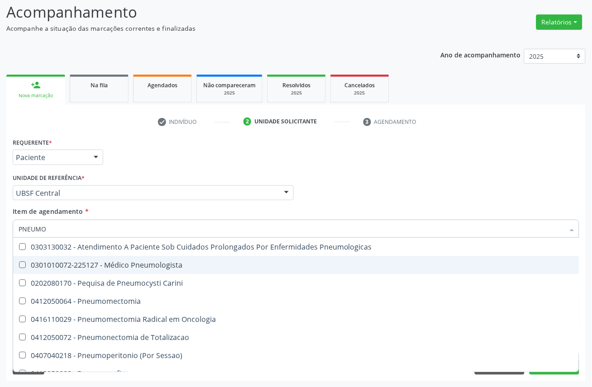
click at [73, 262] on div "0301010072-225127 - Médico Pneumologista" at bounding box center [296, 264] width 555 height 7
checkbox Pneumologista "true"
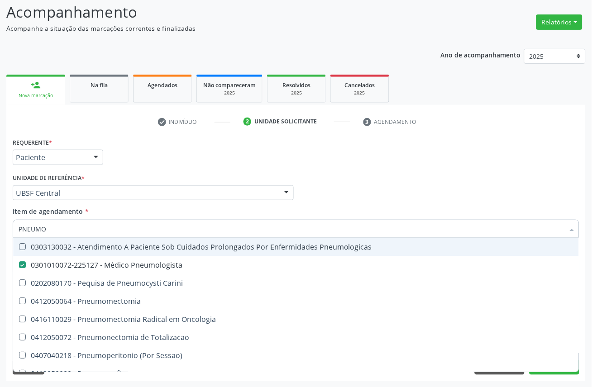
click at [332, 174] on div "Médico Solicitante Por favor, selecione a Unidade de Atendimento primeiro Nenhu…" at bounding box center [295, 188] width 571 height 35
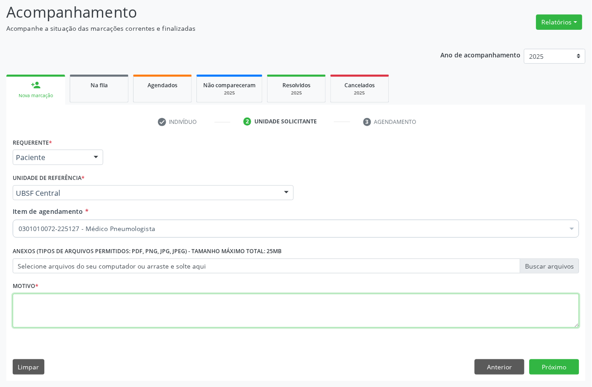
click at [86, 305] on textarea at bounding box center [296, 311] width 566 height 34
type textarea "RETORNO COM EXAMES"
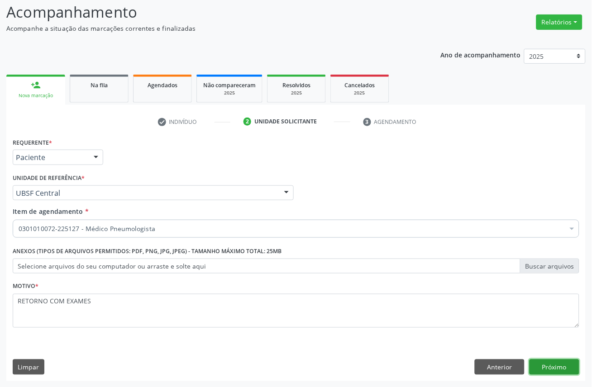
click at [558, 364] on button "Próximo" at bounding box center [554, 367] width 50 height 15
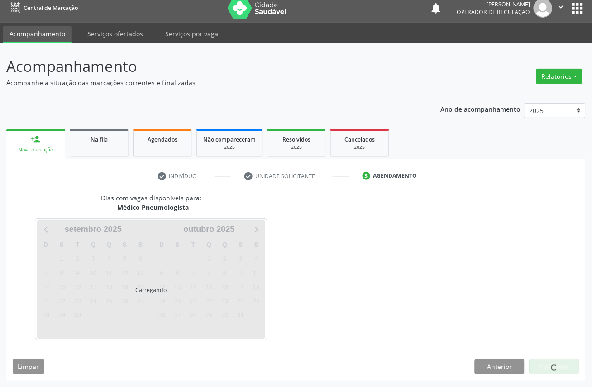
scroll to position [6, 0]
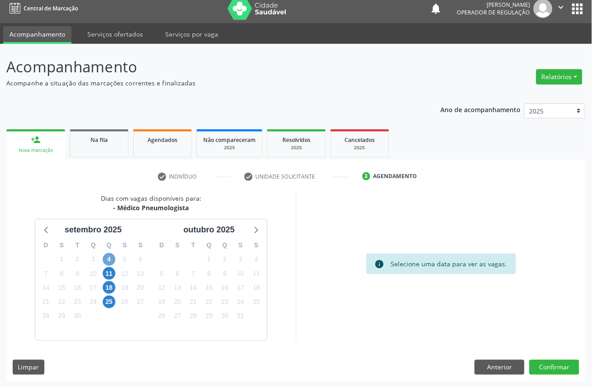
click at [110, 260] on span "4" at bounding box center [109, 259] width 13 height 13
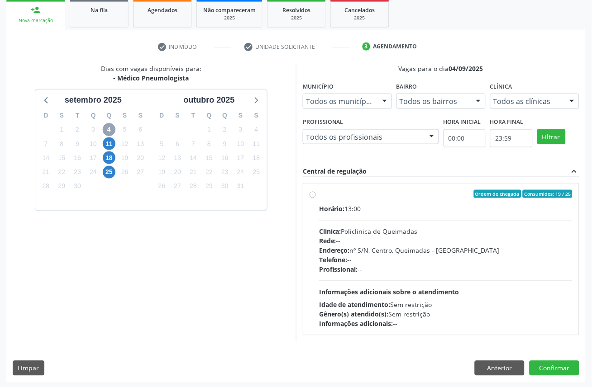
scroll to position [137, 0]
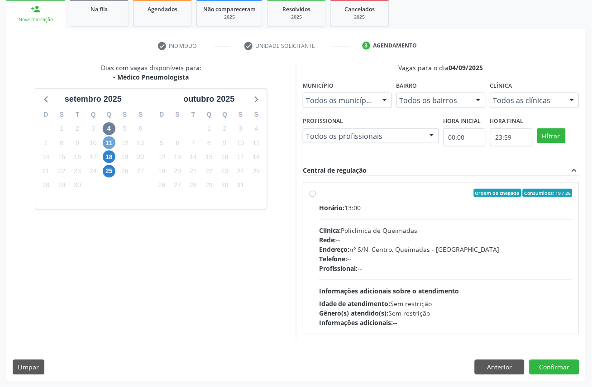
click at [104, 142] on span "11" at bounding box center [109, 143] width 13 height 13
click at [356, 254] on div "Endereço: nº S/N, Centro, Queimadas - [GEOGRAPHIC_DATA]" at bounding box center [445, 249] width 253 height 9
click at [316, 197] on input "Ordem de chegada Consumidos: 3 / 25 Horário: 13:00 Clínica: Policlinica de Quei…" at bounding box center [312, 193] width 6 height 8
radio input "true"
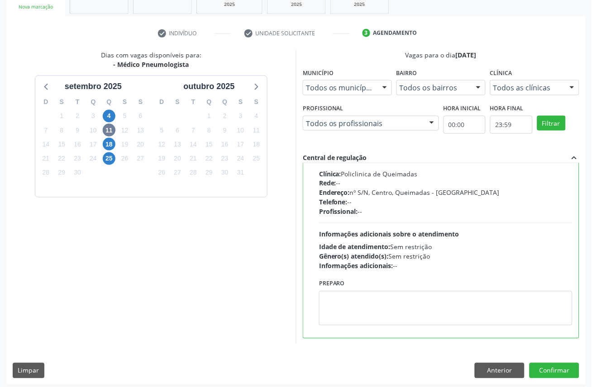
scroll to position [152, 0]
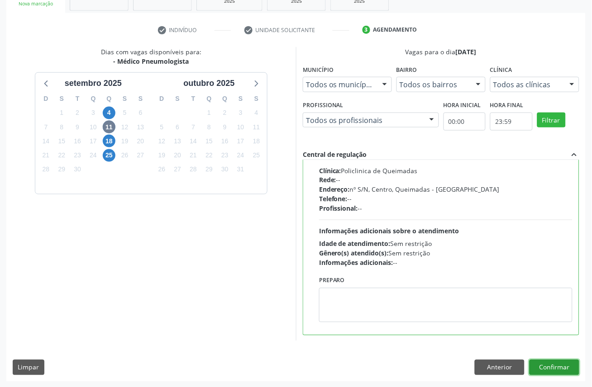
click at [558, 363] on button "Confirmar" at bounding box center [554, 367] width 50 height 15
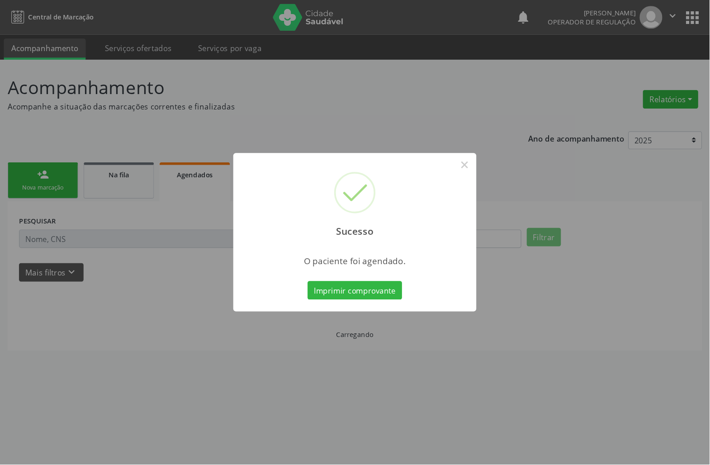
scroll to position [0, 0]
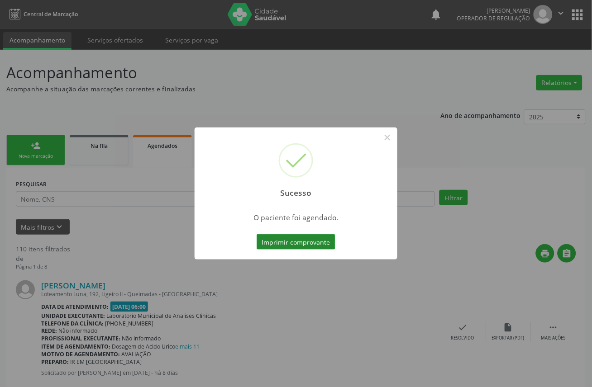
click at [320, 246] on button "Imprimir comprovante" at bounding box center [295, 241] width 79 height 15
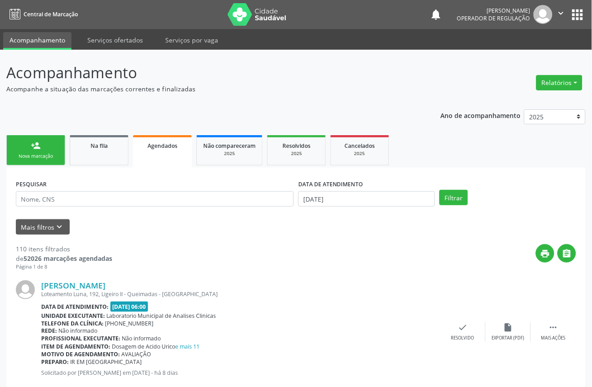
click at [44, 147] on link "person_add Nova marcação" at bounding box center [35, 150] width 59 height 30
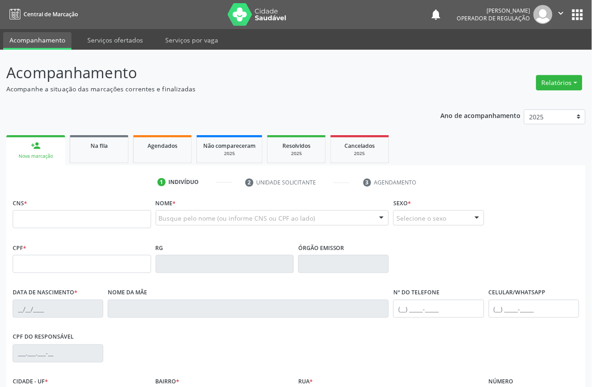
click at [94, 208] on div "CNS *" at bounding box center [82, 212] width 138 height 32
click at [109, 149] on div "Na fila" at bounding box center [98, 145] width 45 height 9
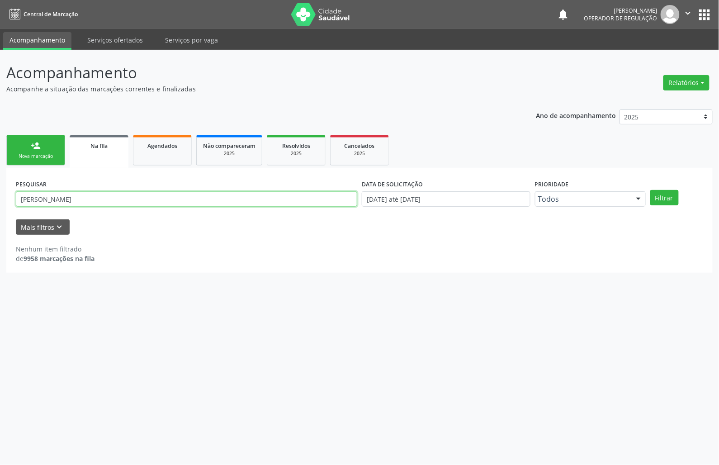
click at [122, 201] on input "SEVERINO GOMES LIMA" at bounding box center [186, 198] width 341 height 15
click at [121, 201] on input "SEVERINO GOMES LIMA" at bounding box center [186, 198] width 341 height 15
type input "700900966875695"
click at [591, 190] on button "Filtrar" at bounding box center [664, 197] width 28 height 15
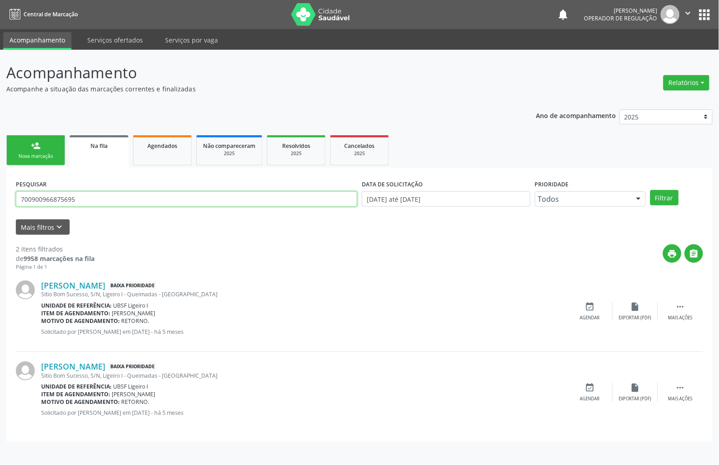
click at [99, 194] on input "700900966875695" at bounding box center [186, 198] width 341 height 15
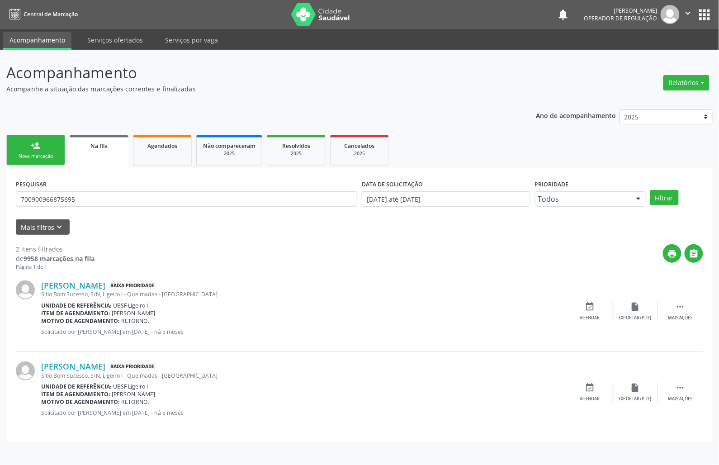
click at [27, 149] on link "person_add Nova marcação" at bounding box center [35, 150] width 59 height 30
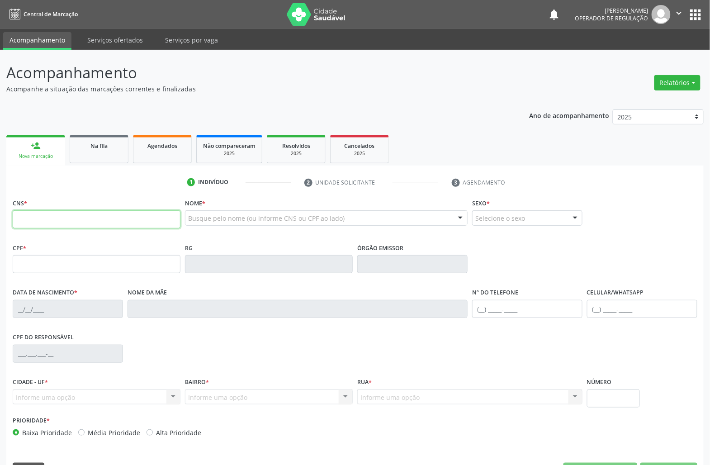
click at [113, 228] on input "text" at bounding box center [97, 219] width 168 height 18
paste input "700 9009 6687 5695"
type input "700 9009 6687 5695"
type input "165.111.944-93"
type input "11/05/2019"
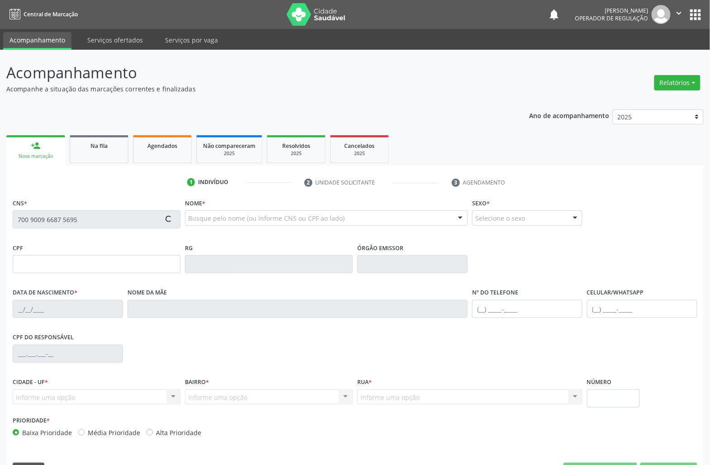
type input "Luciene Pereira Clarindo"
type input "(83) 99383-0446"
type input "109.035.554-84"
type input "S/N"
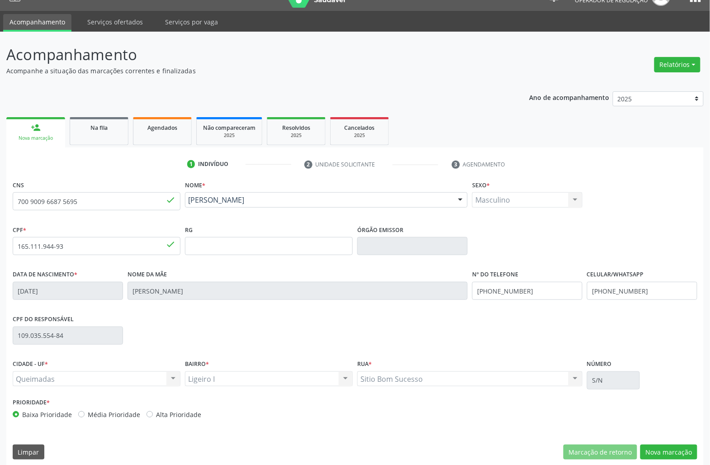
scroll to position [26, 0]
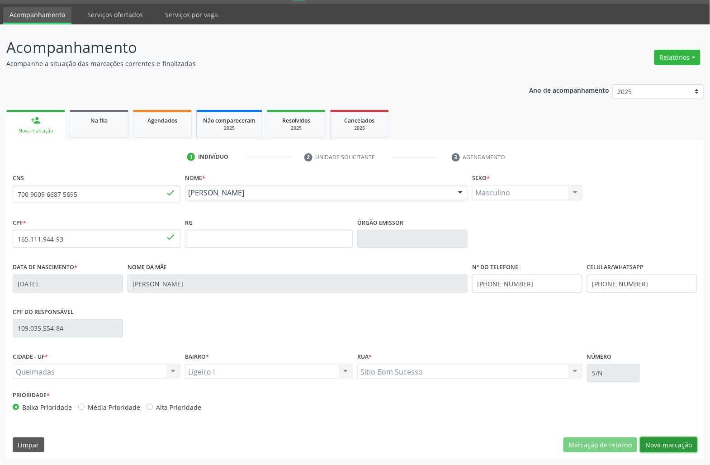
click at [591, 387] on button "Nova marcação" at bounding box center [668, 444] width 57 height 15
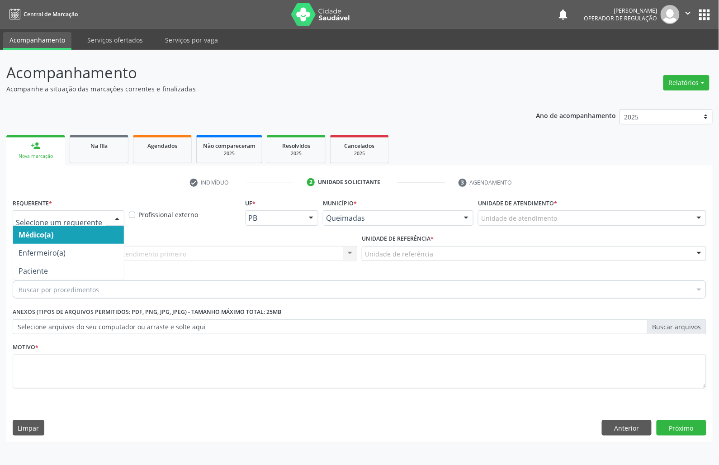
drag, startPoint x: 81, startPoint y: 214, endPoint x: 58, endPoint y: 251, distance: 44.3
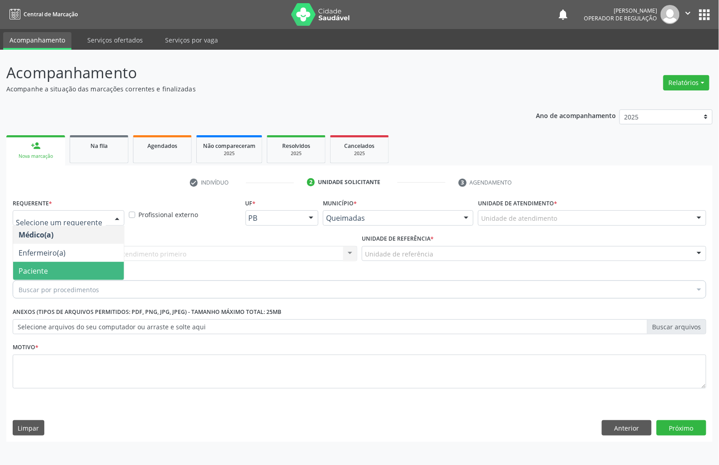
click at [48, 274] on span "Paciente" at bounding box center [68, 271] width 111 height 18
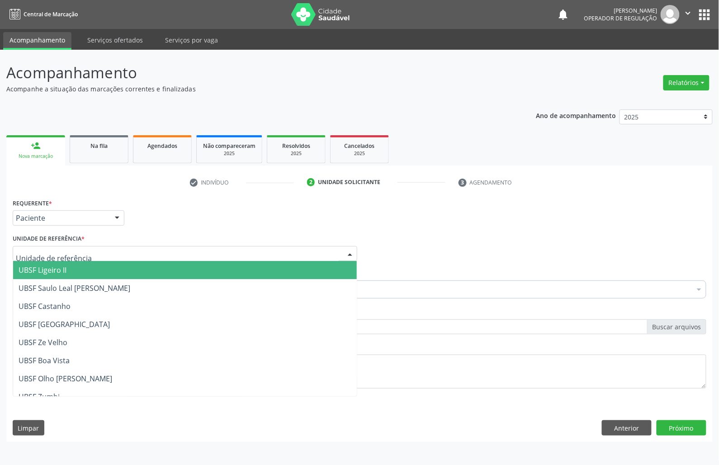
click at [55, 259] on div at bounding box center [185, 253] width 345 height 15
type input "LI"
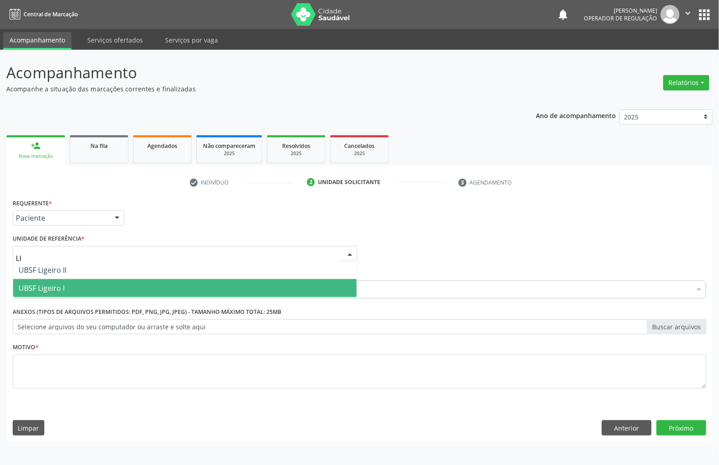
click at [61, 288] on span "UBSF Ligeiro I" at bounding box center [42, 288] width 46 height 10
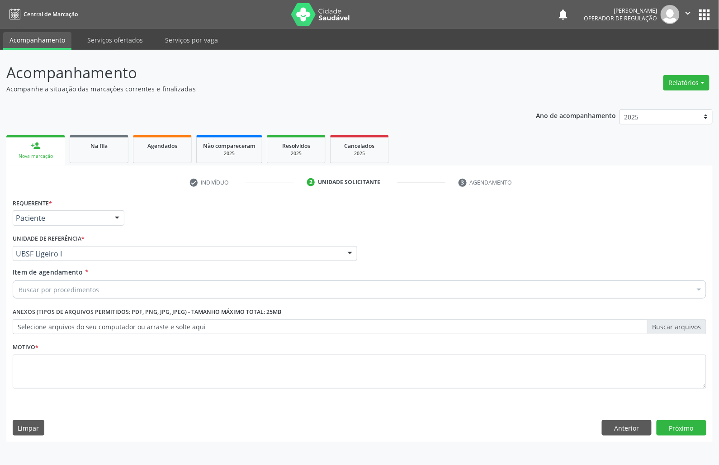
click at [251, 297] on div "Buscar por procedimentos" at bounding box center [360, 289] width 694 height 18
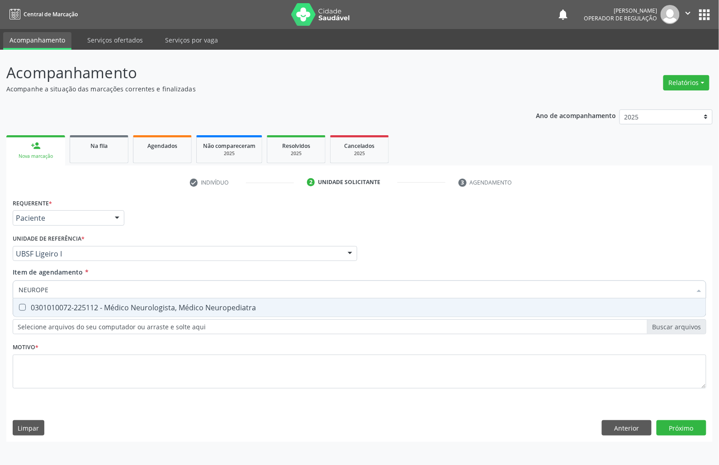
type input "NEUROPED"
click at [241, 308] on div "0301010072-225112 - Médico Neurologista, Médico Neuropediatra" at bounding box center [360, 307] width 682 height 7
checkbox Neuropediatra "true"
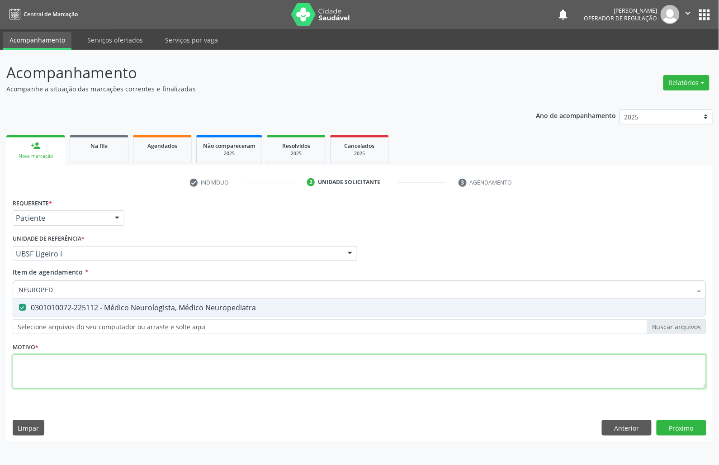
click at [208, 375] on div "Requerente * Paciente Médico(a) Enfermeiro(a) Paciente Nenhum resultado encontr…" at bounding box center [360, 298] width 694 height 205
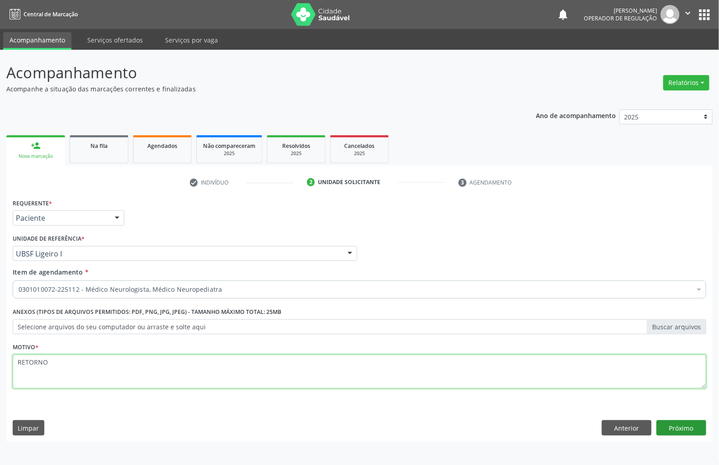
type textarea "RETORNO"
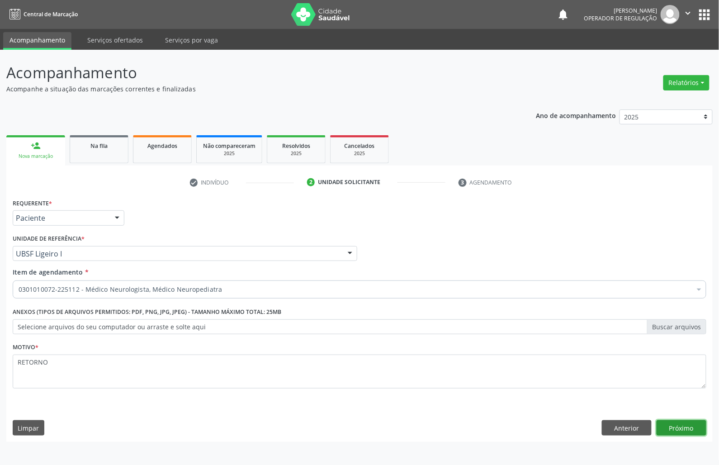
click at [591, 387] on button "Próximo" at bounding box center [682, 427] width 50 height 15
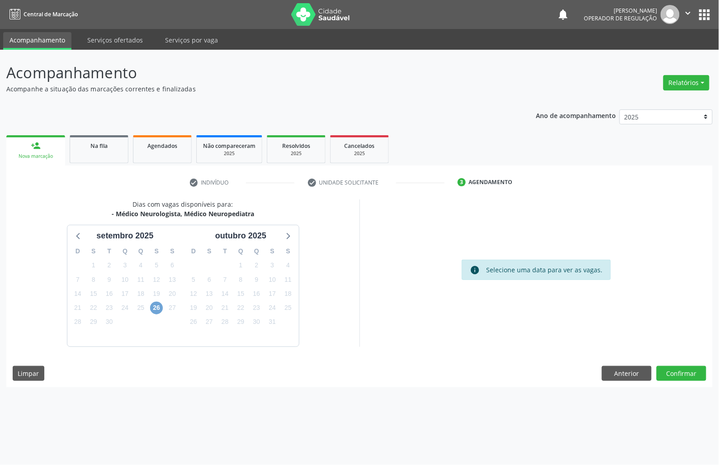
click at [151, 310] on span "26" at bounding box center [156, 308] width 13 height 13
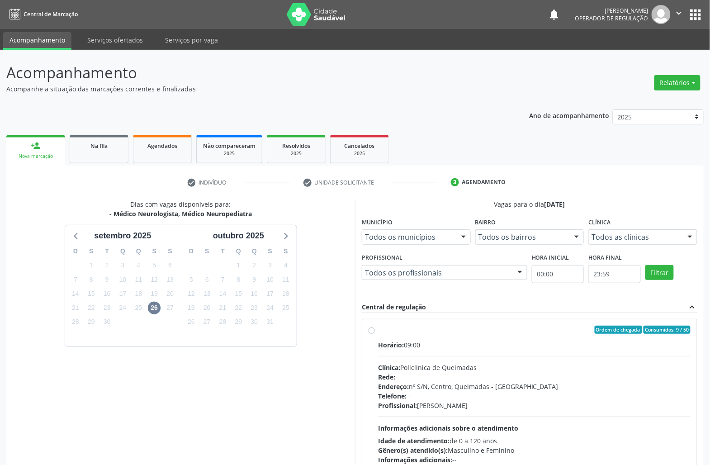
drag, startPoint x: 420, startPoint y: 365, endPoint x: 349, endPoint y: 353, distance: 71.7
click at [417, 365] on div "Clínica: Policlinica de Queimadas" at bounding box center [534, 367] width 313 height 9
radio input "true"
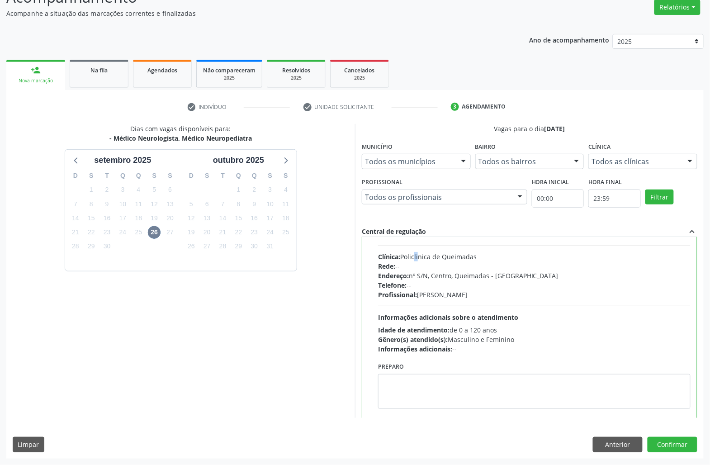
scroll to position [46, 0]
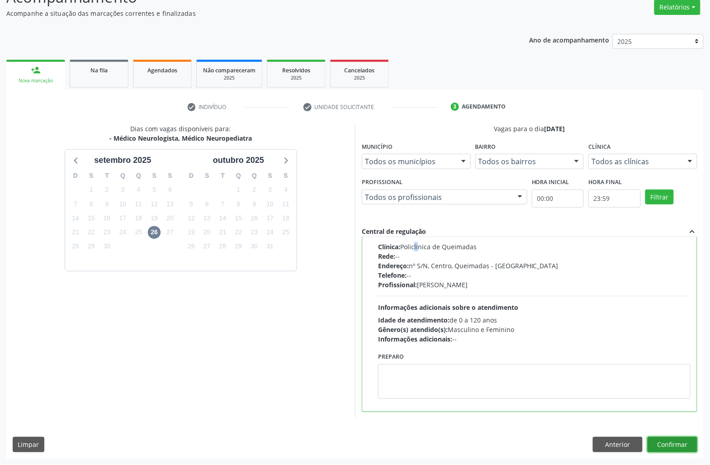
click at [591, 387] on button "Confirmar" at bounding box center [673, 444] width 50 height 15
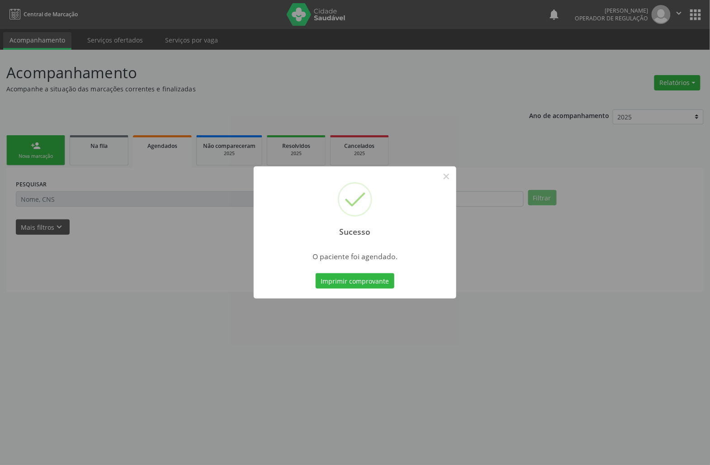
scroll to position [0, 0]
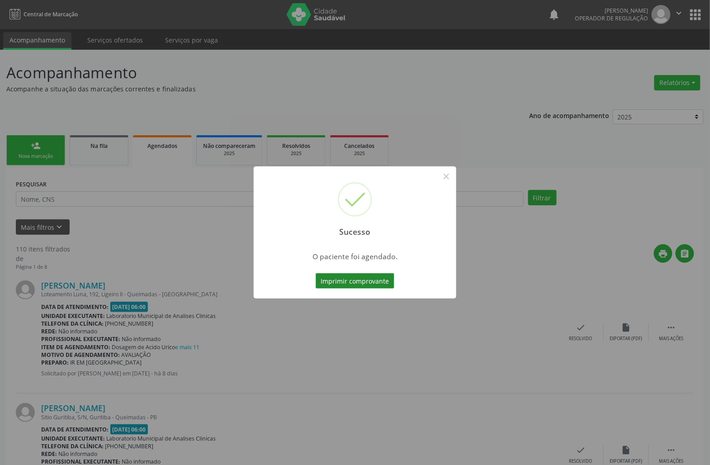
click at [359, 288] on button "Imprimir comprovante" at bounding box center [355, 280] width 79 height 15
